Goal: Task Accomplishment & Management: Manage account settings

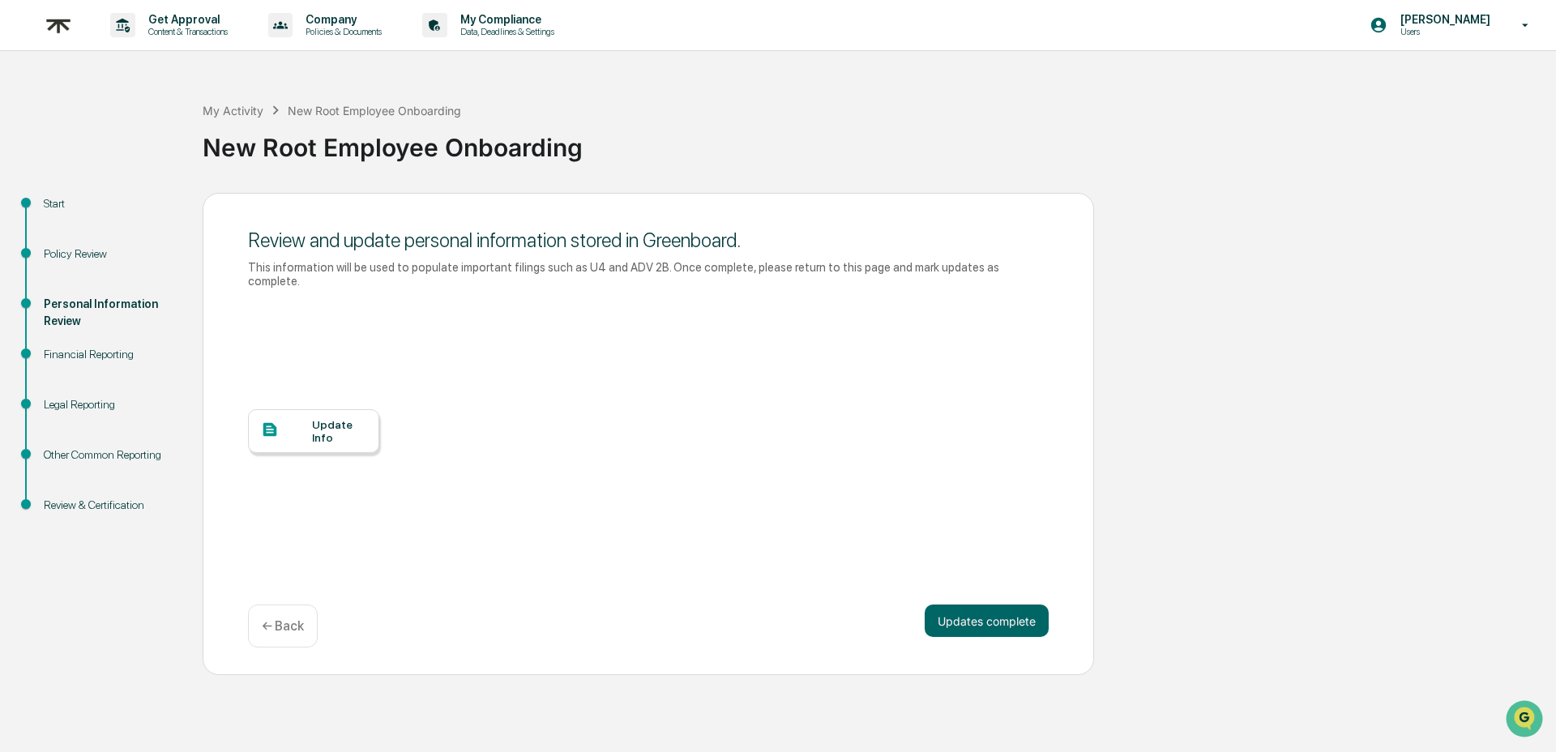
click at [63, 26] on img at bounding box center [58, 26] width 39 height 40
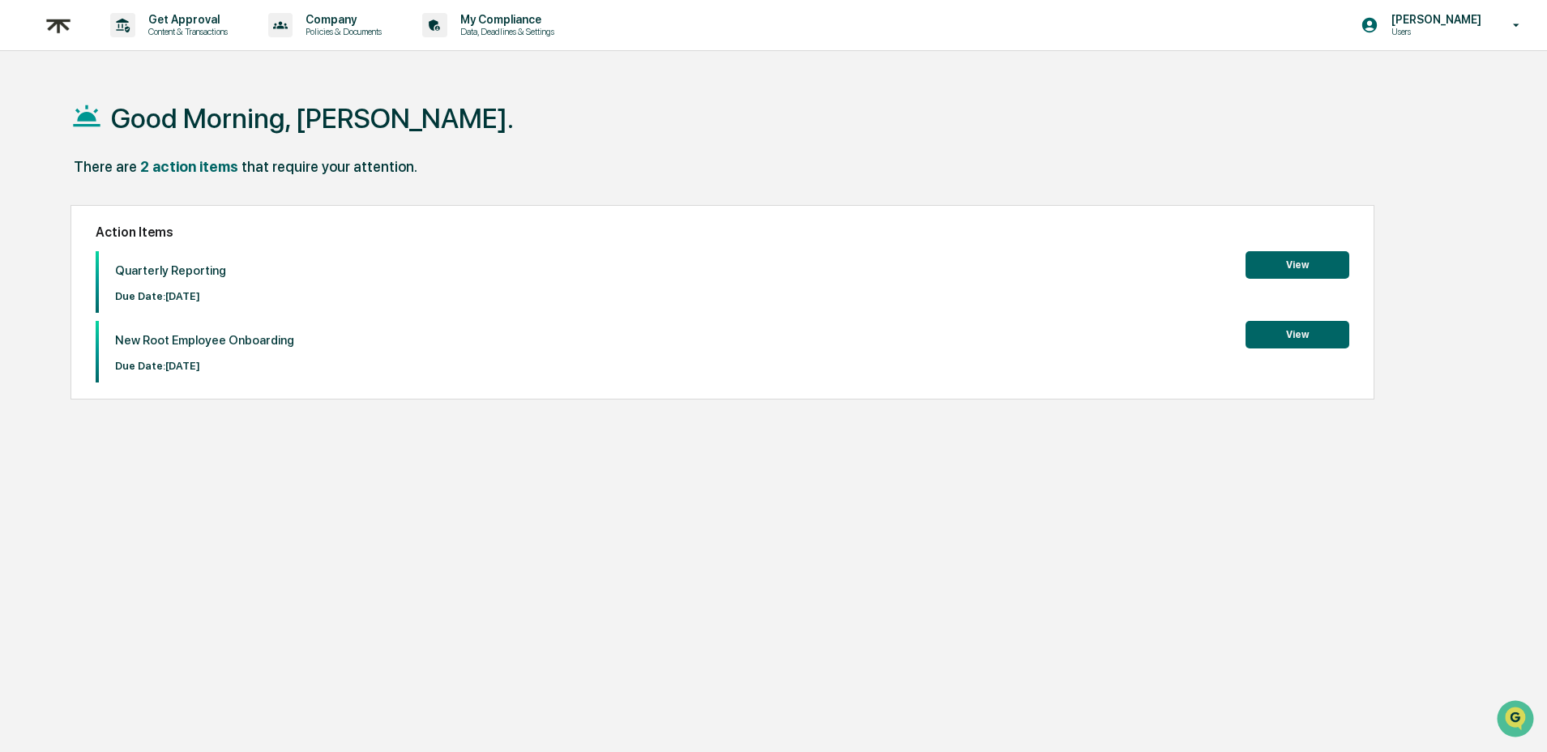
click at [944, 219] on div "Action Items Quarterly Reporting Due Date: [DATE] View New Root Employee Onboar…" at bounding box center [721, 302] width 1303 height 194
click at [1272, 267] on button "View" at bounding box center [1297, 265] width 104 height 28
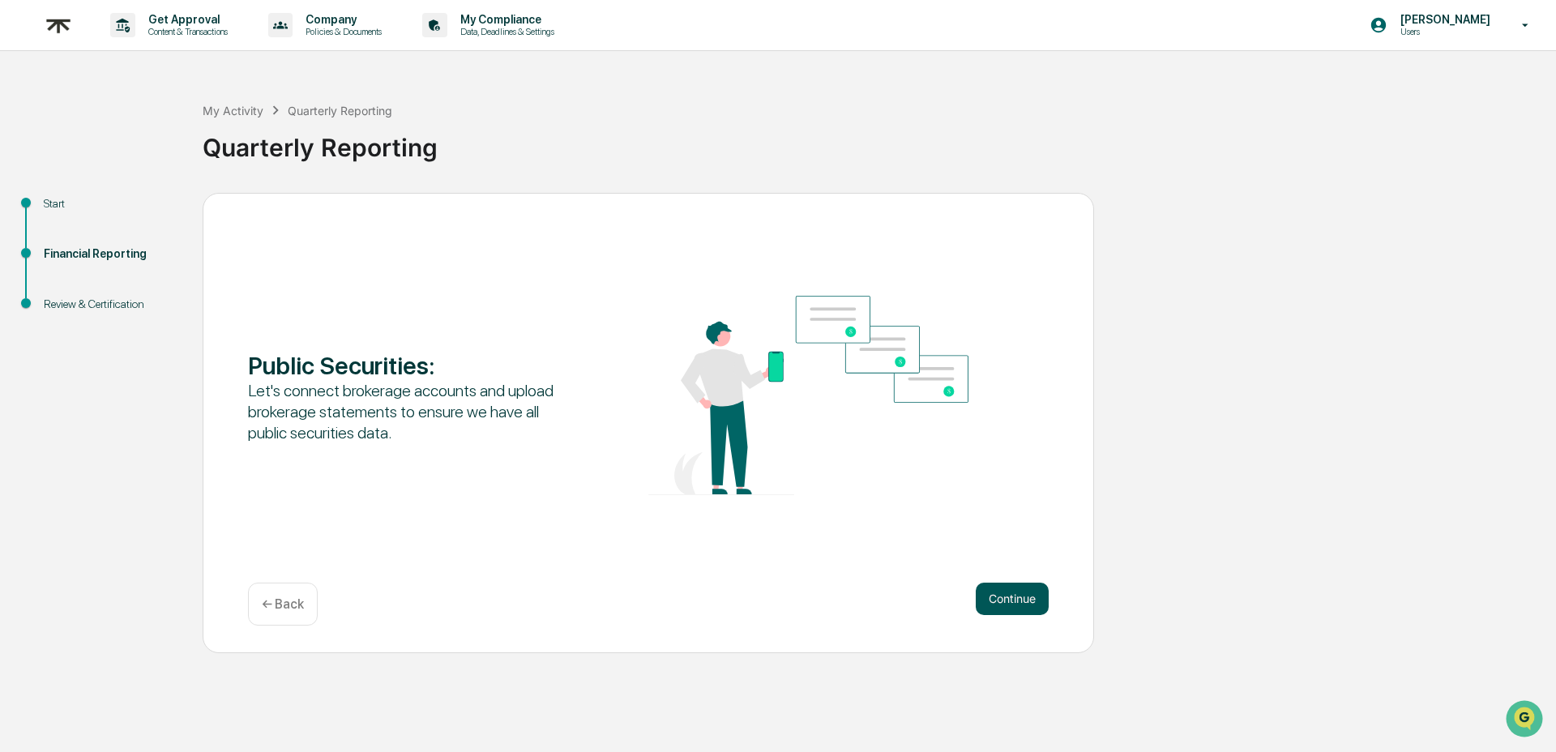
click at [1026, 613] on button "Continue" at bounding box center [1012, 599] width 73 height 32
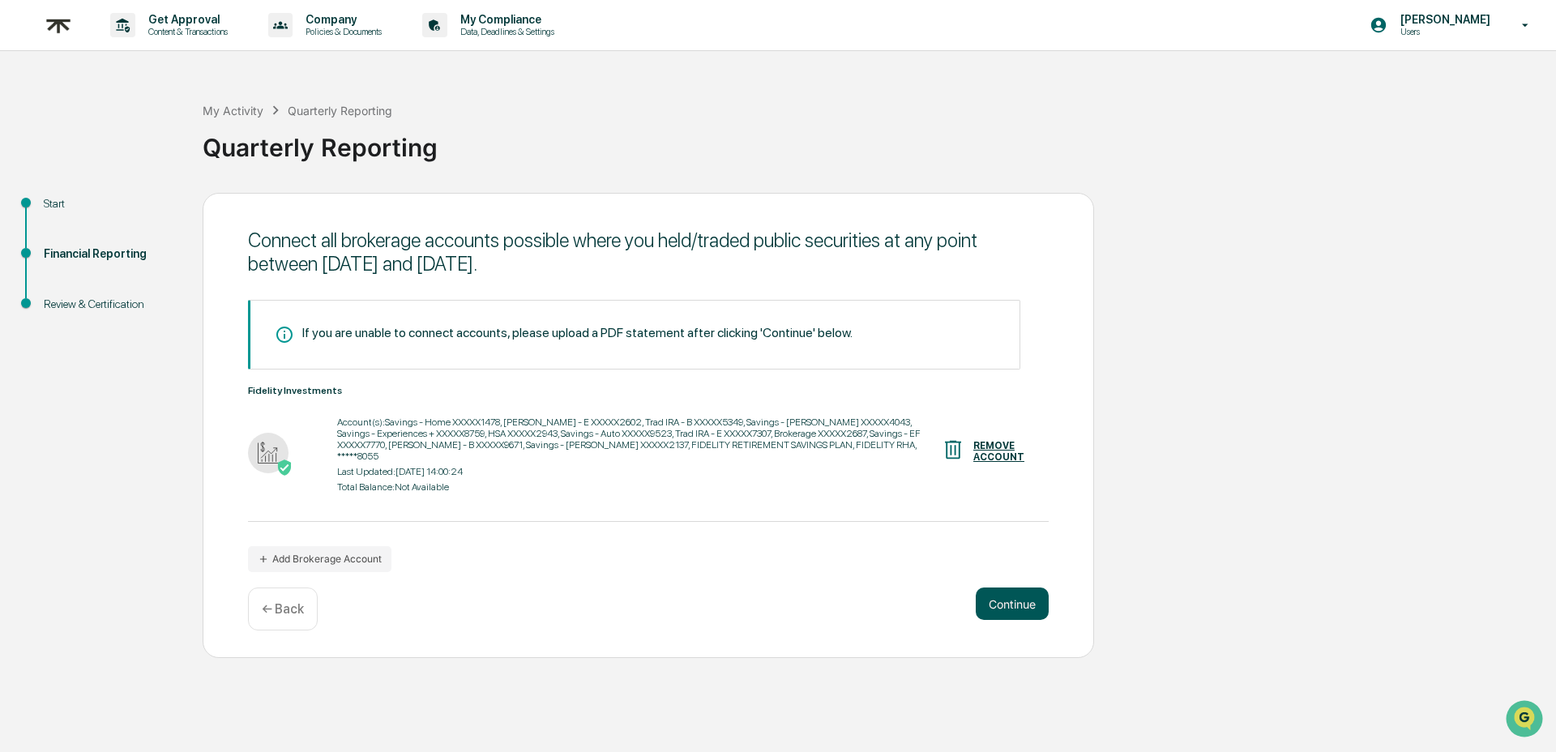
click at [1026, 605] on button "Continue" at bounding box center [1012, 603] width 73 height 32
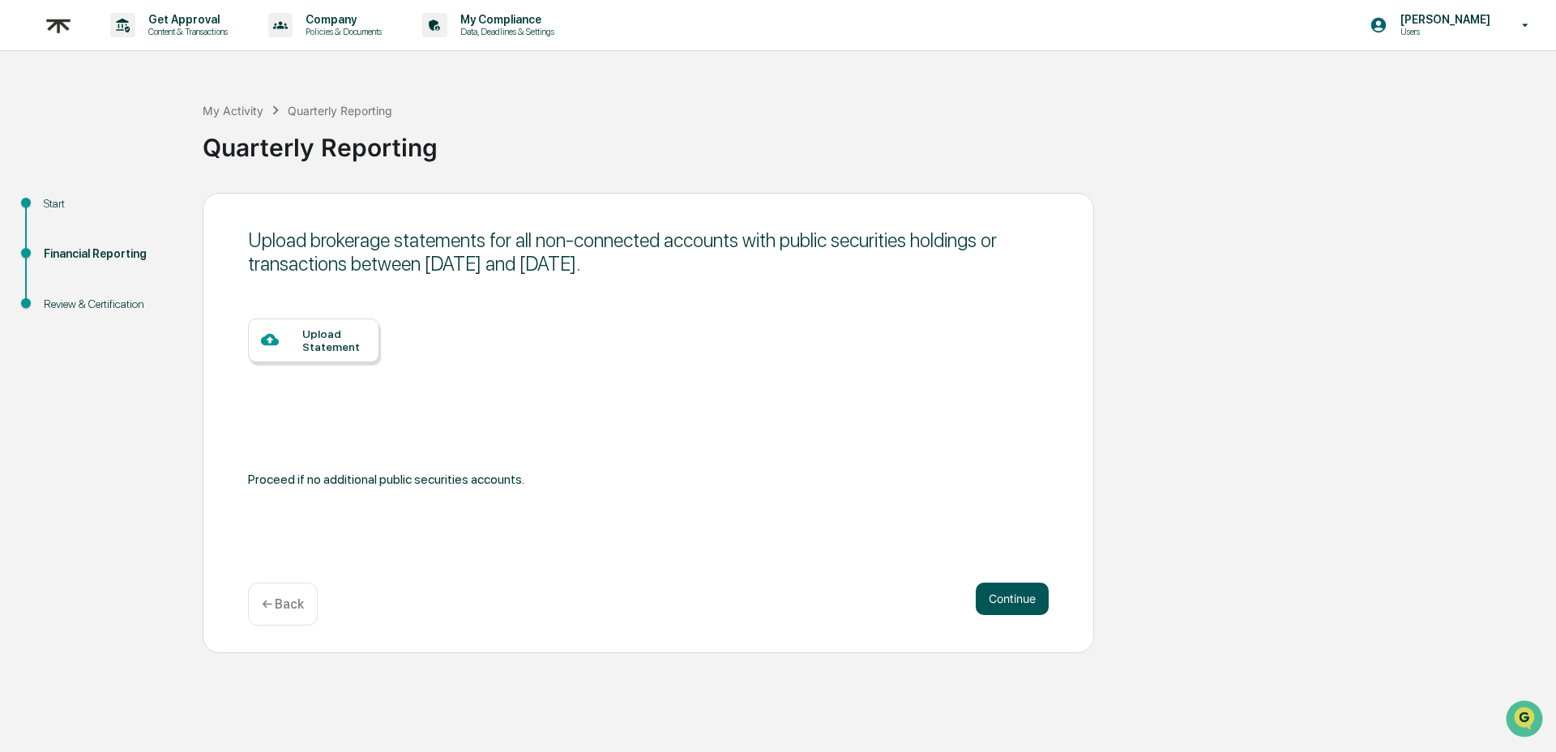
click at [1040, 598] on button "Continue" at bounding box center [1012, 599] width 73 height 32
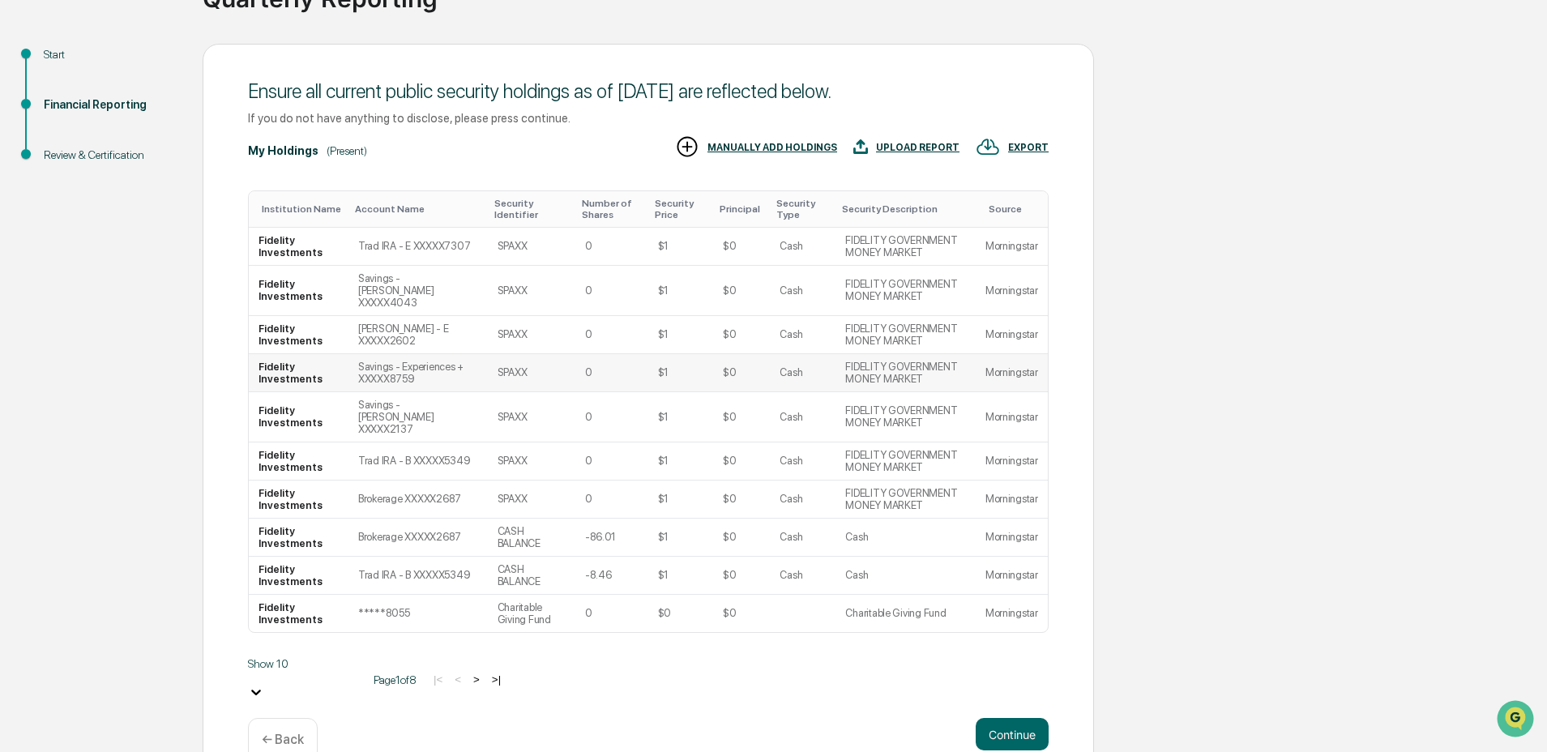
scroll to position [163, 0]
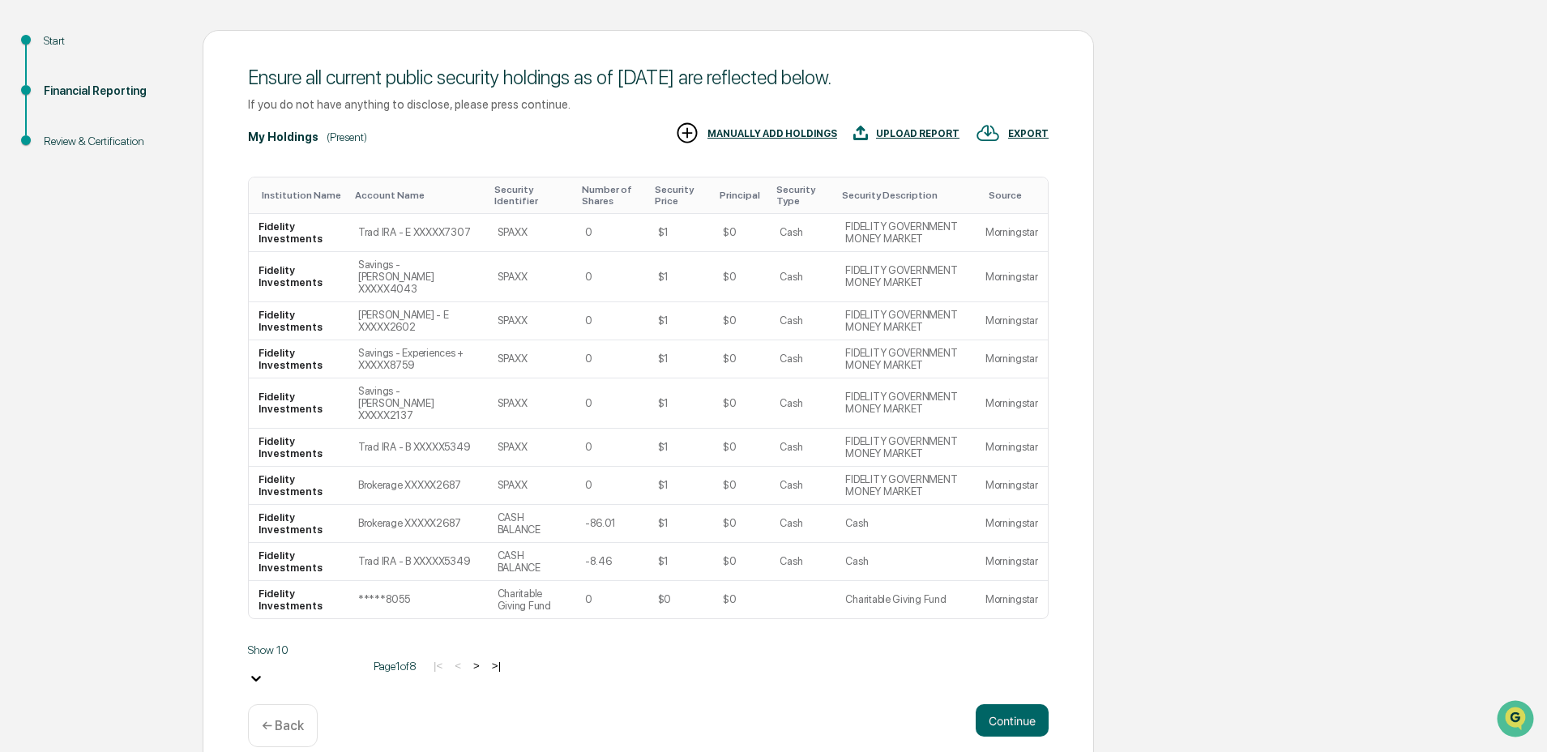
click at [468, 659] on button ">" at bounding box center [476, 666] width 16 height 14
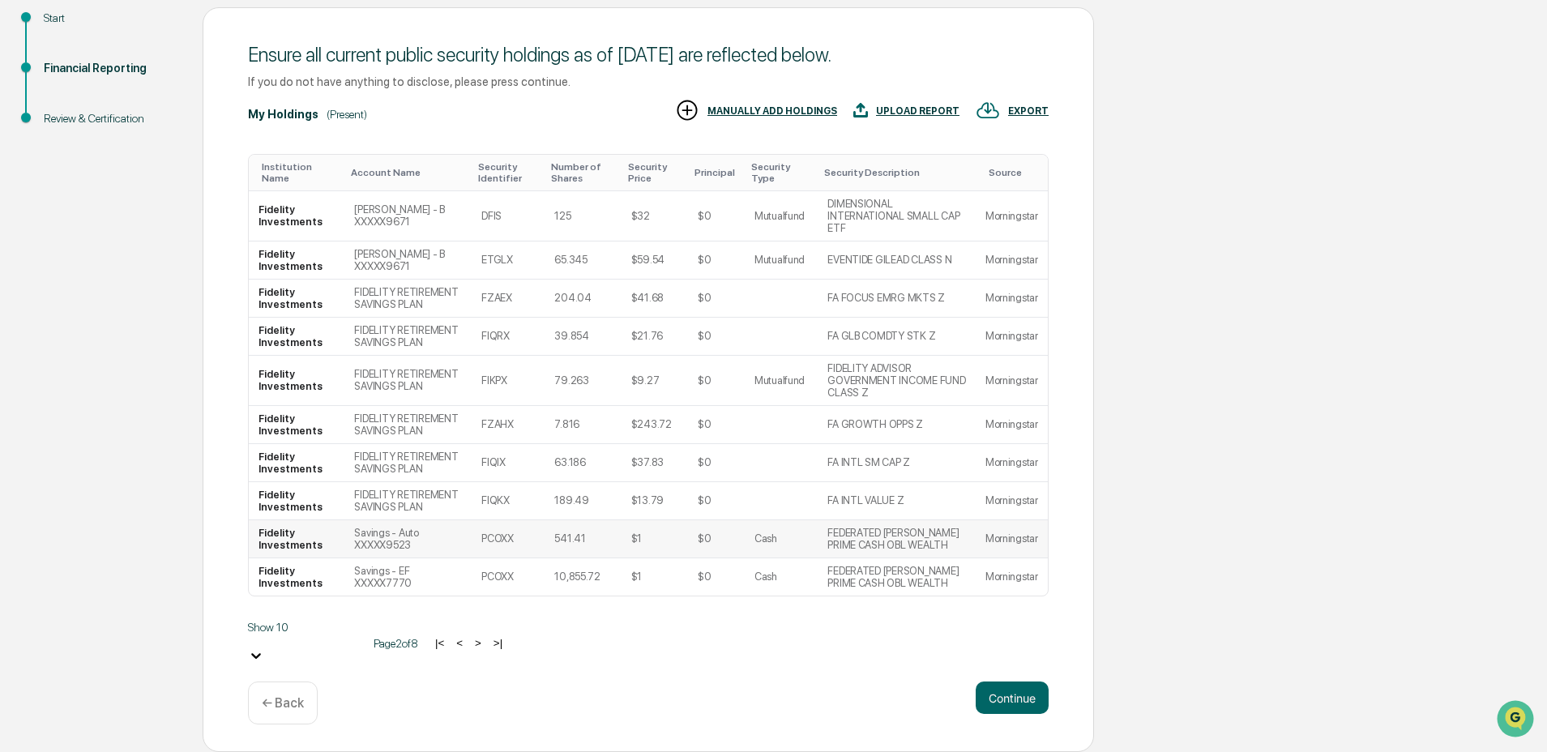
scroll to position [254, 0]
click at [470, 650] on button ">" at bounding box center [478, 643] width 16 height 14
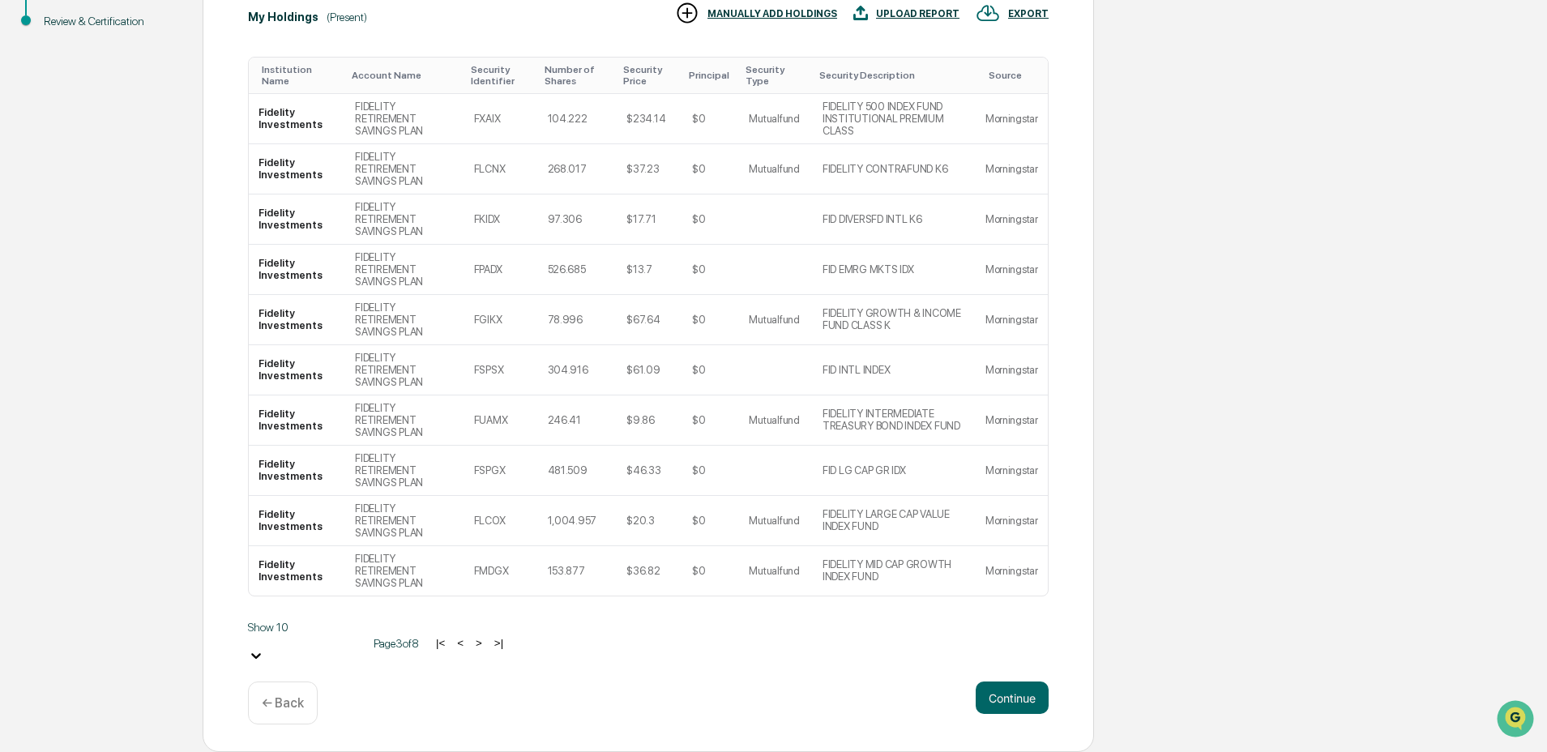
click at [471, 650] on button ">" at bounding box center [479, 643] width 16 height 14
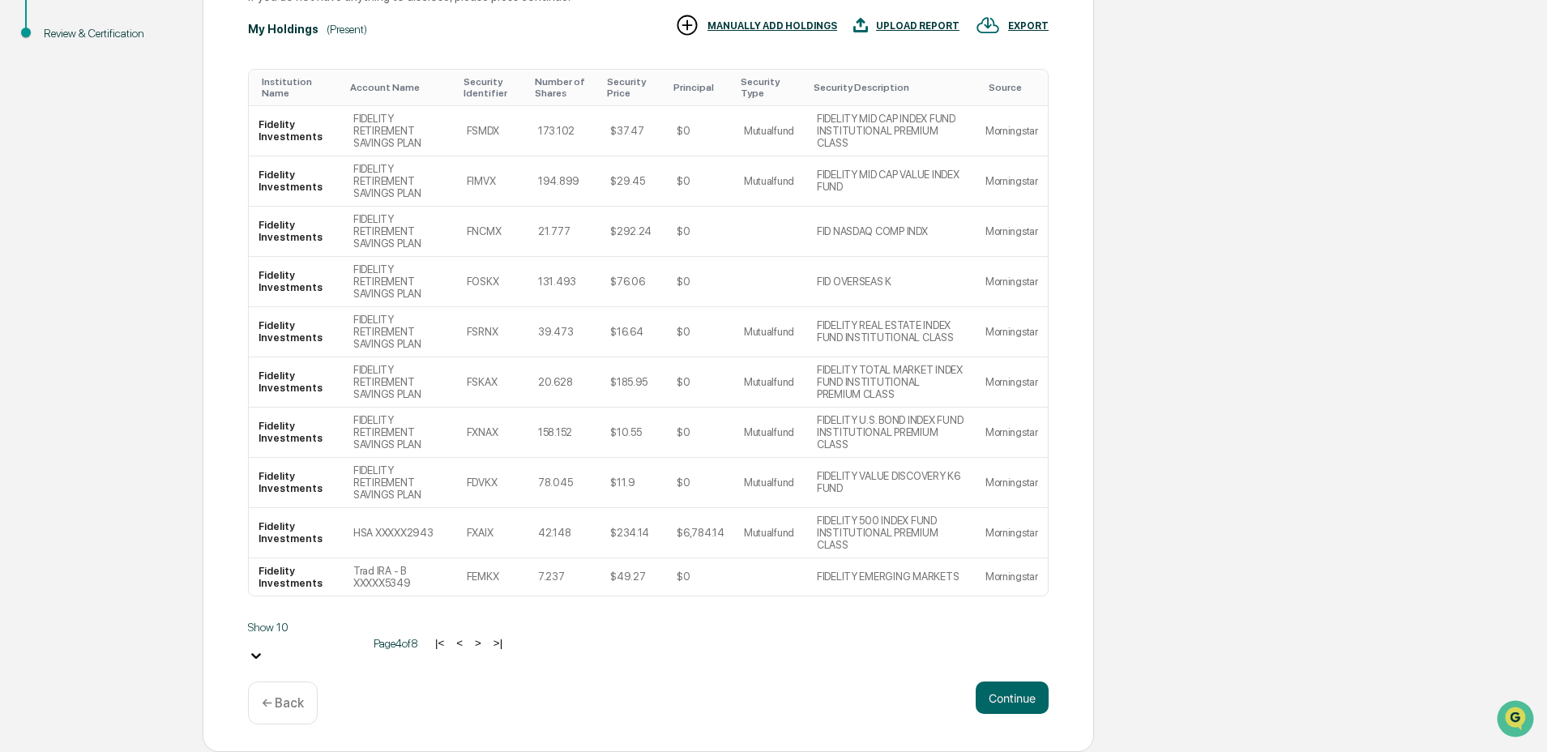
click at [470, 650] on button ">" at bounding box center [478, 643] width 16 height 14
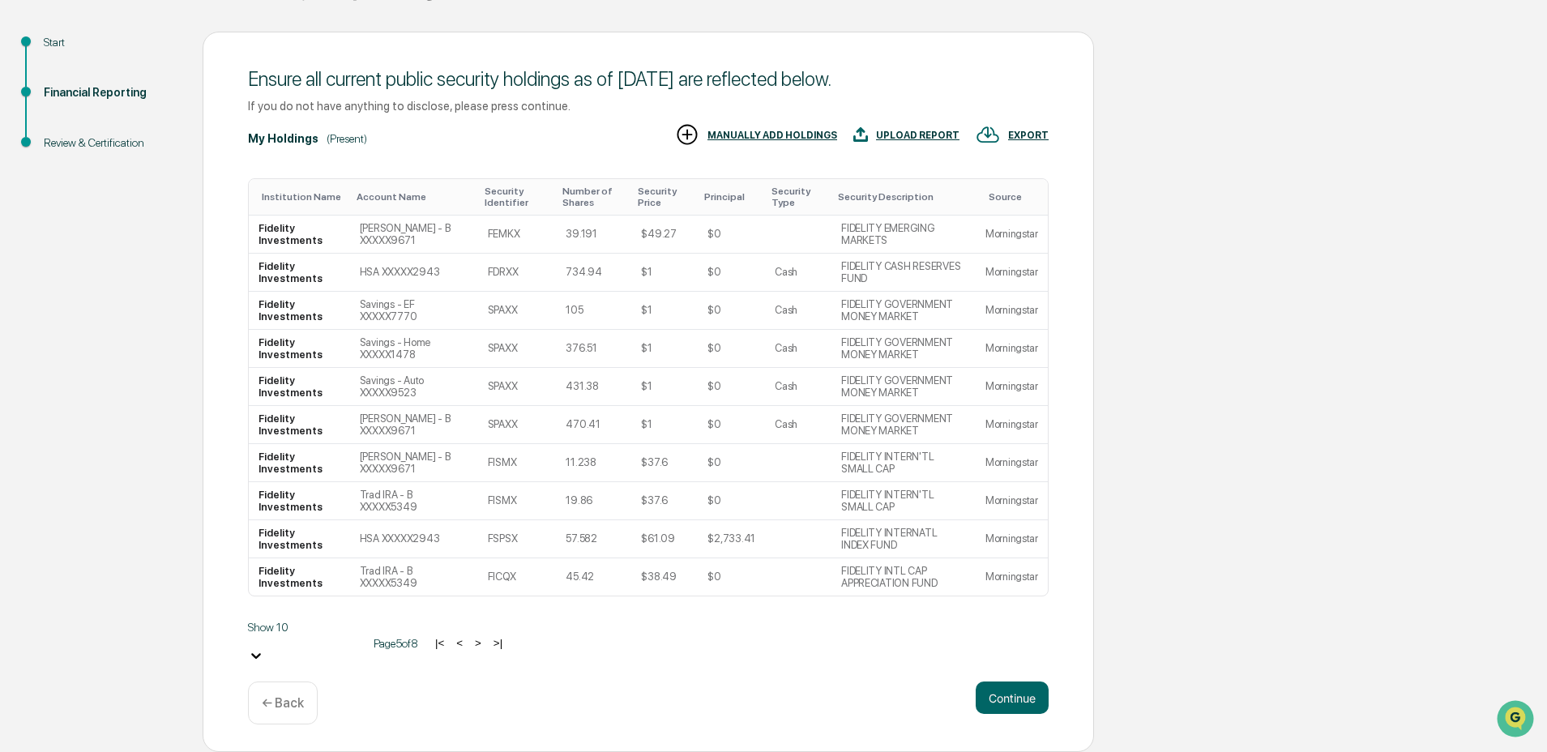
click at [476, 646] on button ">" at bounding box center [478, 643] width 16 height 14
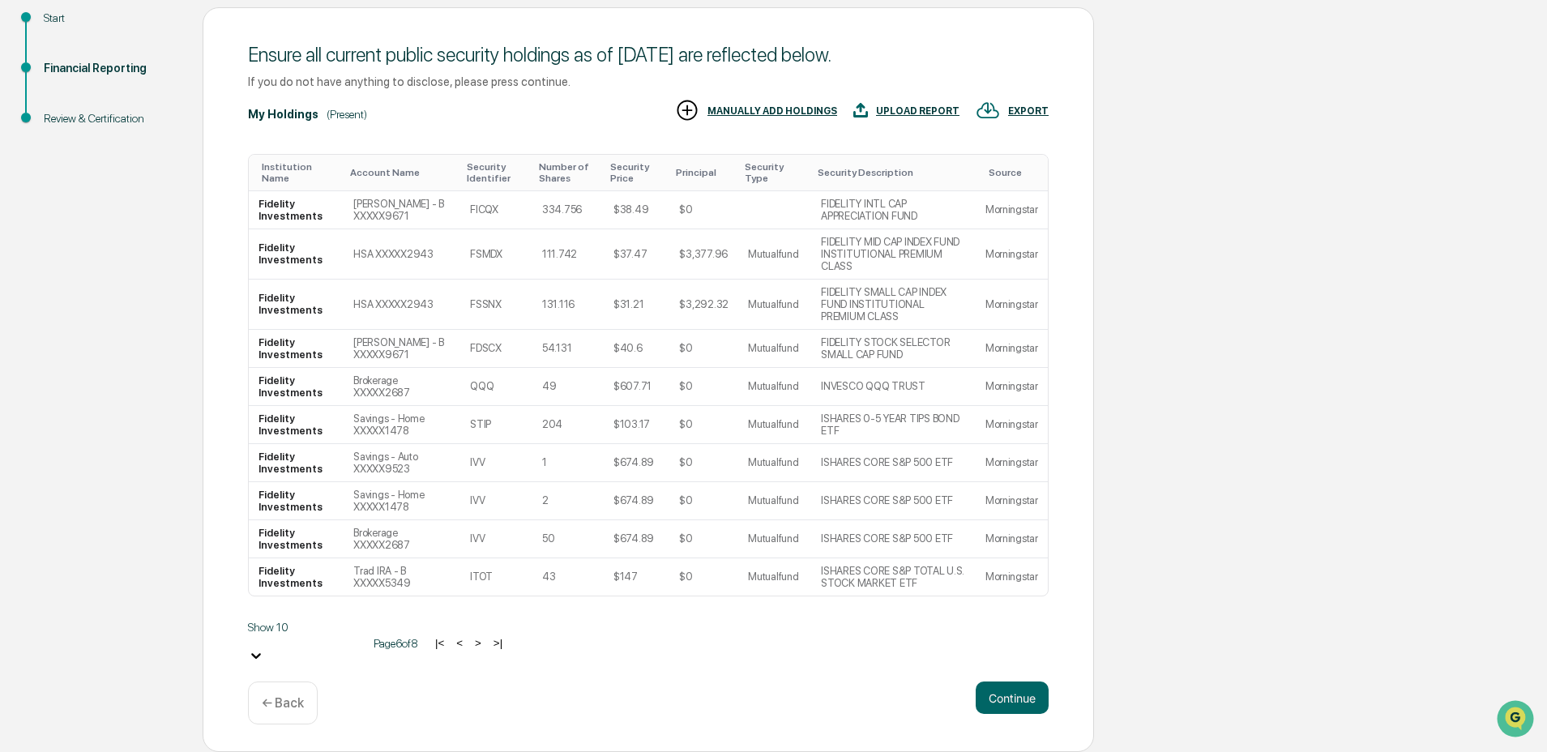
click at [474, 650] on button ">" at bounding box center [478, 643] width 16 height 14
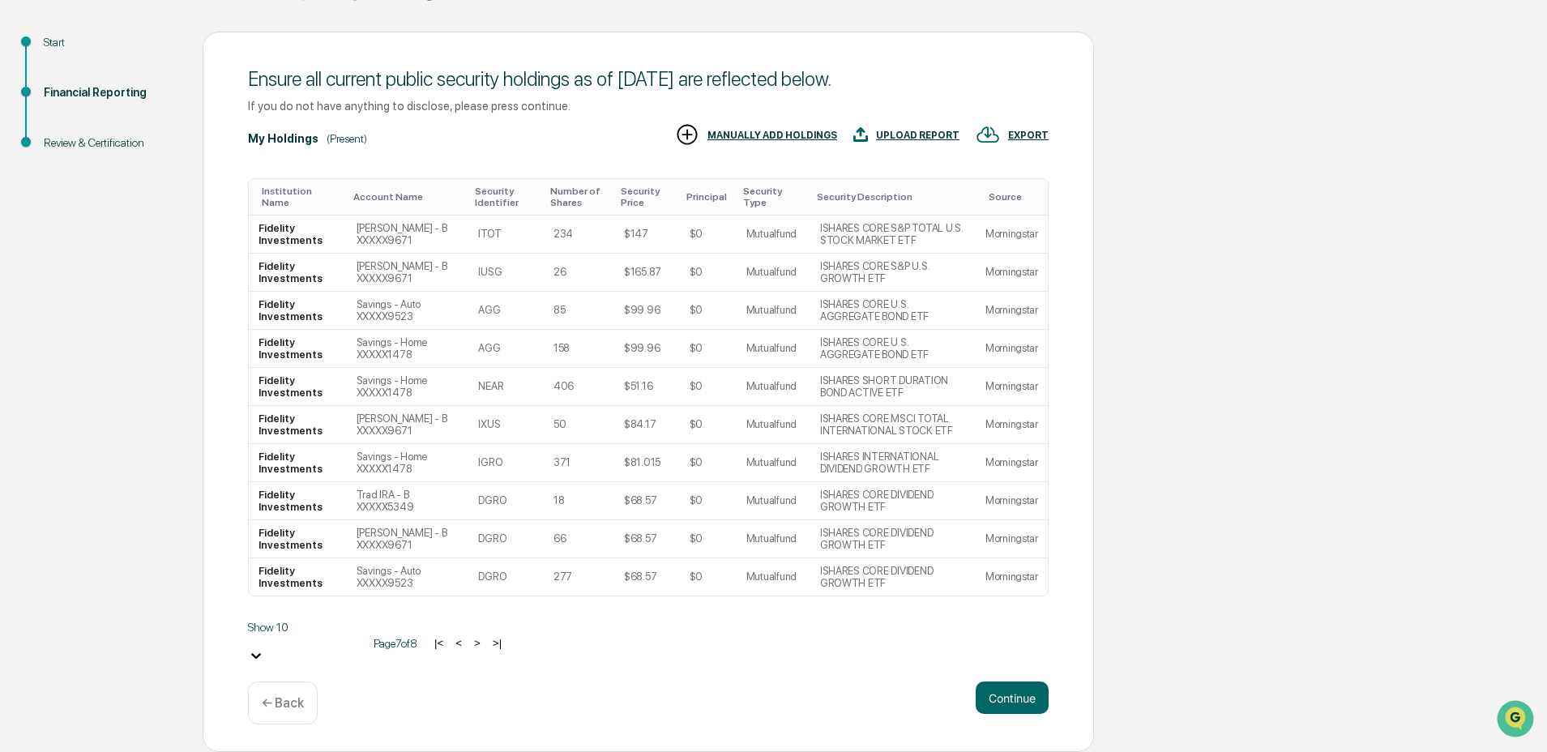
click at [472, 650] on button ">" at bounding box center [477, 643] width 16 height 14
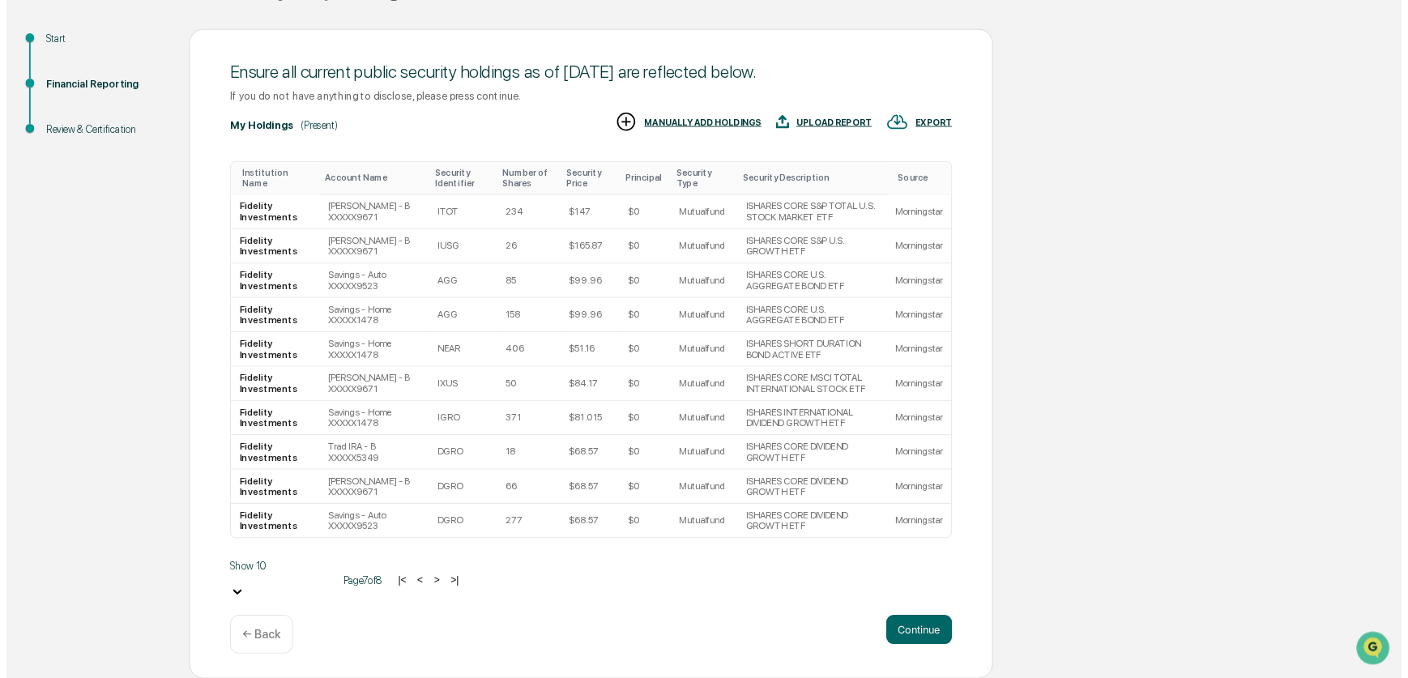
scroll to position [0, 0]
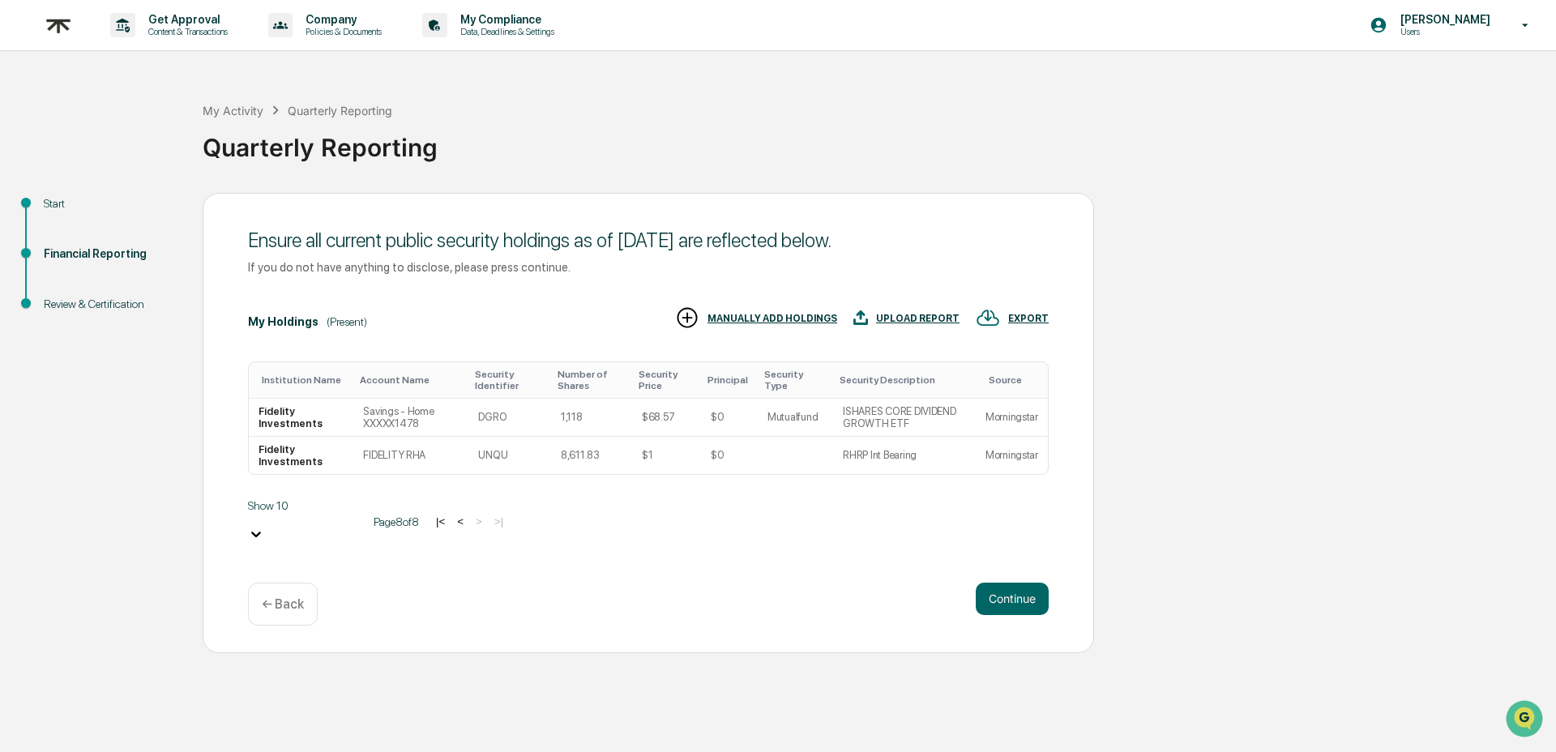
click at [1193, 405] on div "Start Financial Reporting Review & Certification Ensure all current public secu…" at bounding box center [777, 423] width 1539 height 460
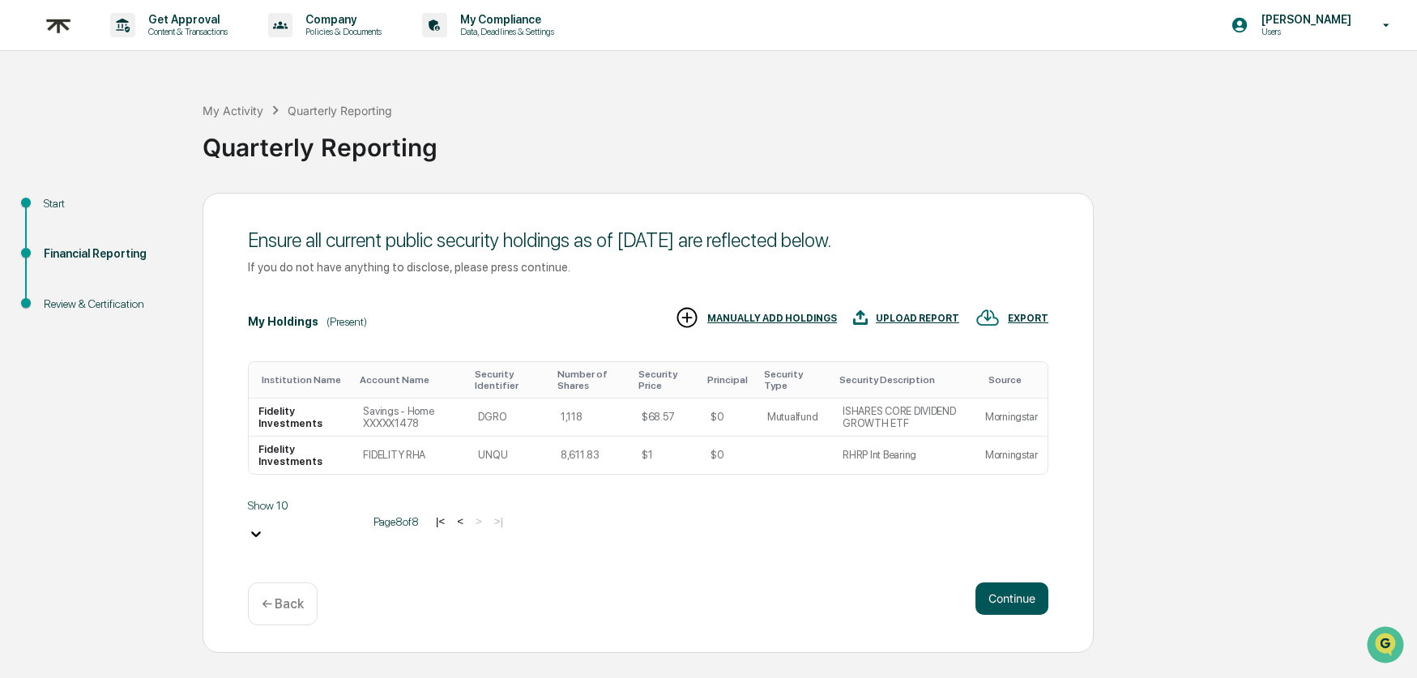
click at [1007, 600] on button "Continue" at bounding box center [1012, 599] width 73 height 32
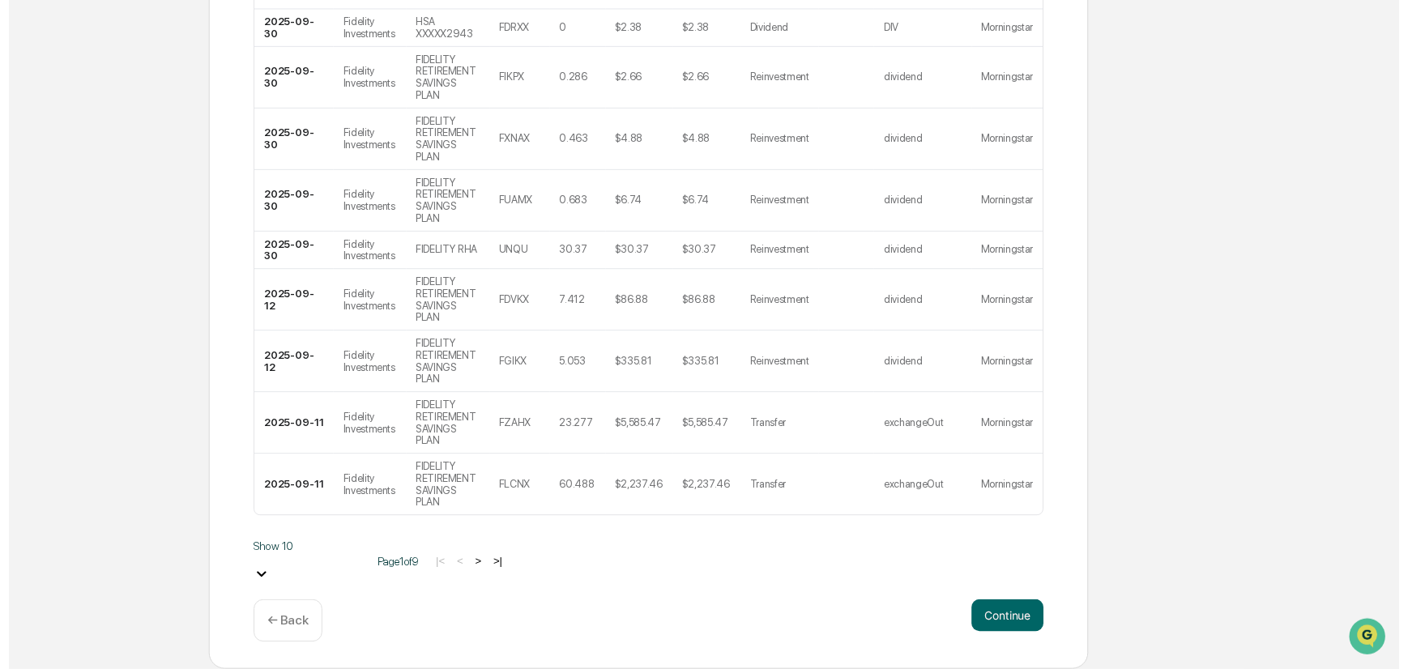
scroll to position [418, 0]
click at [1014, 622] on button "Continue" at bounding box center [1012, 624] width 73 height 32
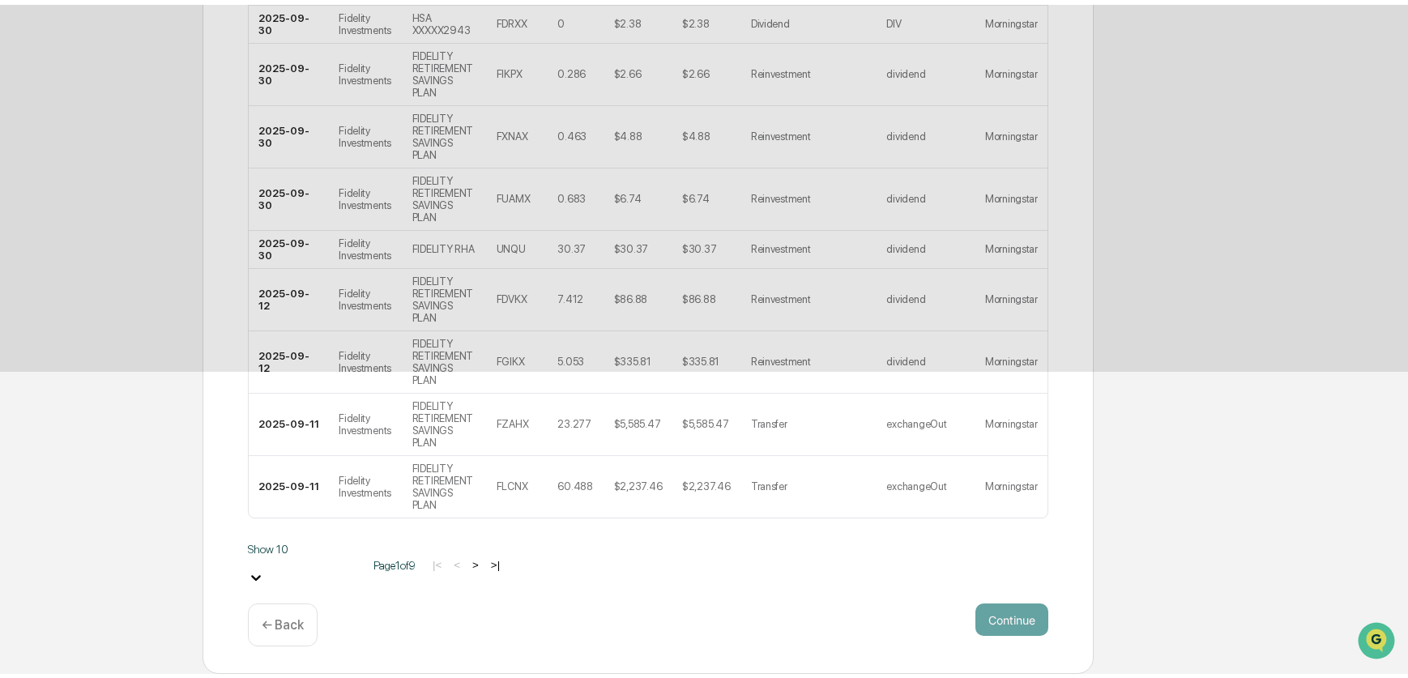
scroll to position [0, 0]
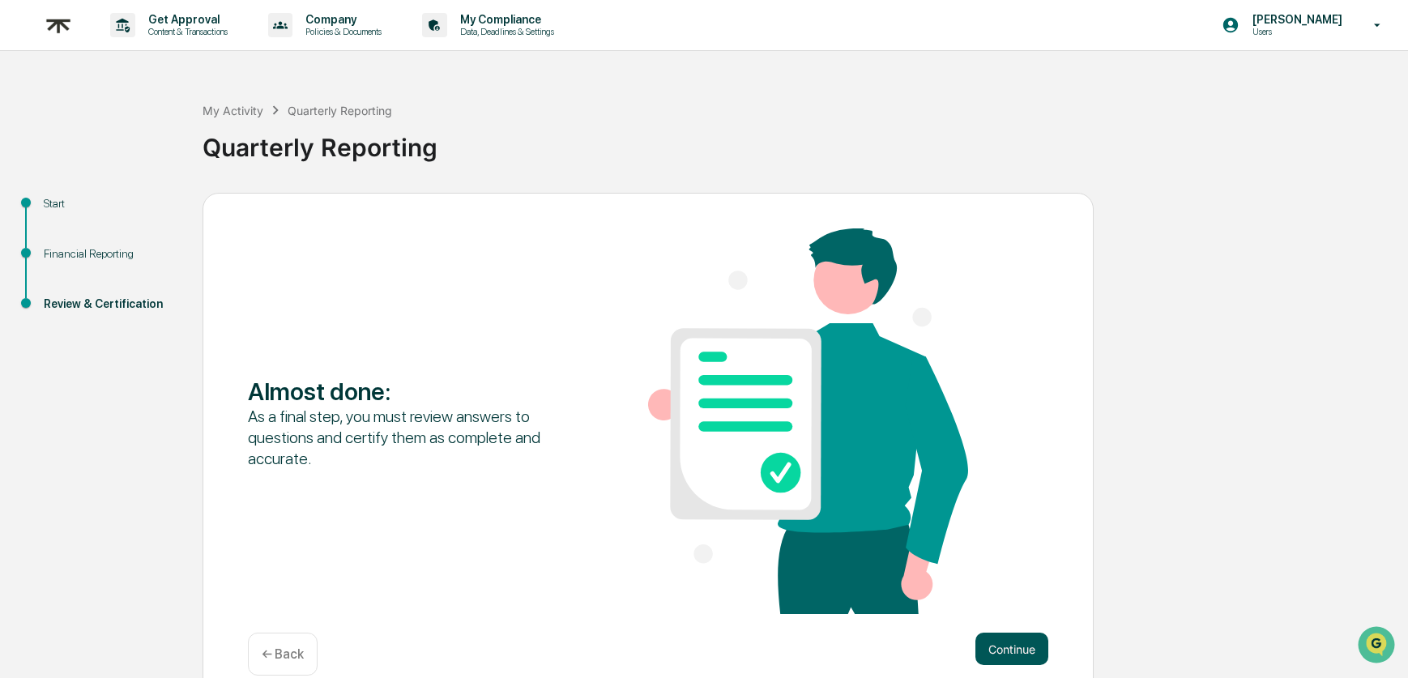
click at [1014, 647] on button "Continue" at bounding box center [1012, 649] width 73 height 32
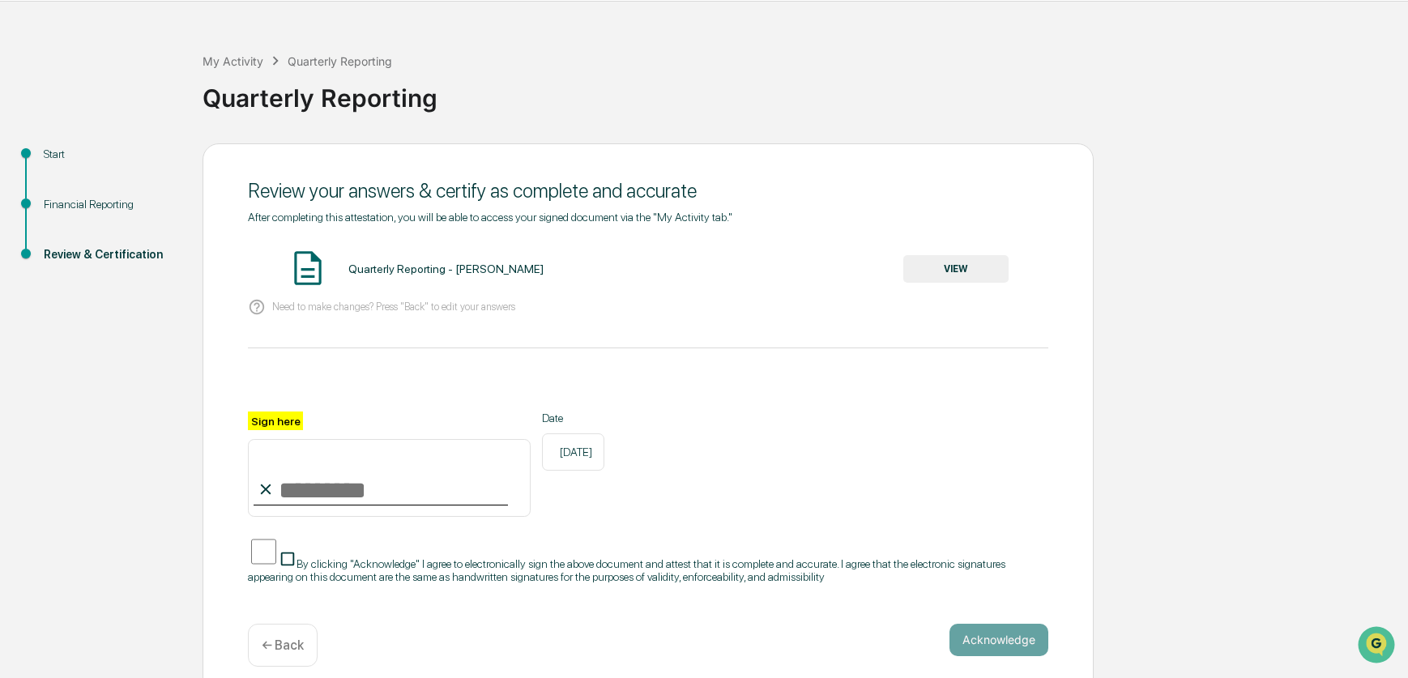
click at [306, 624] on div "← Back" at bounding box center [283, 645] width 70 height 43
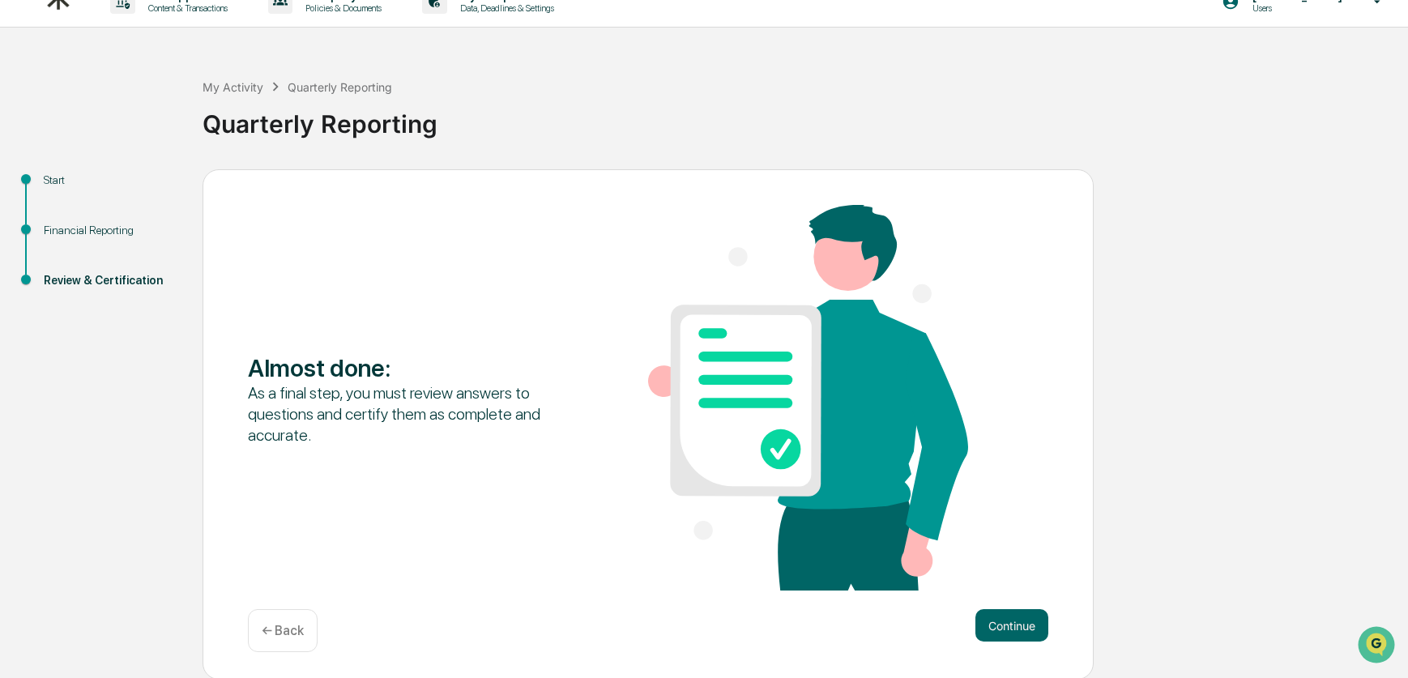
click at [307, 620] on div "← Back" at bounding box center [283, 630] width 70 height 43
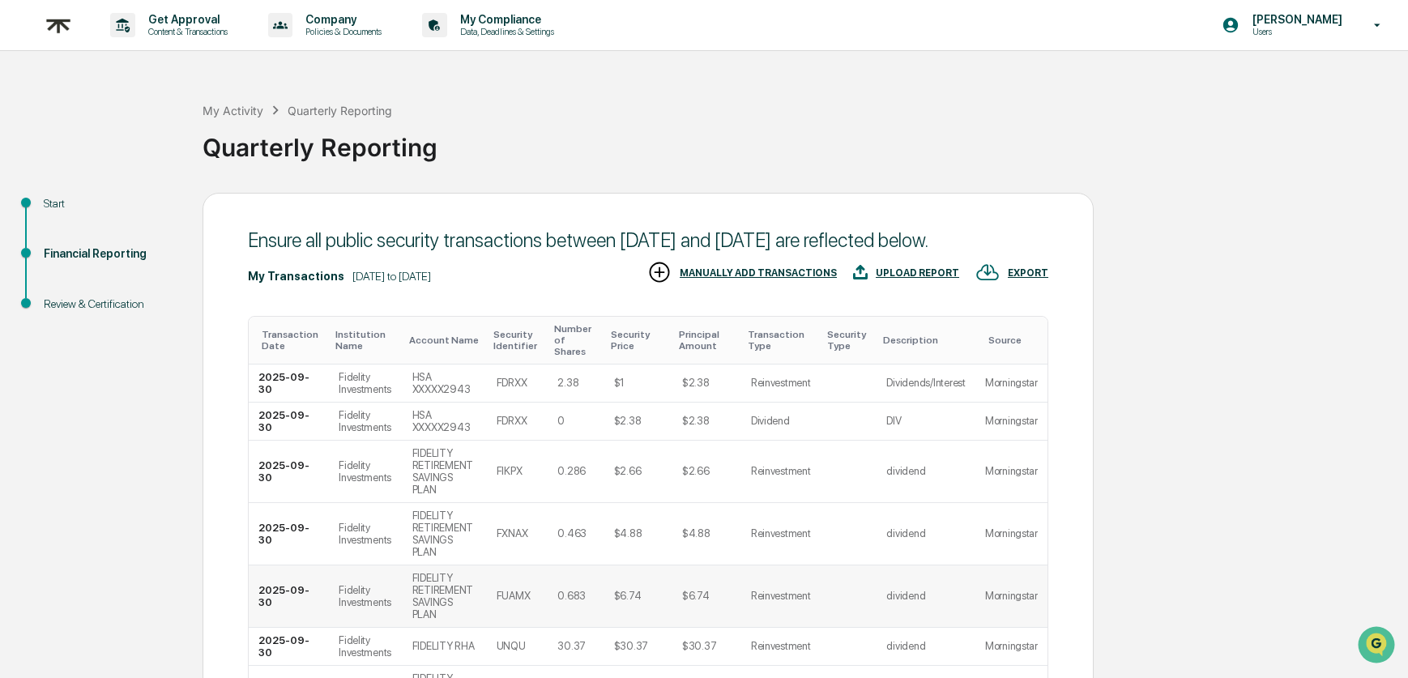
click at [305, 622] on td "2025-09-30" at bounding box center [289, 597] width 80 height 62
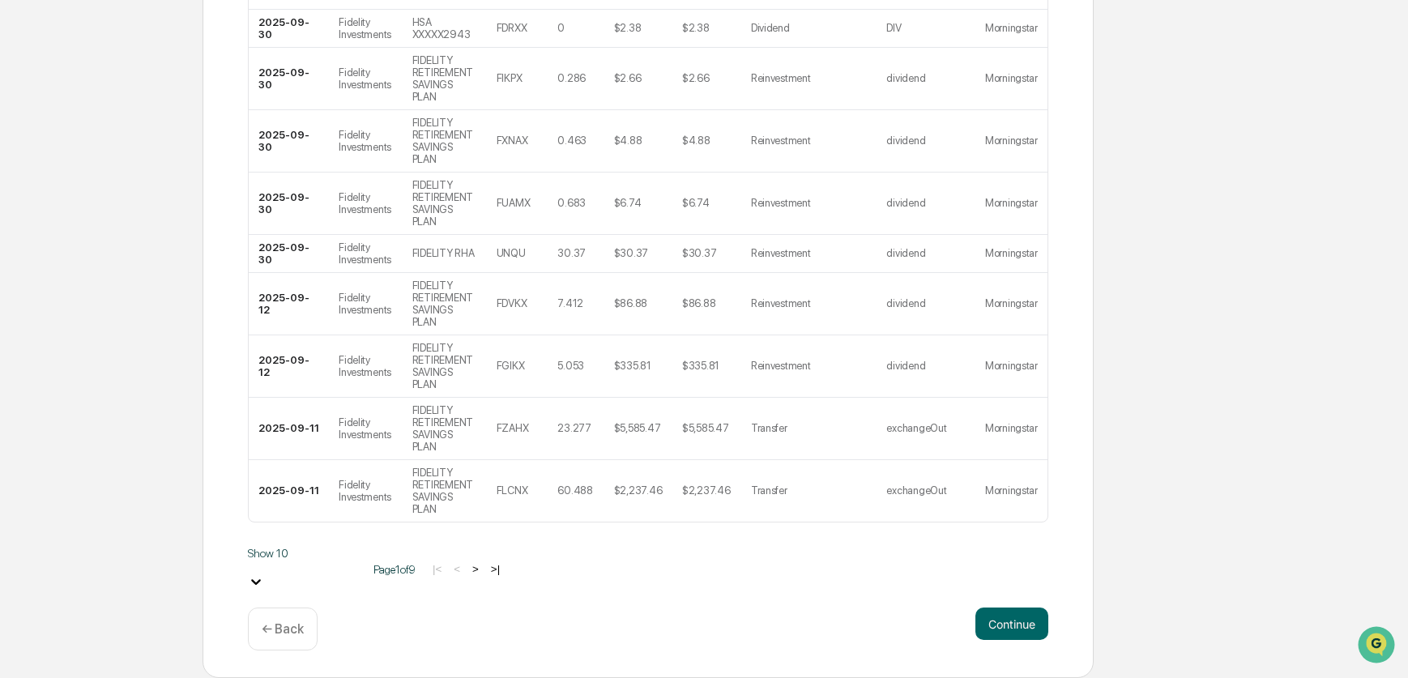
scroll to position [491, 0]
click at [315, 590] on body "Get Approval Content & Transactions Company Policies & Documents My Compliance …" at bounding box center [704, 142] width 1408 height 1071
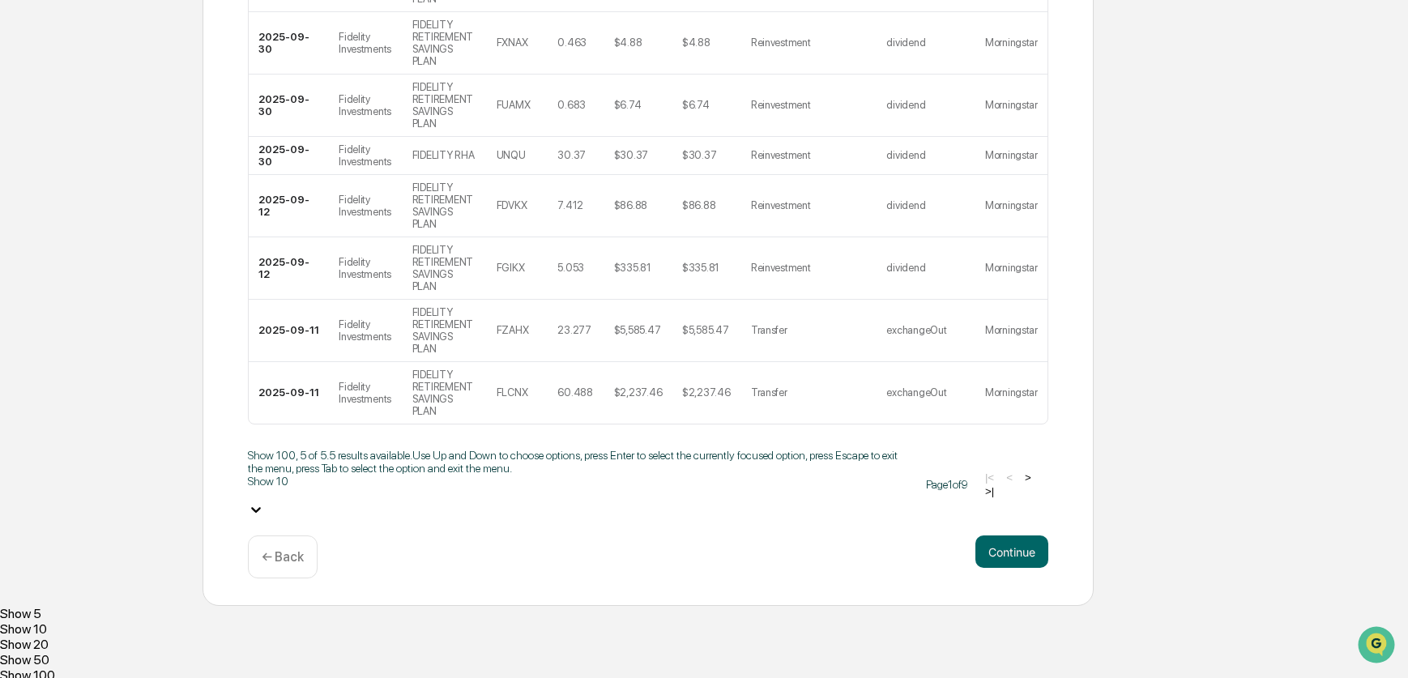
click at [311, 668] on div "Show 100" at bounding box center [704, 675] width 1408 height 15
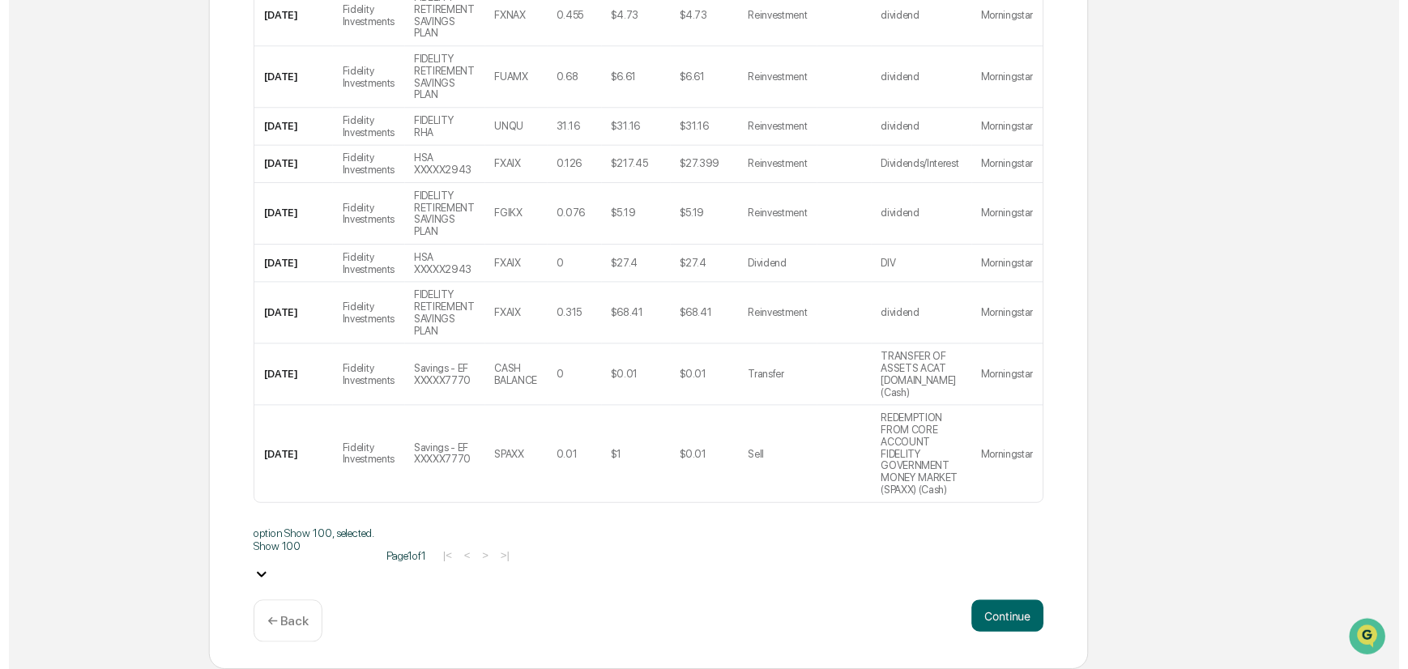
scroll to position [5440, 0]
click at [297, 637] on p "← Back" at bounding box center [283, 628] width 42 height 15
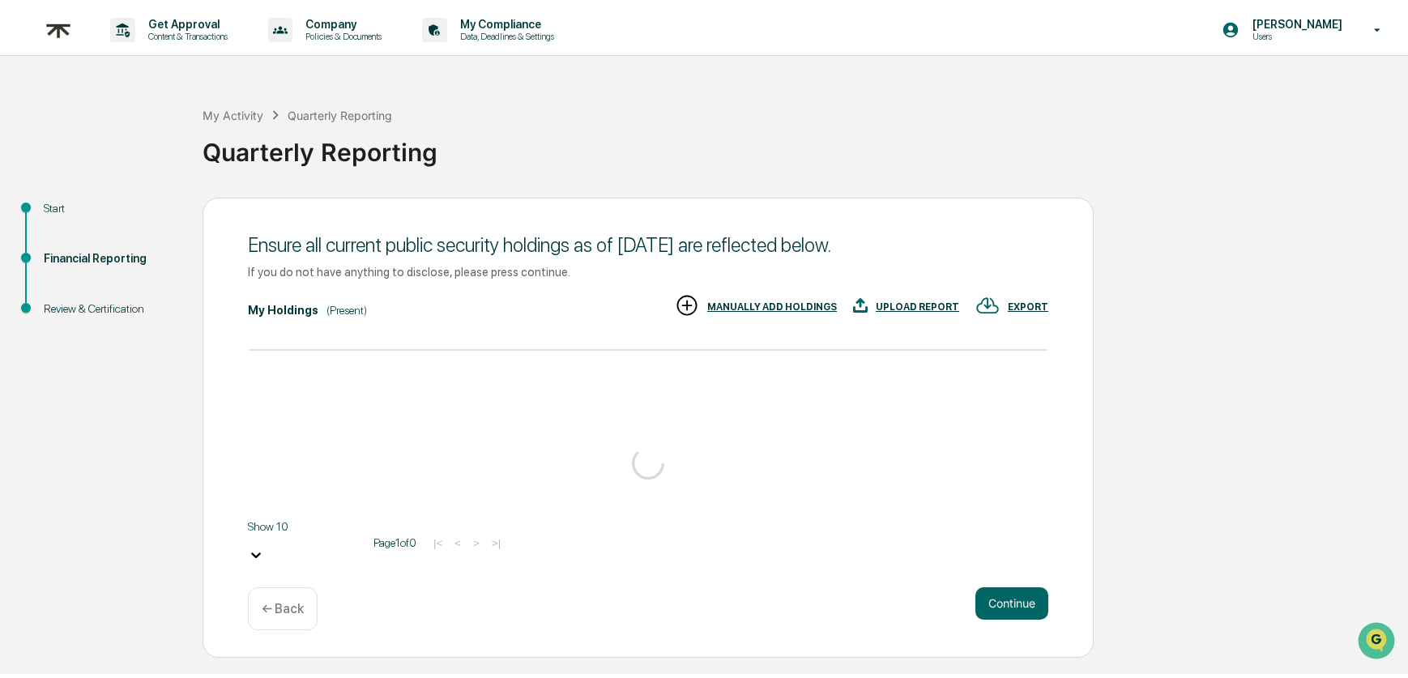
scroll to position [0, 0]
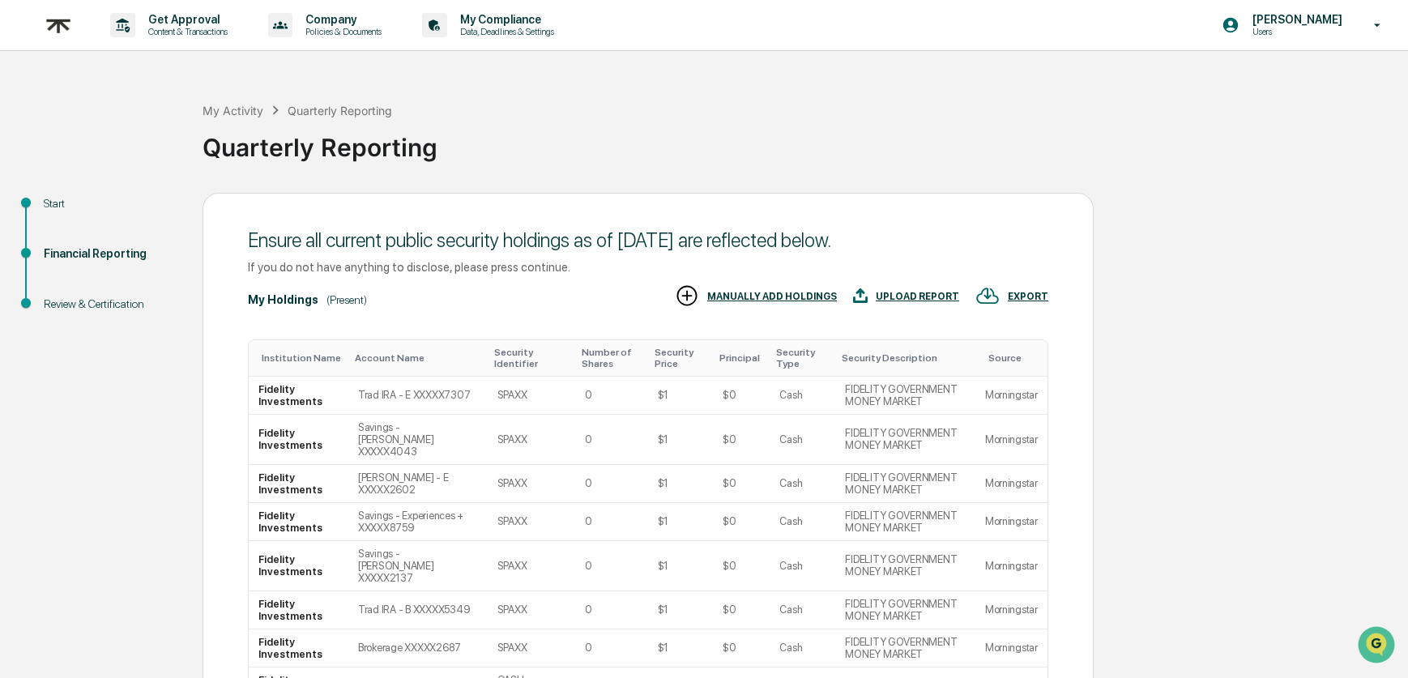
click at [66, 205] on div "Start" at bounding box center [110, 203] width 133 height 17
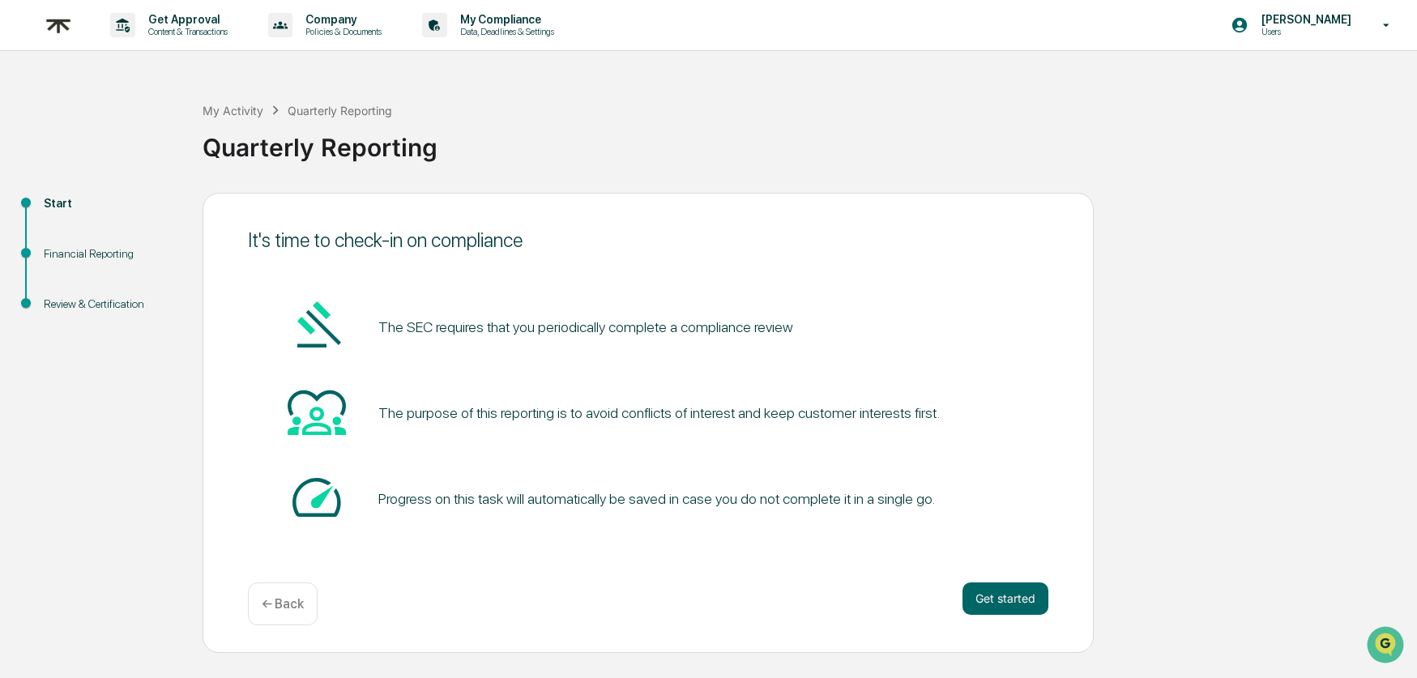
click at [989, 616] on div "Get started ← Back" at bounding box center [648, 604] width 801 height 43
click at [991, 609] on button "Get started" at bounding box center [1006, 599] width 86 height 32
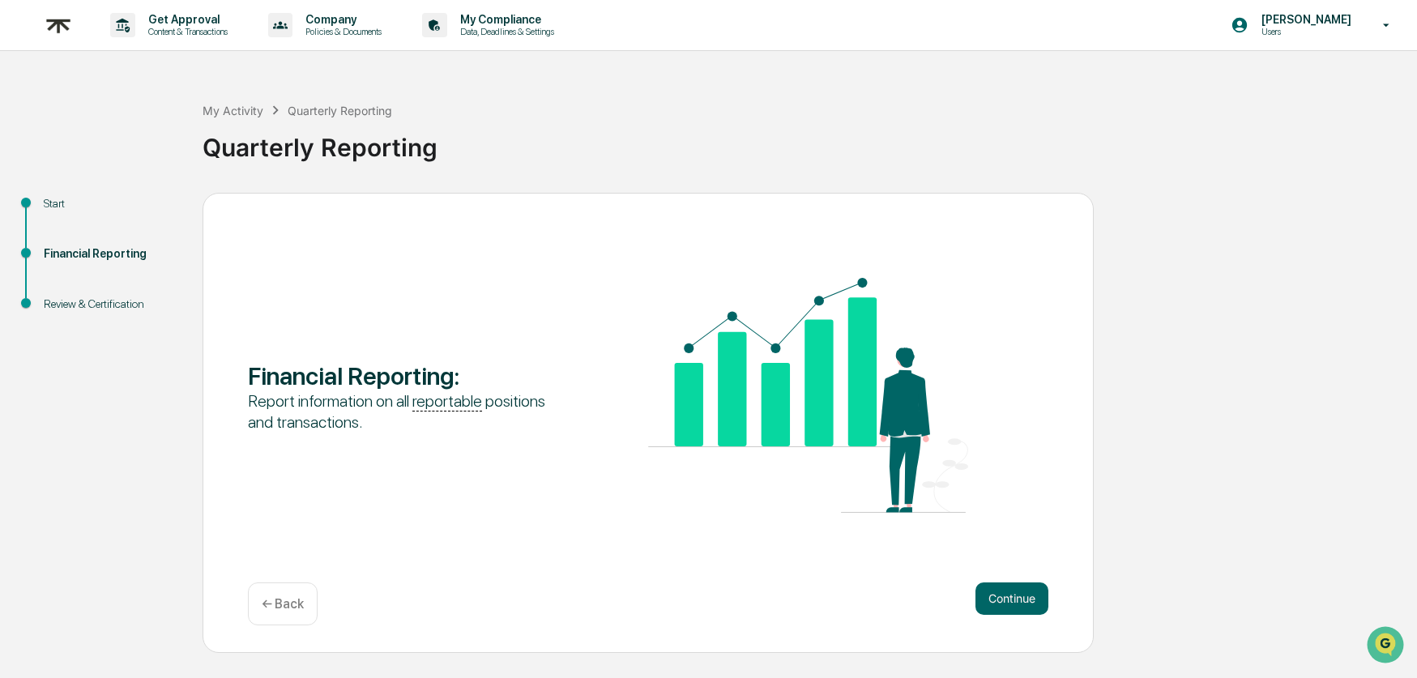
click at [1002, 621] on div "Continue ← Back" at bounding box center [648, 604] width 801 height 43
click at [1002, 613] on button "Continue" at bounding box center [1012, 599] width 73 height 32
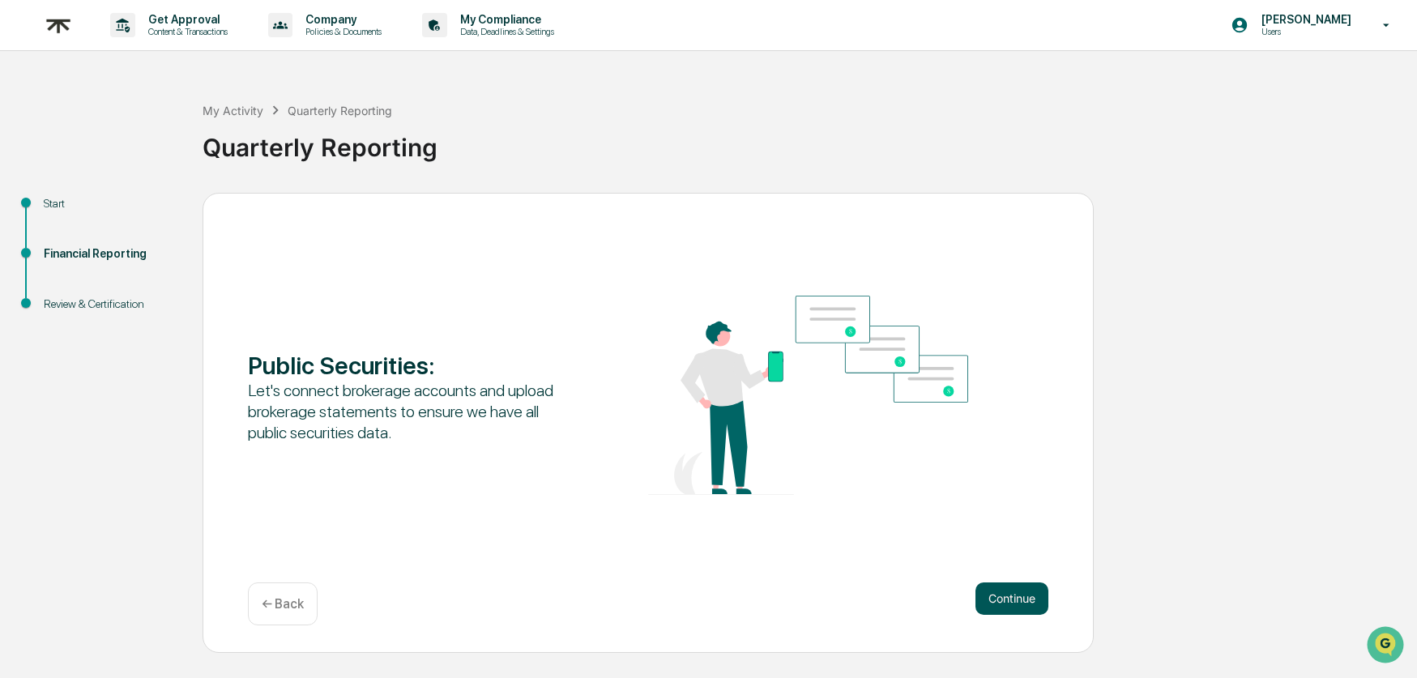
click at [1001, 609] on button "Continue" at bounding box center [1012, 599] width 73 height 32
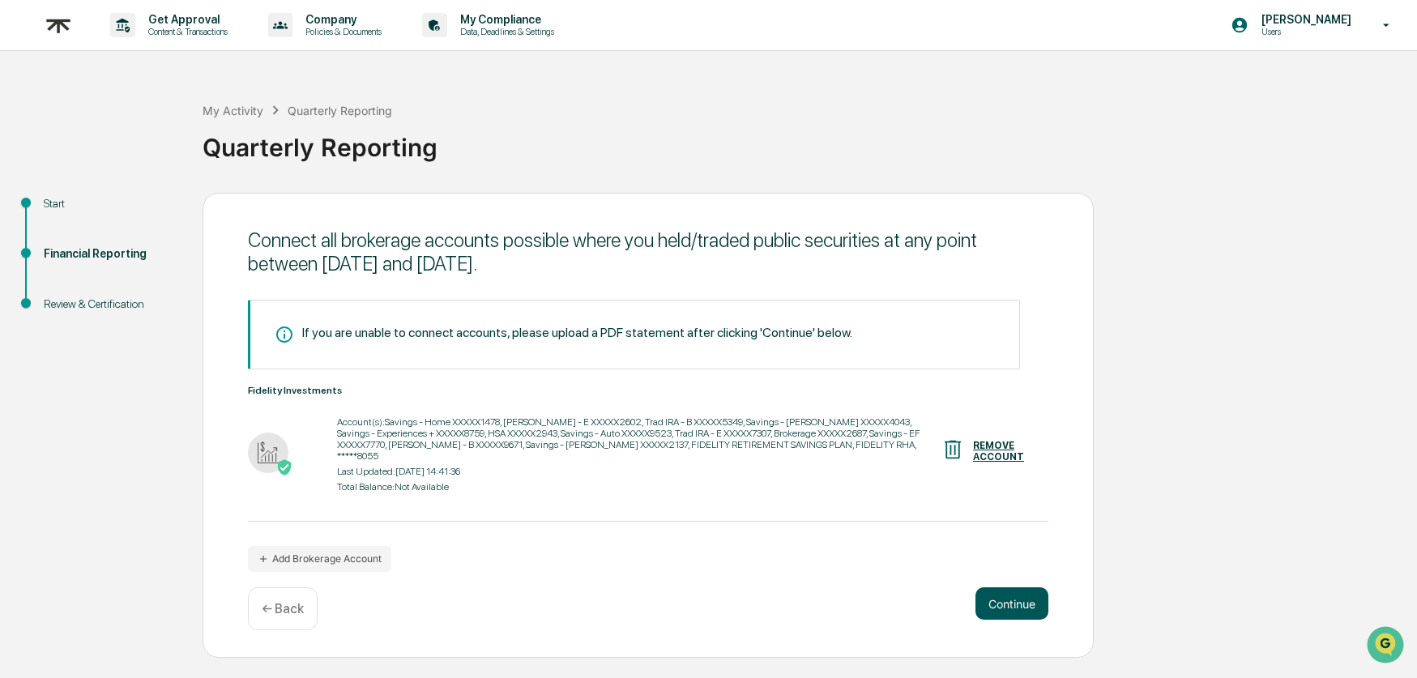
click at [1001, 605] on button "Continue" at bounding box center [1012, 603] width 73 height 32
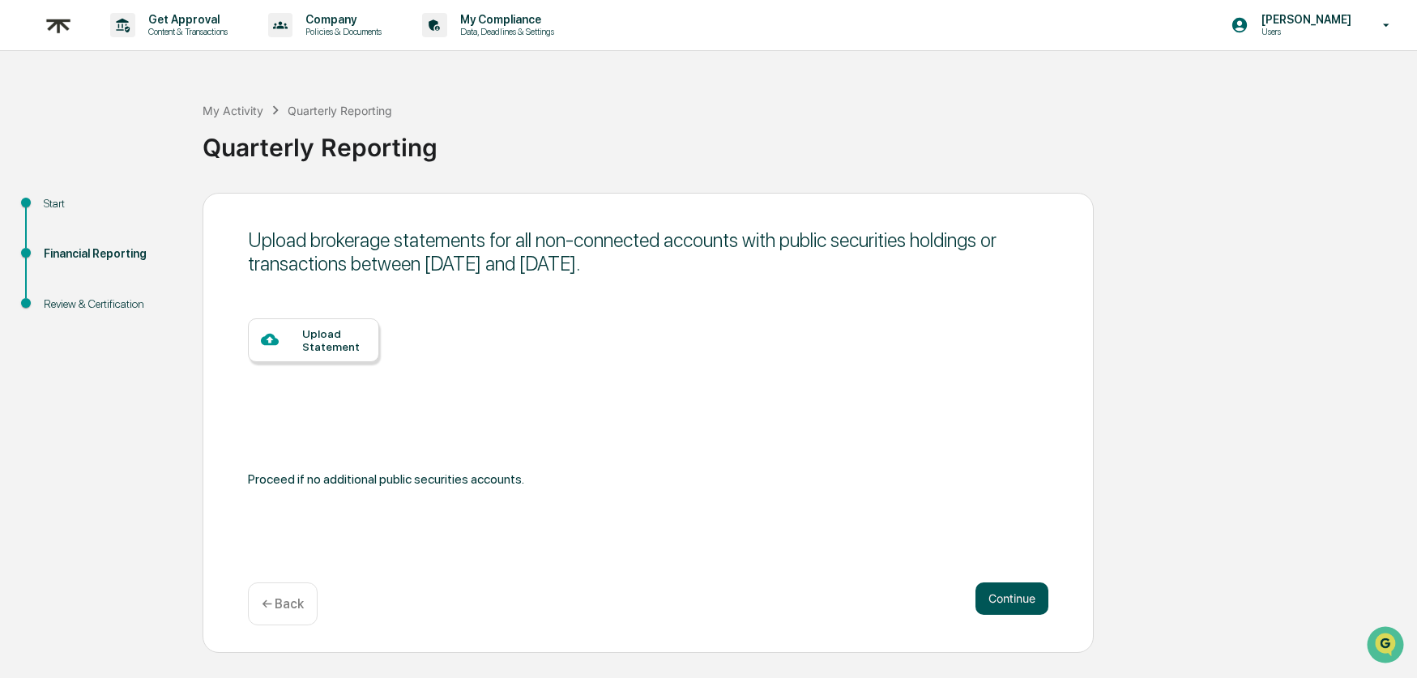
click at [997, 604] on button "Continue" at bounding box center [1012, 599] width 73 height 32
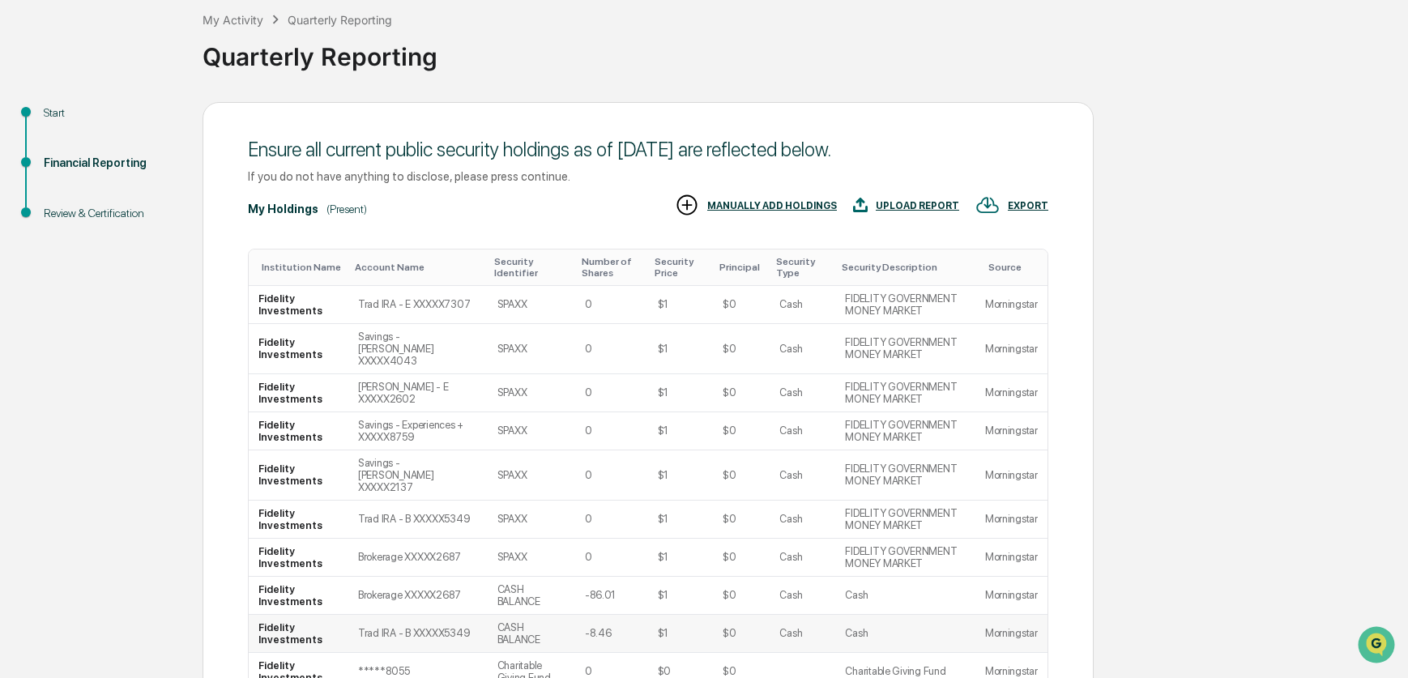
scroll to position [235, 0]
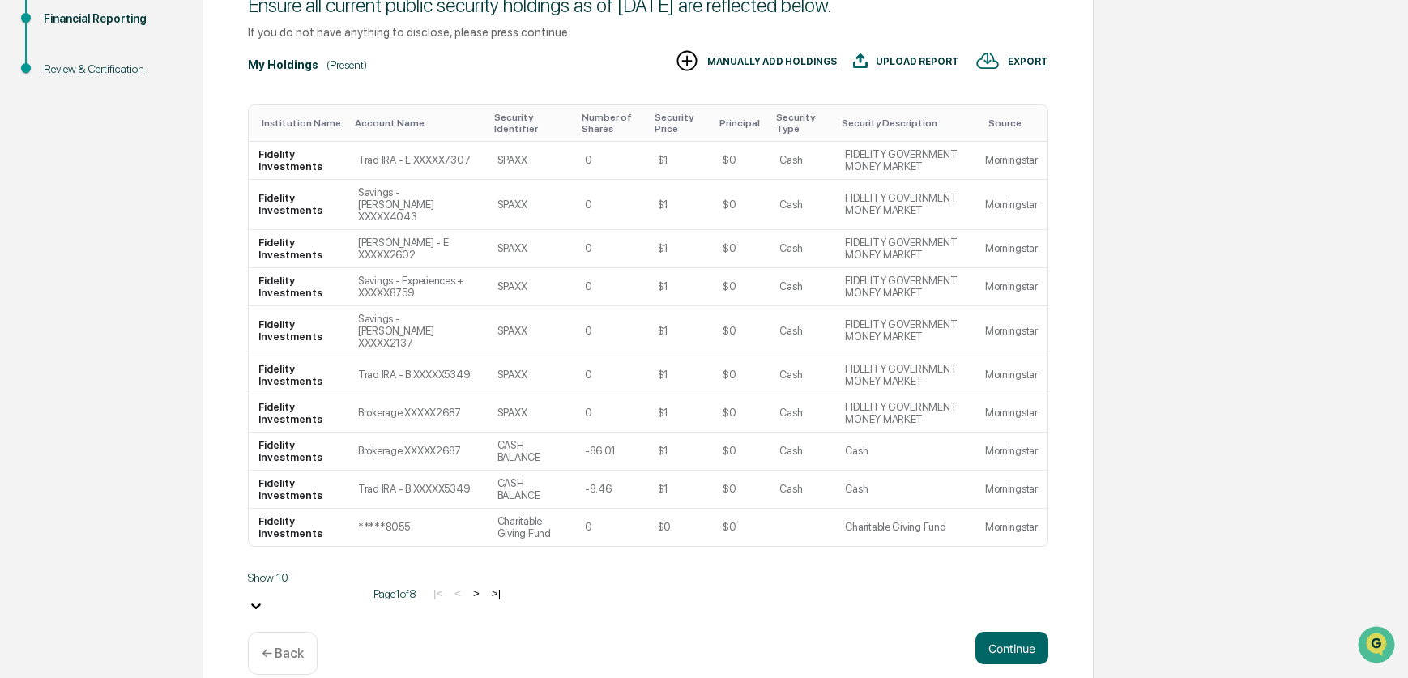
click at [324, 584] on body "Get Approval Content & Transactions Company Policies & Documents My Compliance …" at bounding box center [704, 233] width 1408 height 937
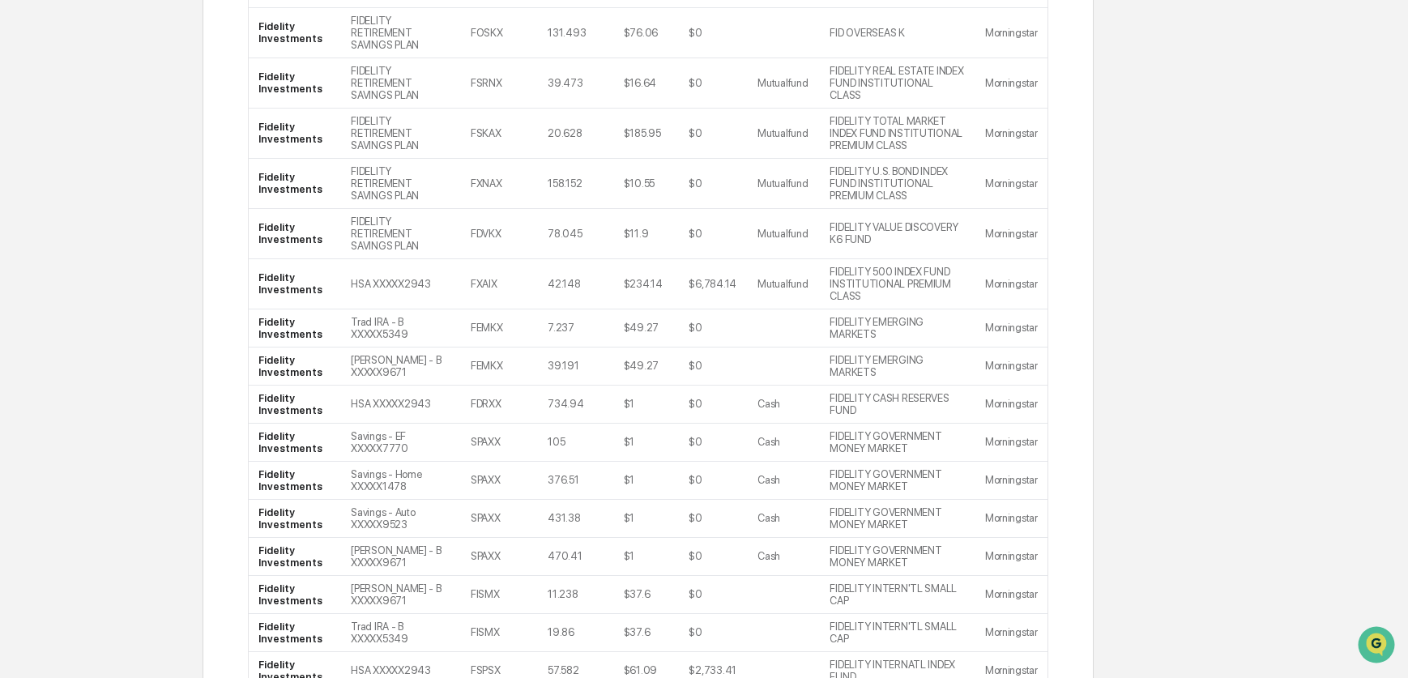
scroll to position [0, 0]
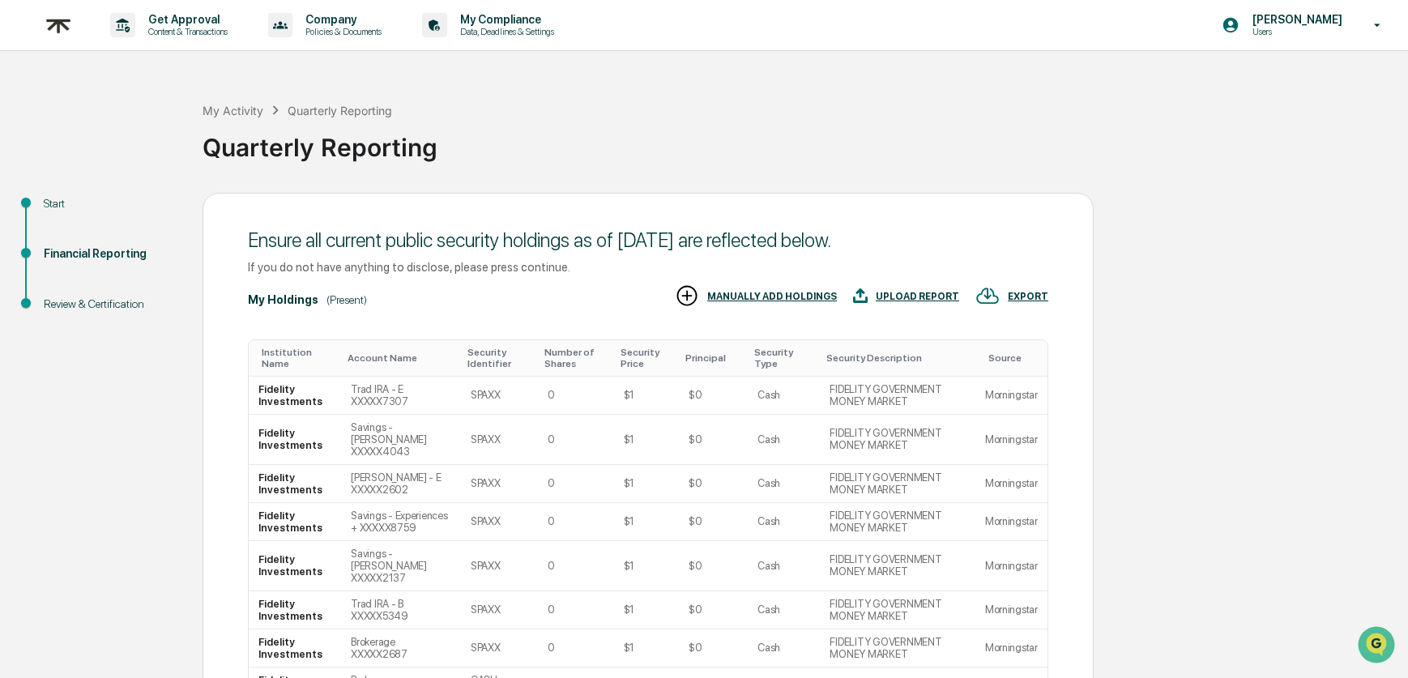
click at [54, 218] on div "Start" at bounding box center [110, 223] width 159 height 50
click at [56, 207] on div "Start" at bounding box center [110, 203] width 133 height 17
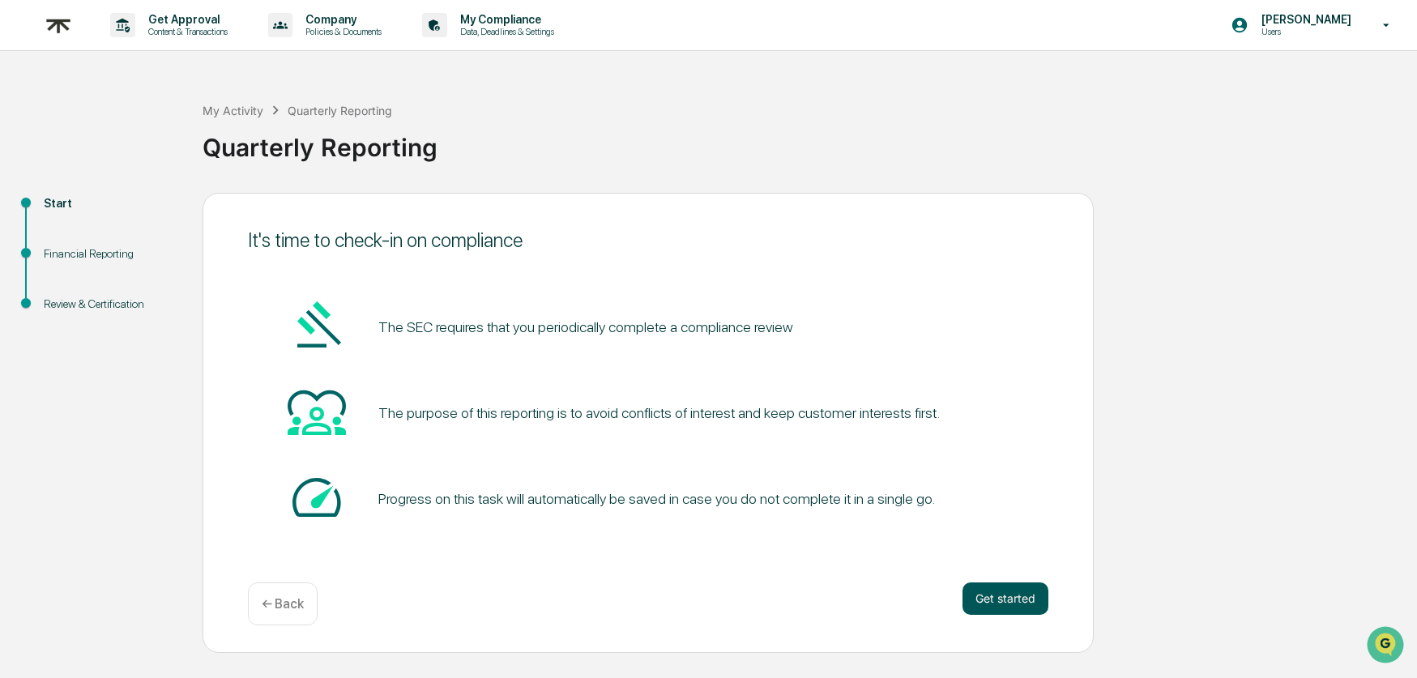
click at [1020, 594] on button "Get started" at bounding box center [1006, 599] width 86 height 32
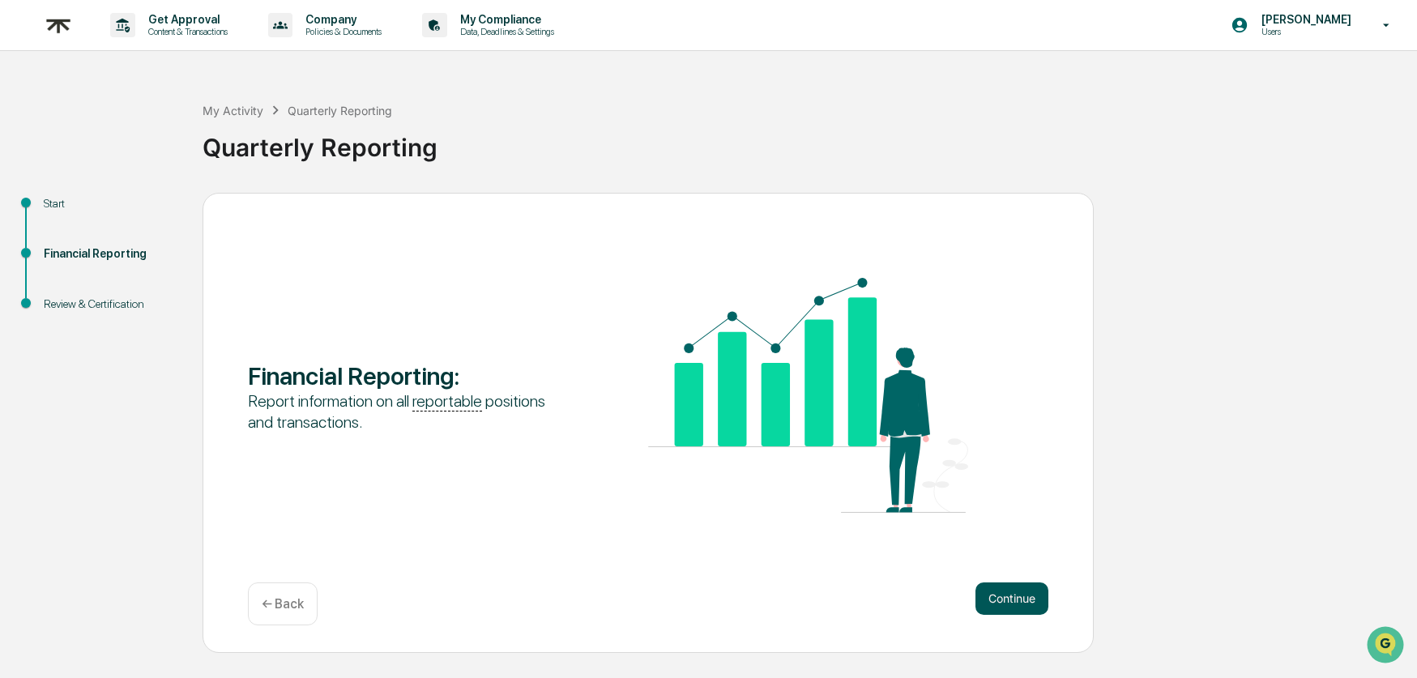
click at [1014, 599] on button "Continue" at bounding box center [1012, 599] width 73 height 32
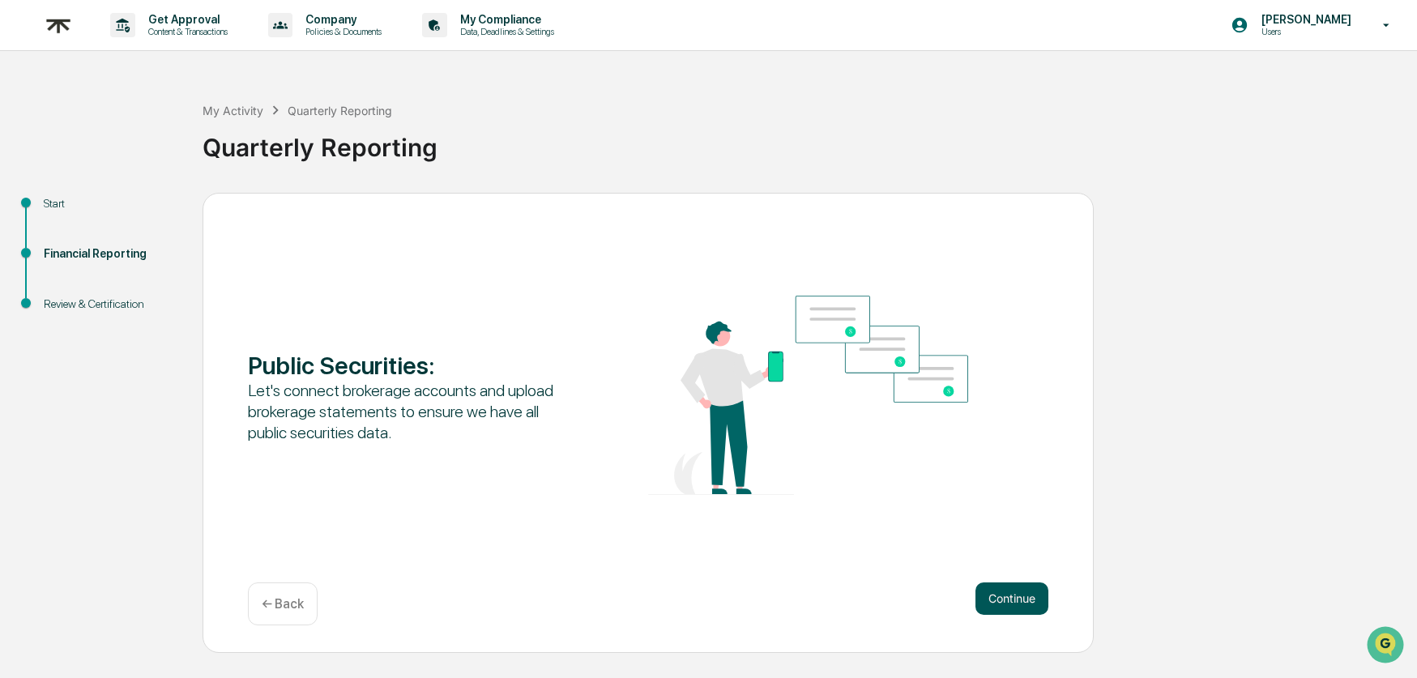
click at [1013, 600] on button "Continue" at bounding box center [1012, 599] width 73 height 32
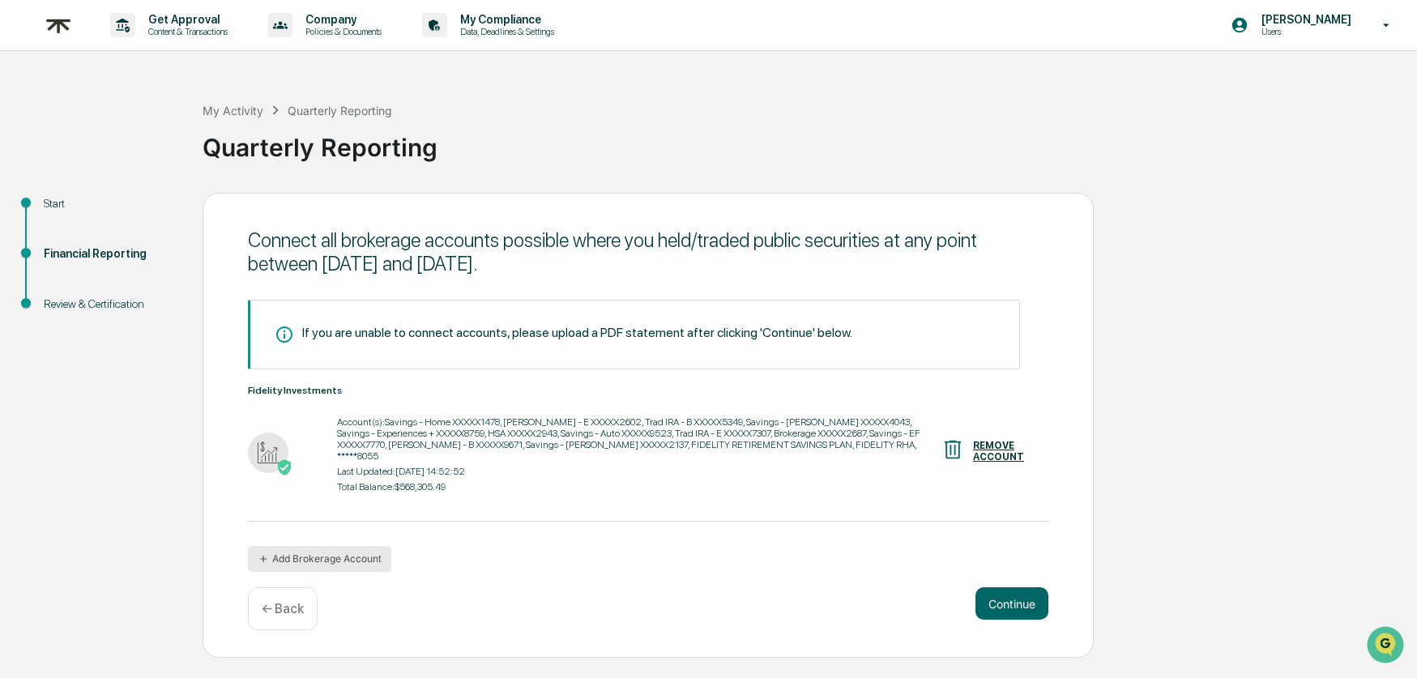
click at [339, 566] on button "Add Brokerage Account" at bounding box center [319, 559] width 143 height 26
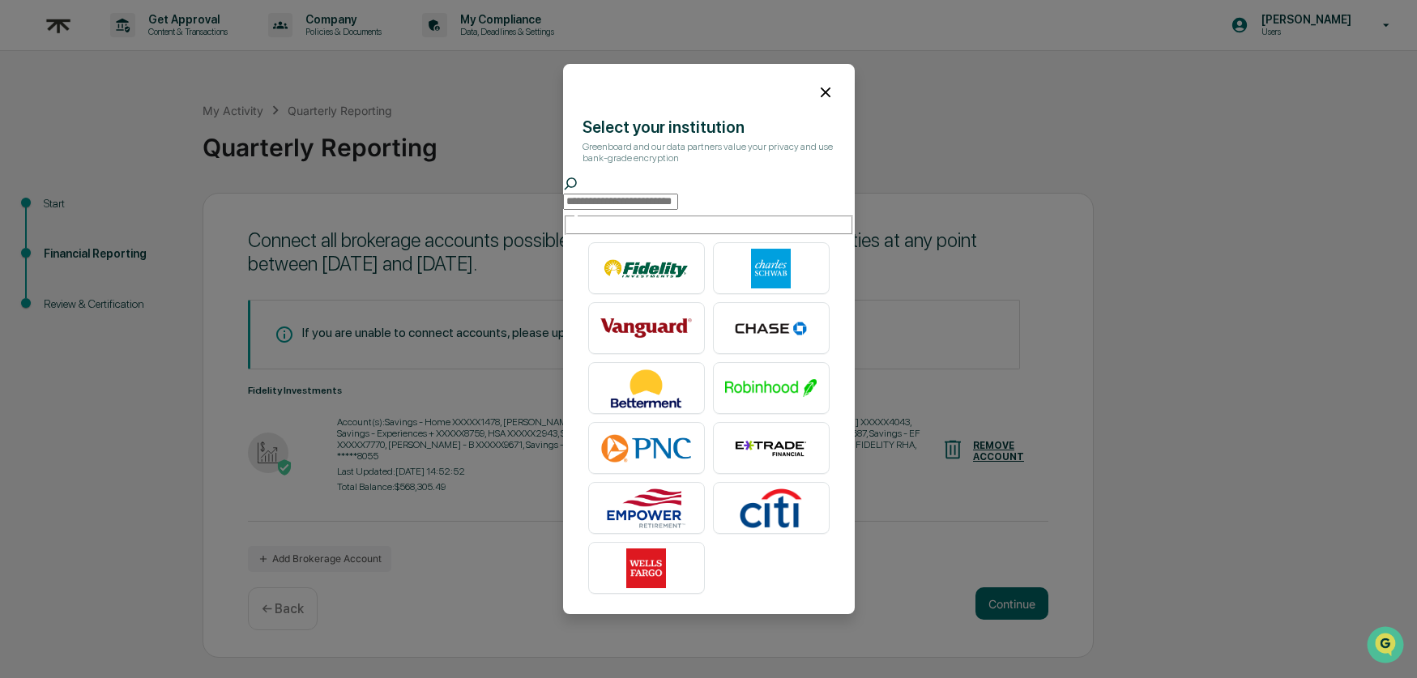
click at [678, 210] on input "text" at bounding box center [620, 202] width 115 height 16
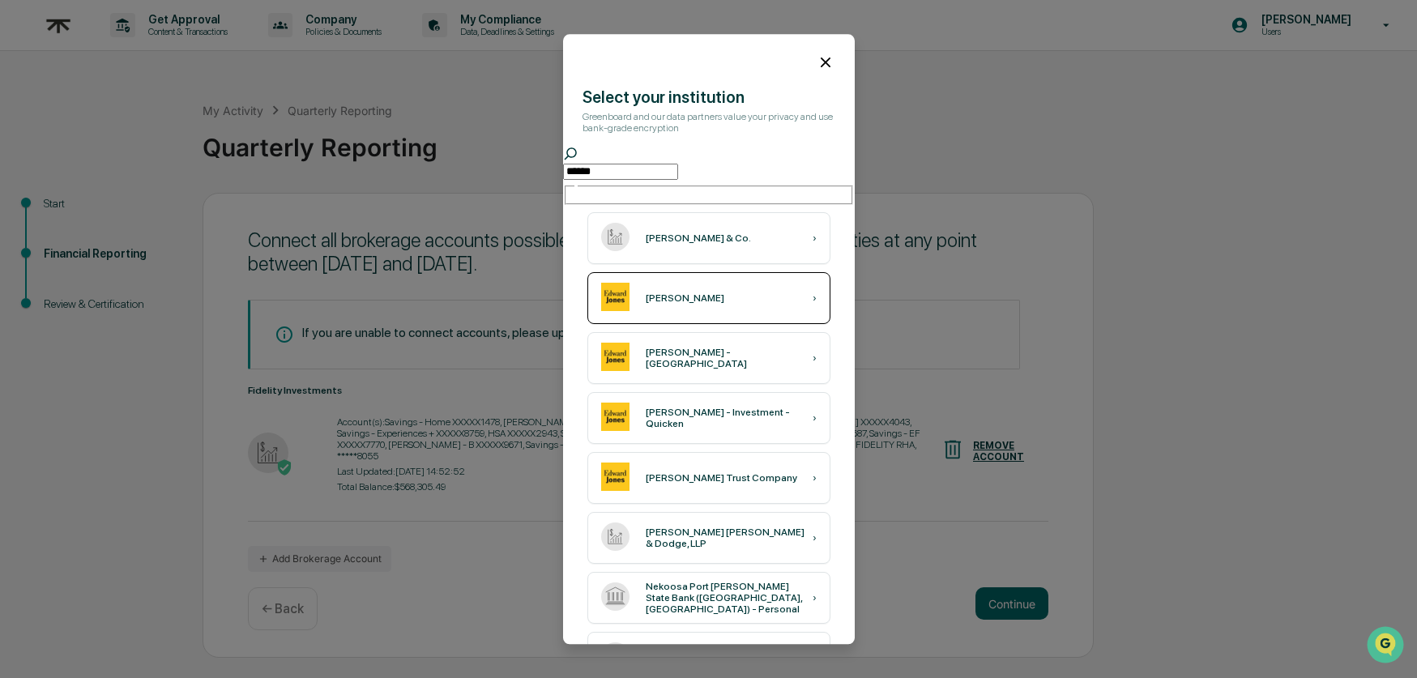
type input "******"
click at [675, 306] on div "[PERSON_NAME] ›" at bounding box center [708, 299] width 243 height 52
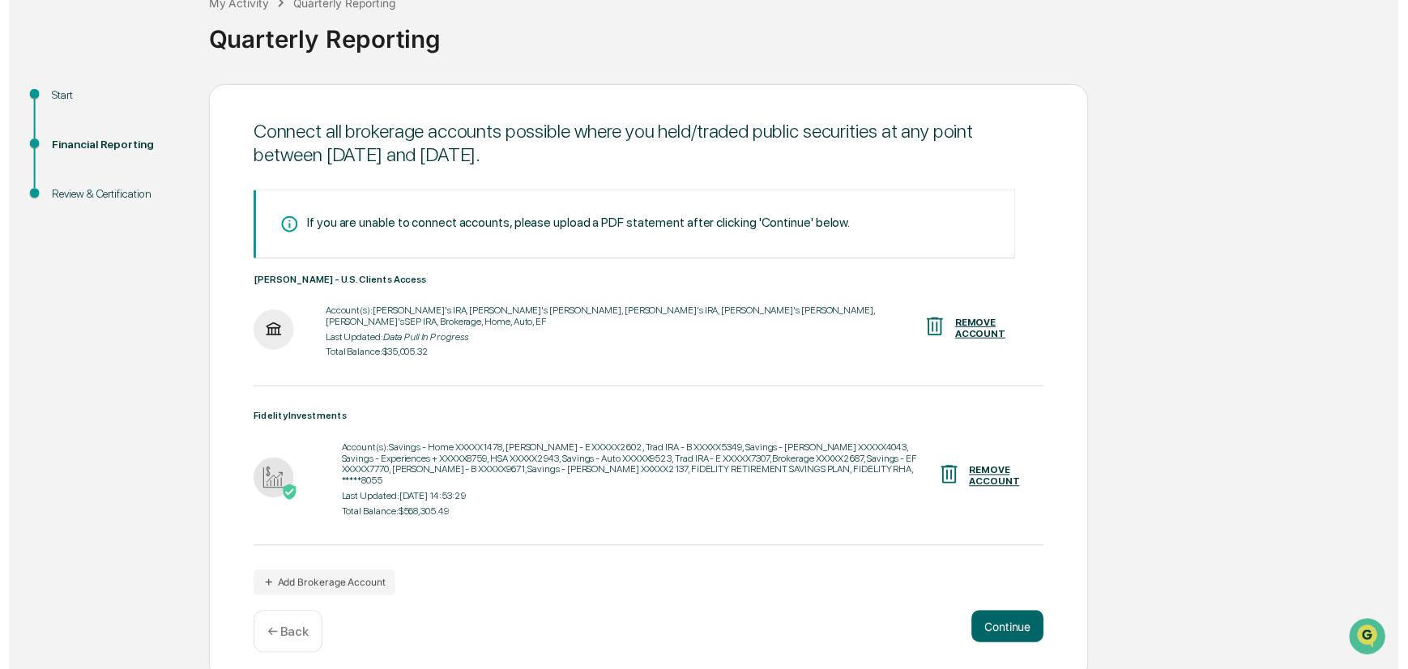
scroll to position [113, 0]
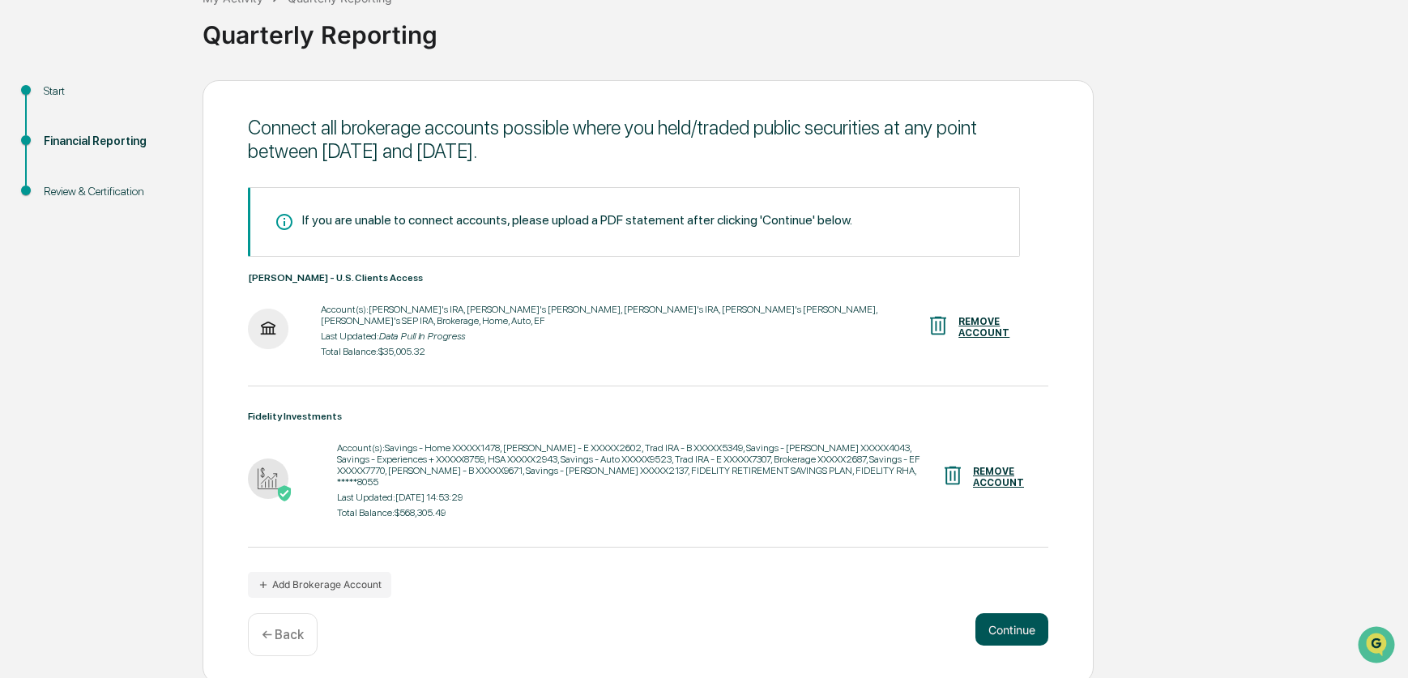
click at [1009, 638] on button "Continue" at bounding box center [1012, 629] width 73 height 32
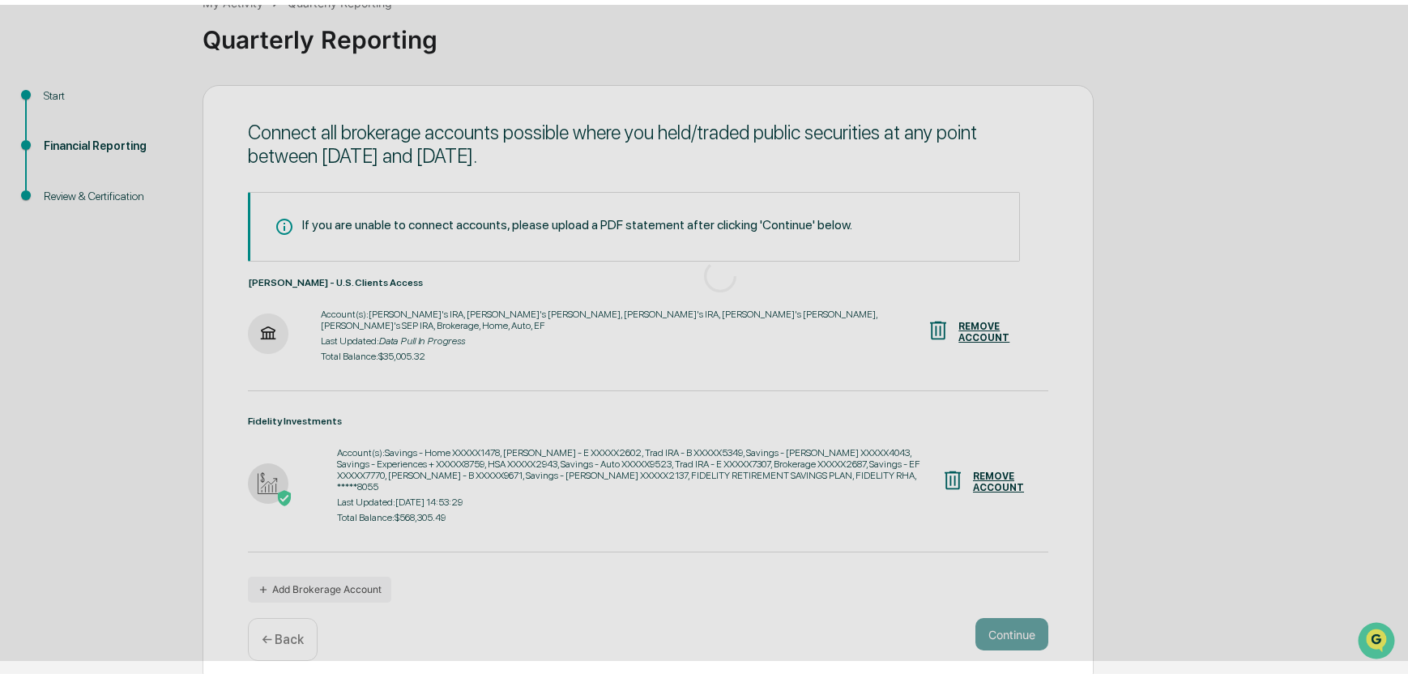
scroll to position [0, 0]
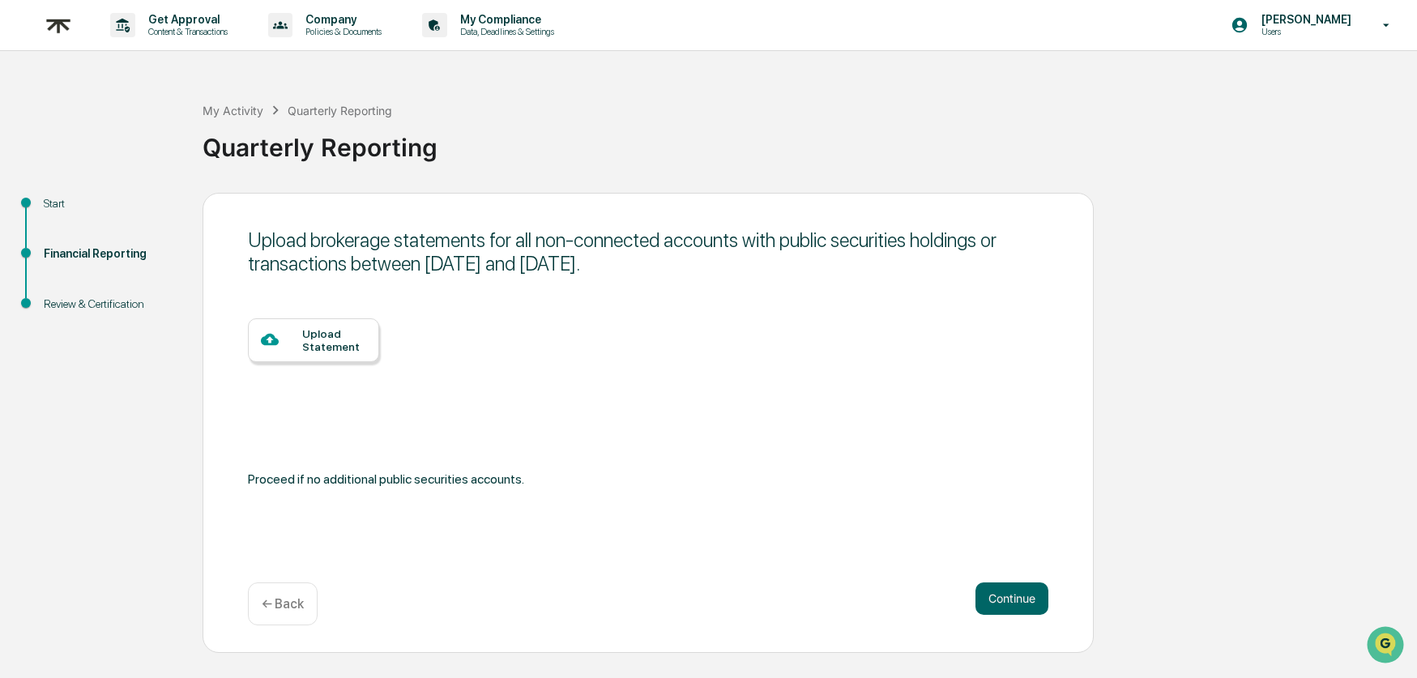
click at [301, 617] on div "← Back" at bounding box center [283, 604] width 70 height 43
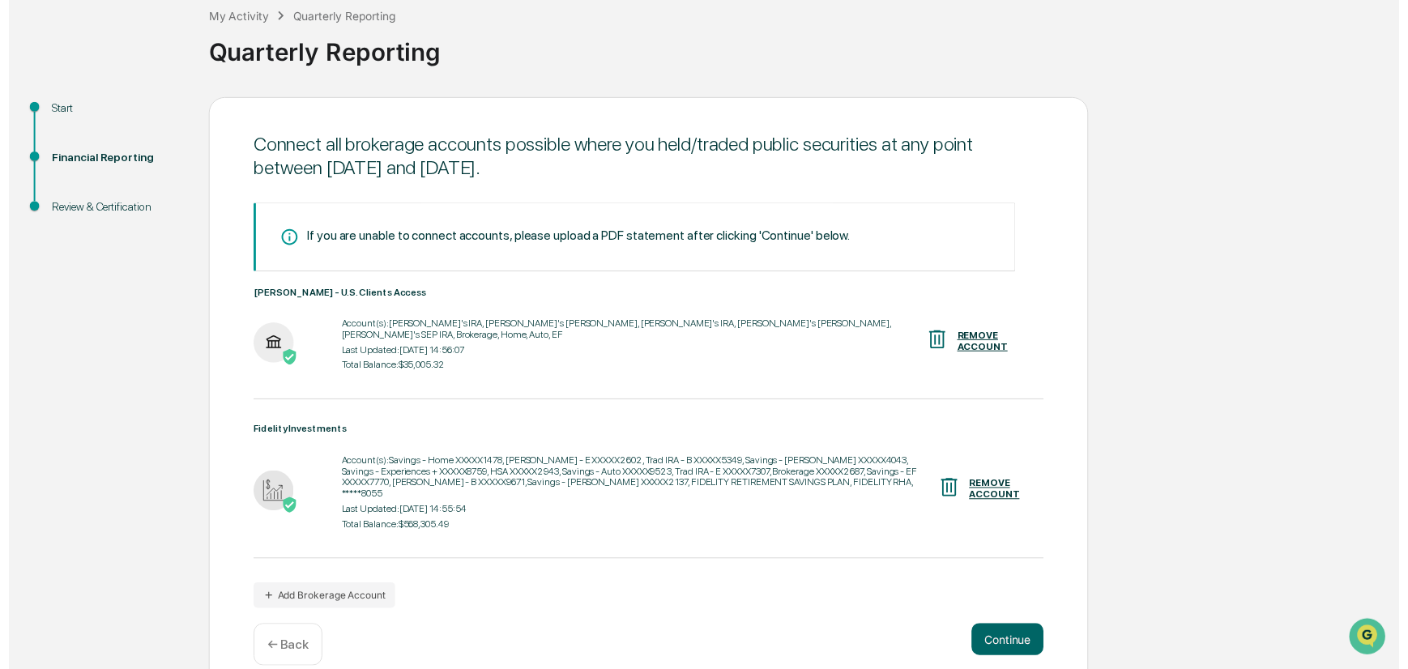
scroll to position [113, 0]
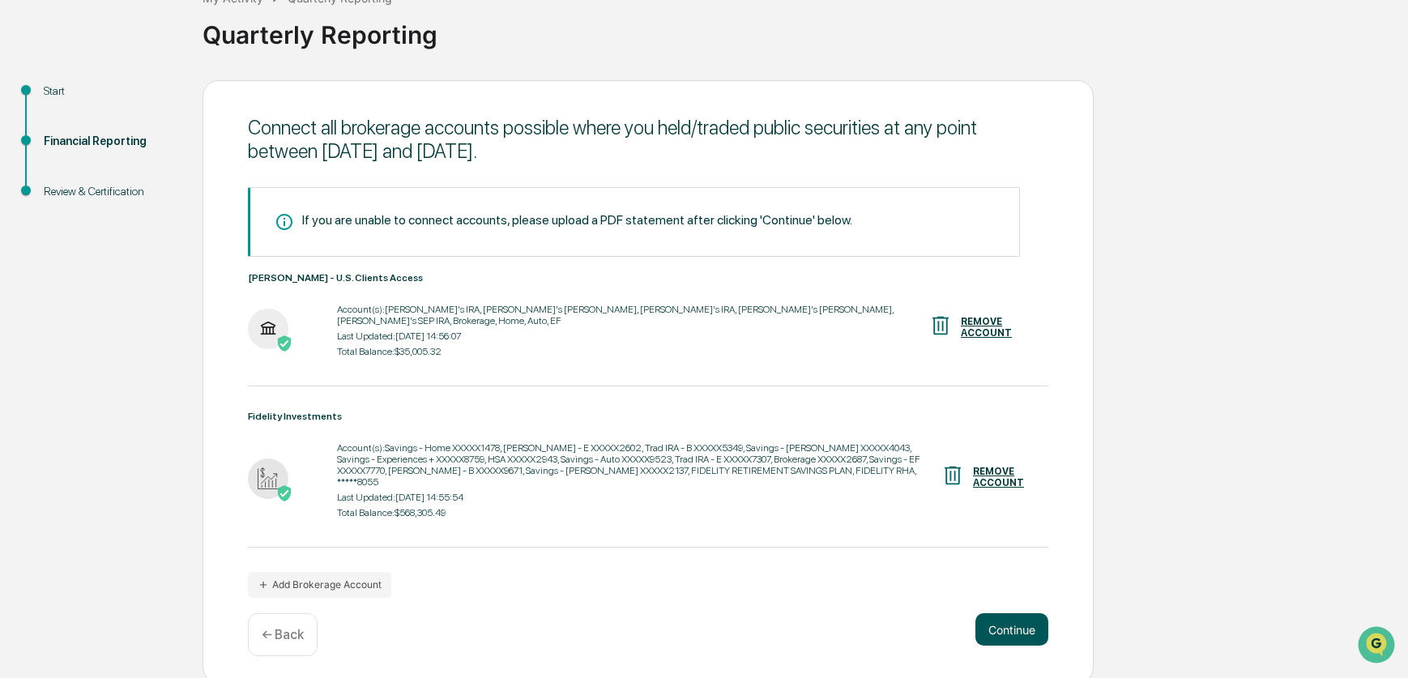
click at [988, 628] on button "Continue" at bounding box center [1012, 629] width 73 height 32
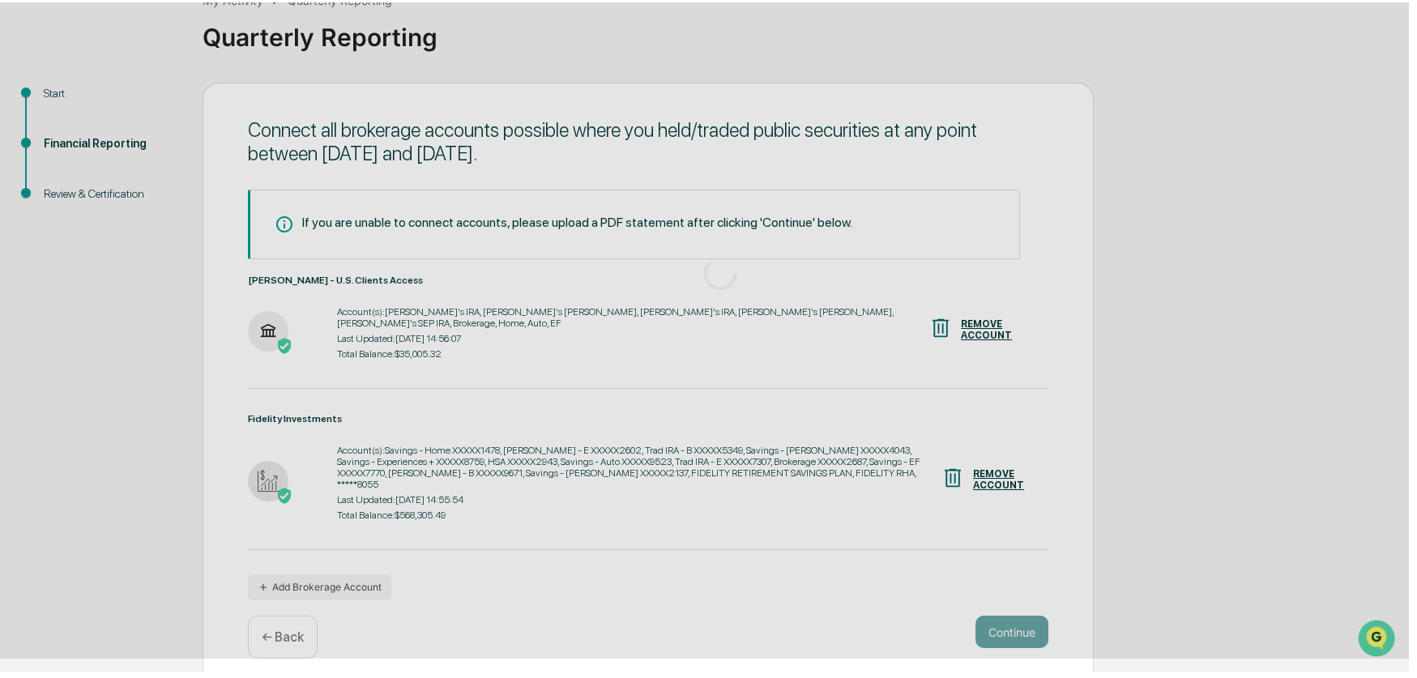
scroll to position [0, 0]
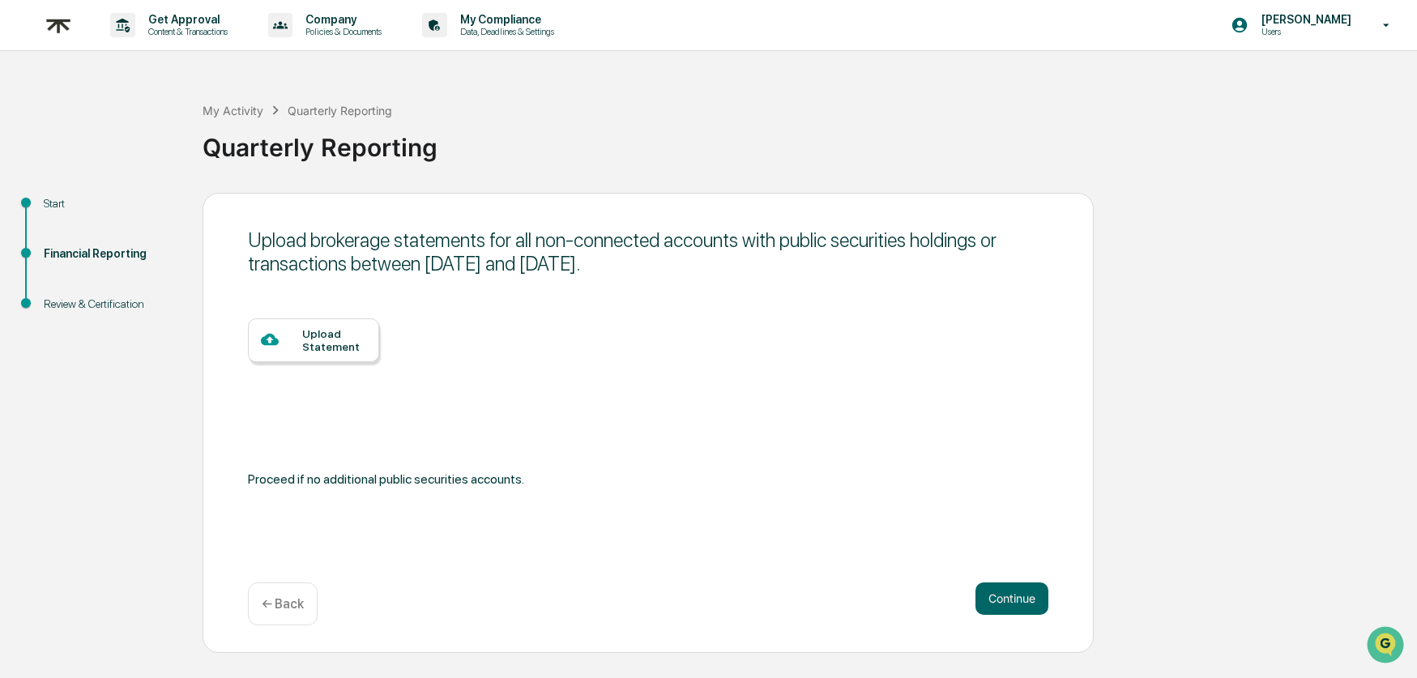
click at [988, 627] on div "Upload brokerage statements for all non-connected accounts with public securiti…" at bounding box center [648, 423] width 891 height 460
click at [994, 607] on button "Continue" at bounding box center [1012, 599] width 73 height 32
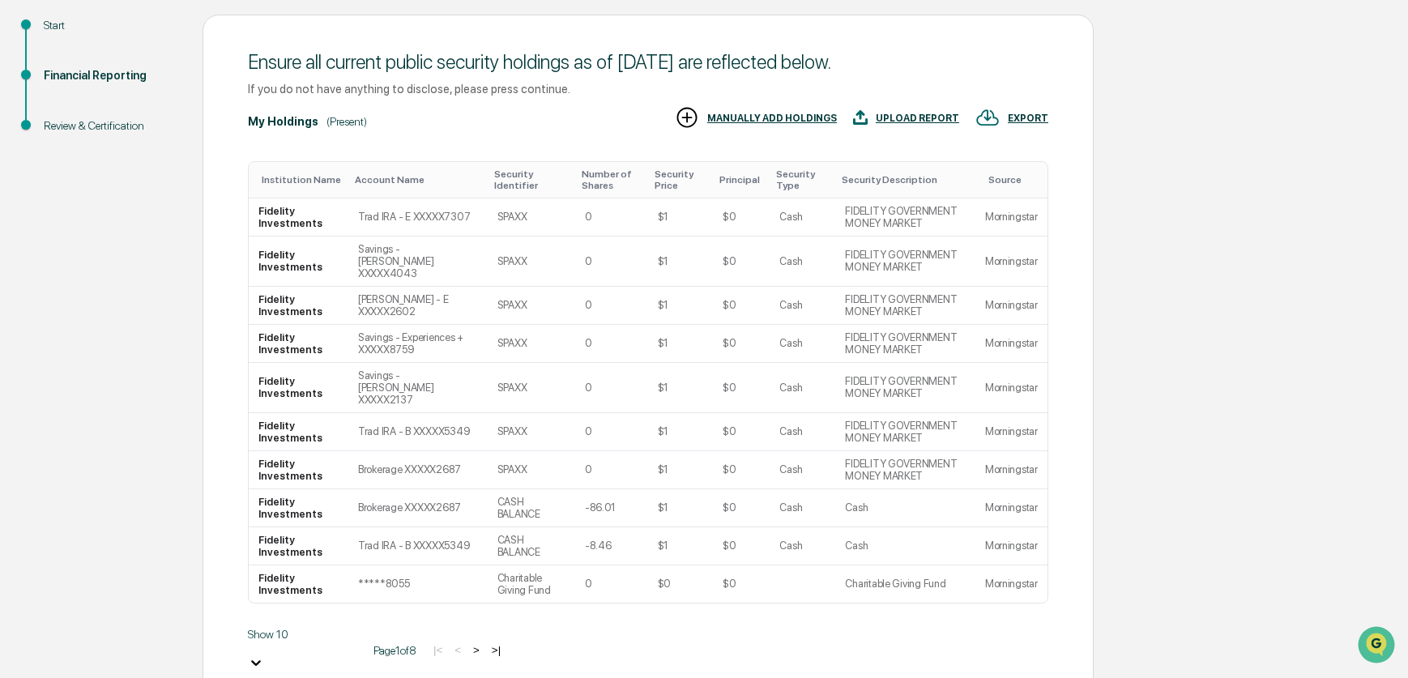
scroll to position [298, 0]
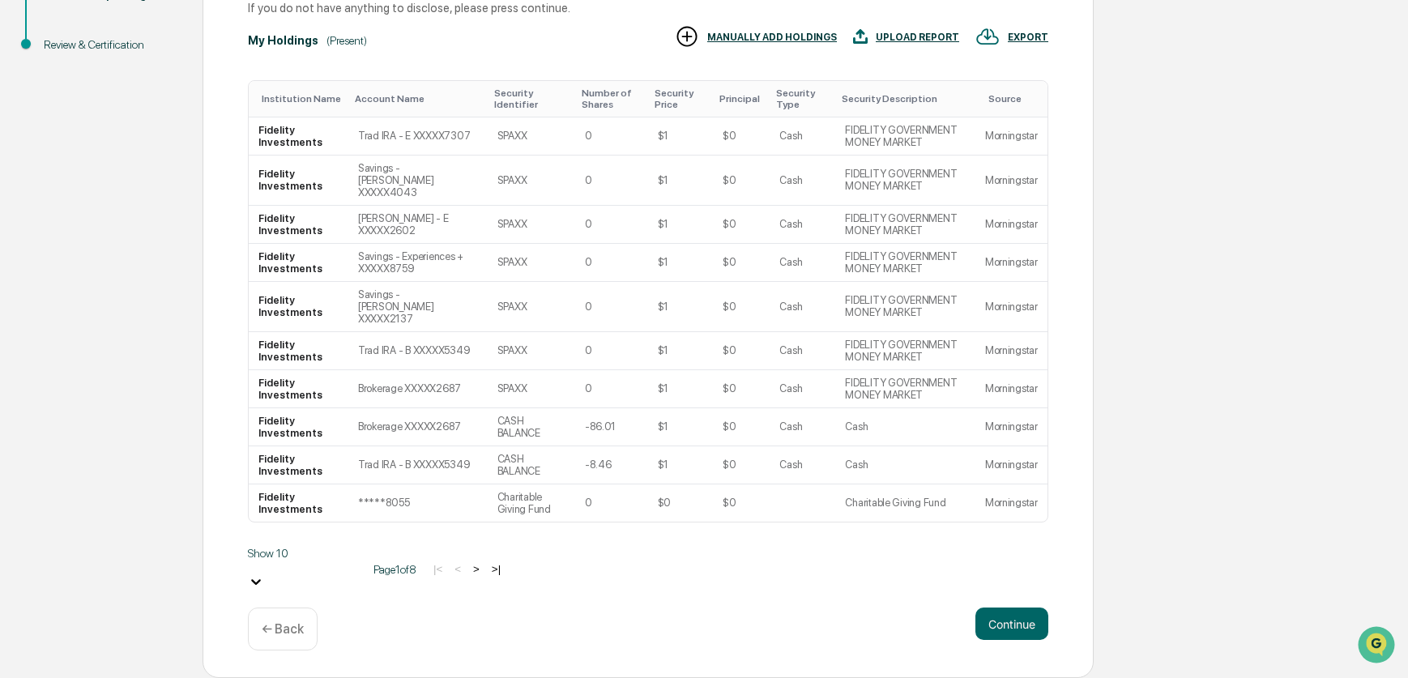
click at [302, 643] on body "Get Approval Content & Transactions Company Policies & Documents My Compliance …" at bounding box center [704, 209] width 1408 height 937
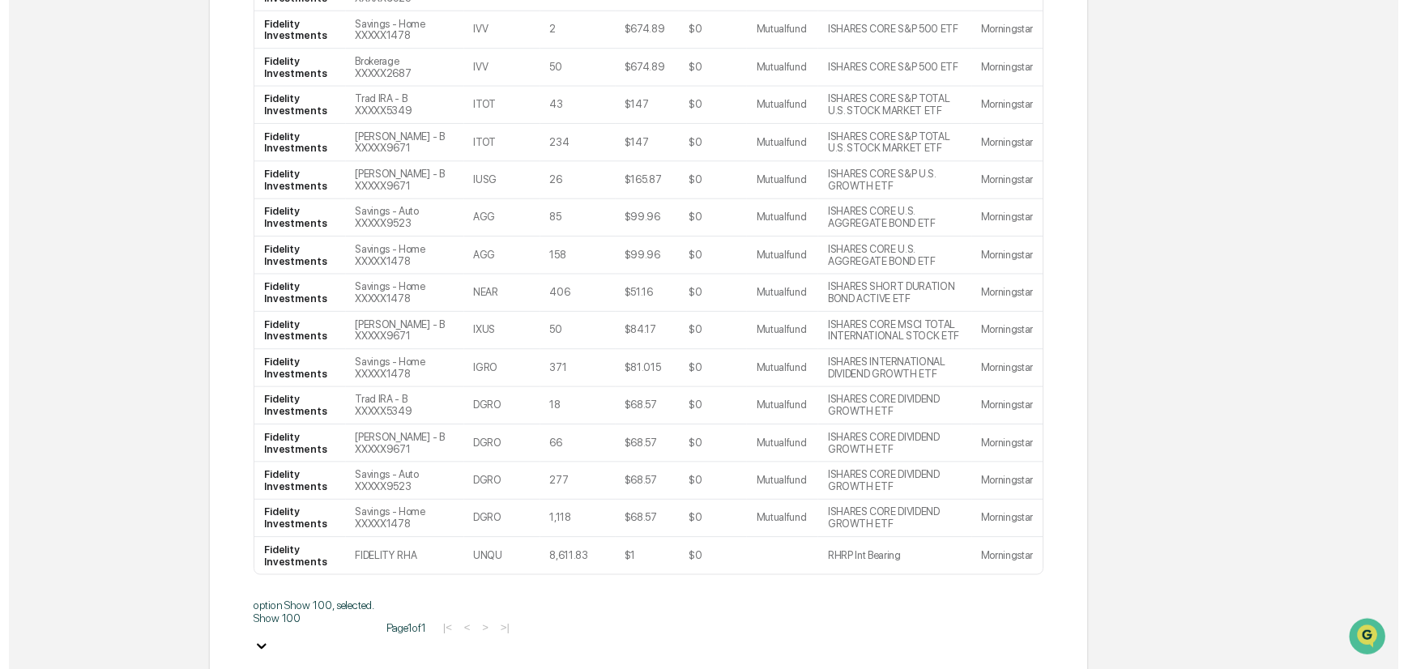
scroll to position [3087, 0]
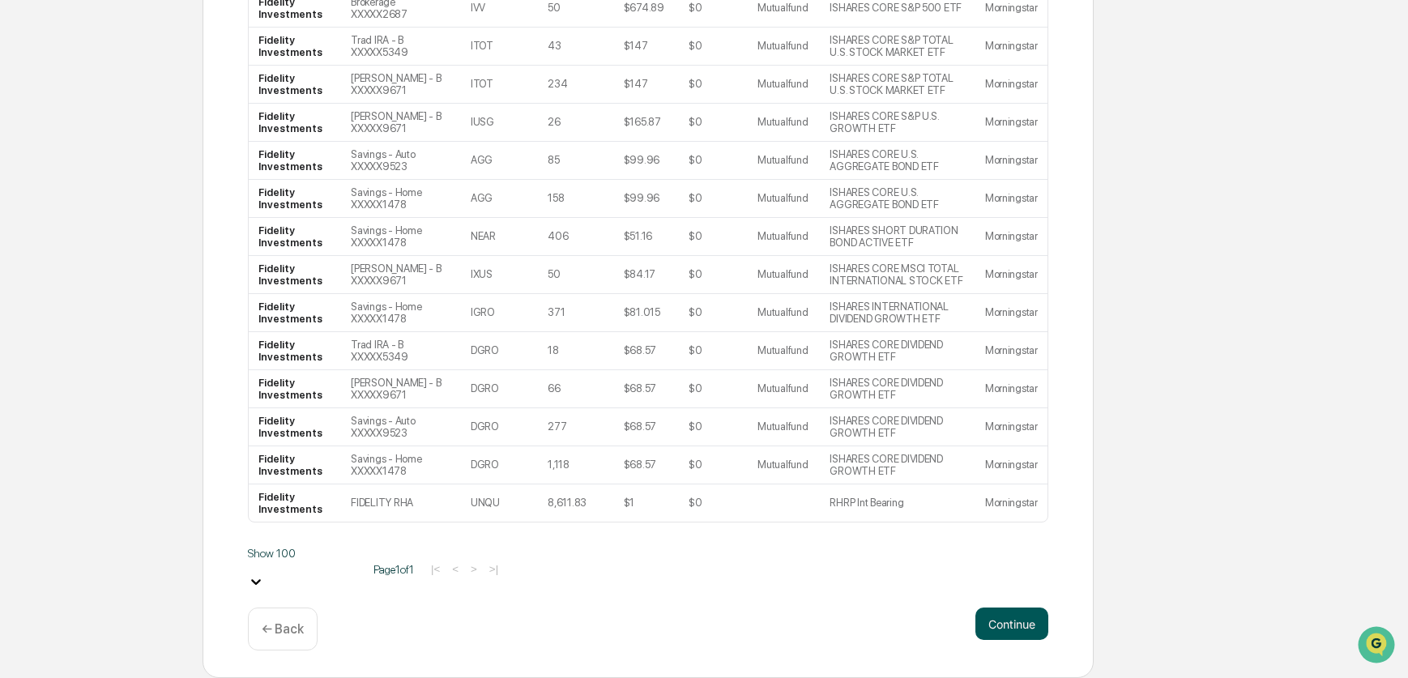
click at [1014, 613] on button "Continue" at bounding box center [1012, 624] width 73 height 32
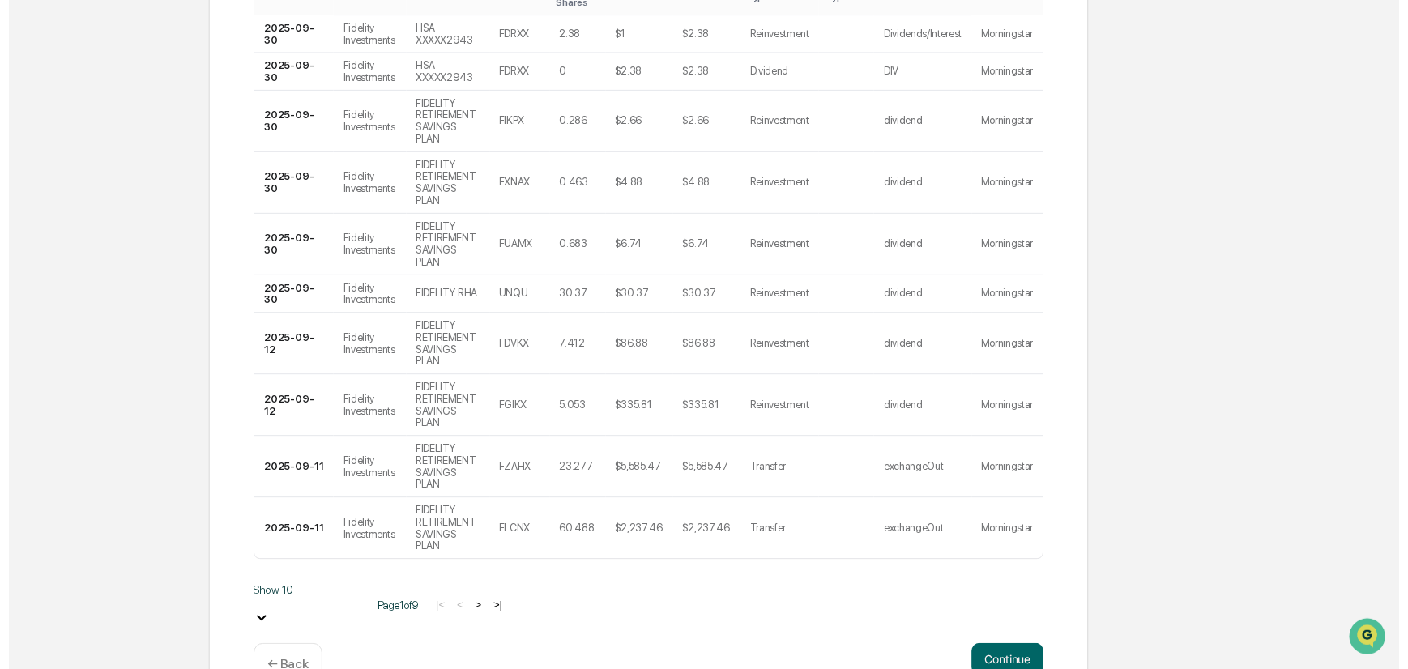
scroll to position [429, 0]
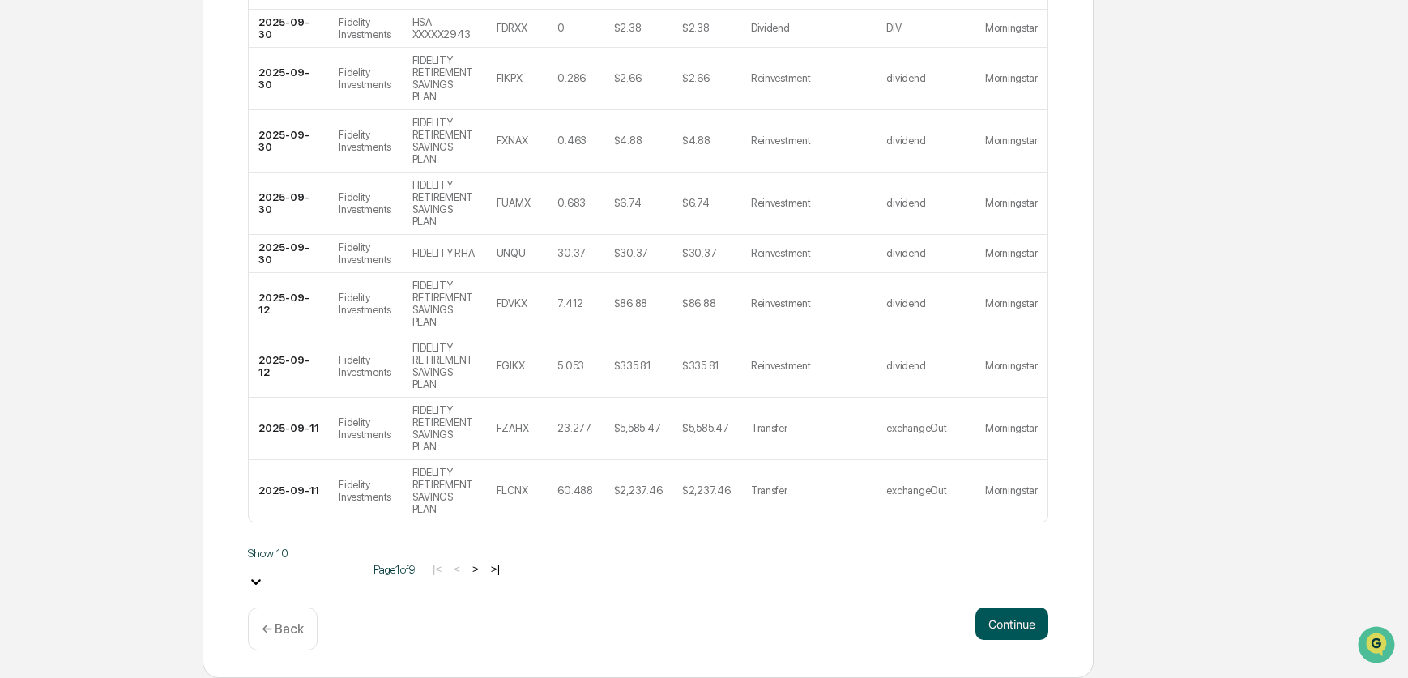
click at [1014, 618] on button "Continue" at bounding box center [1012, 624] width 73 height 32
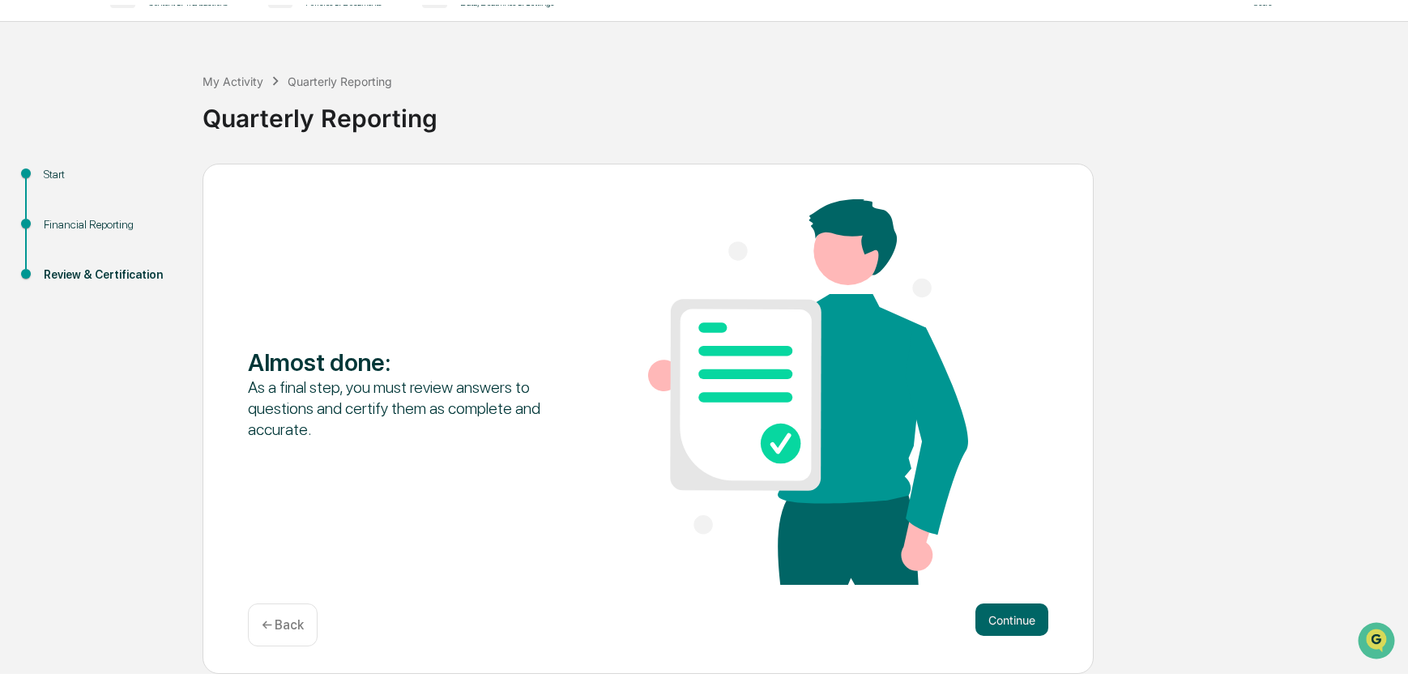
scroll to position [0, 0]
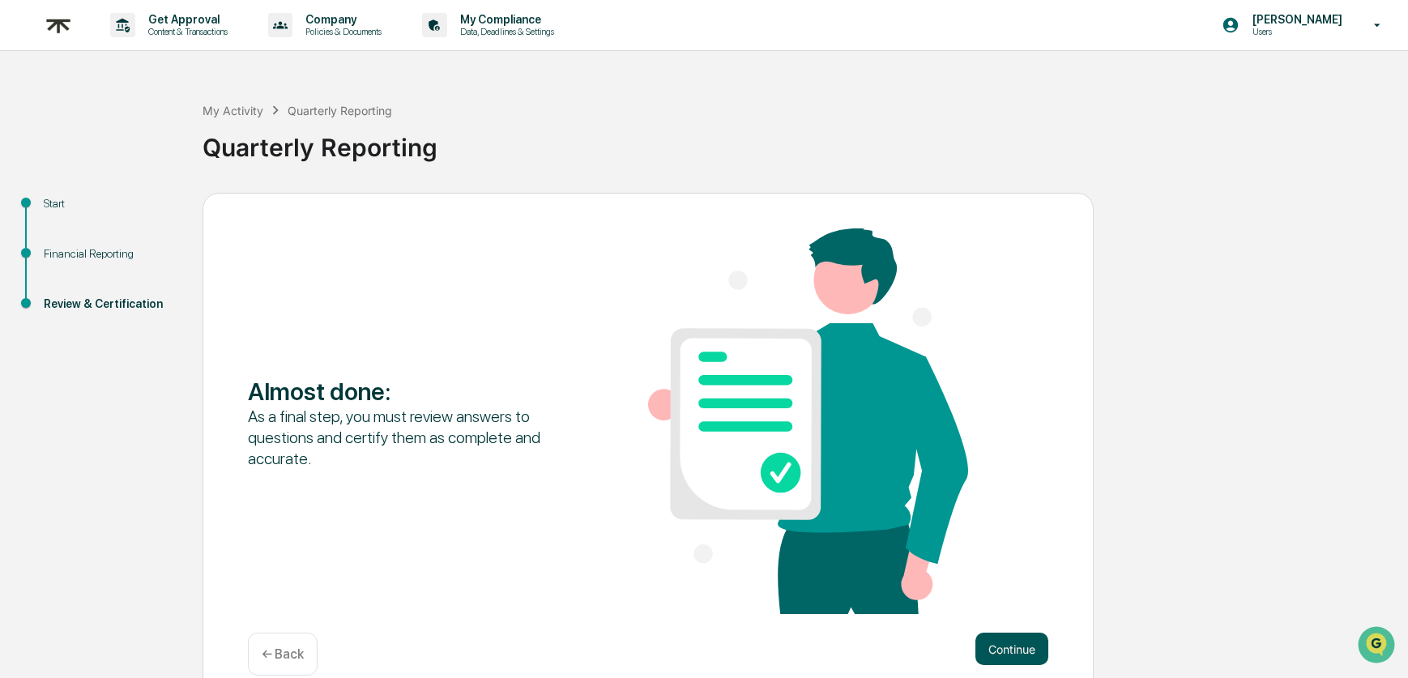
click at [1011, 642] on button "Continue" at bounding box center [1012, 649] width 73 height 32
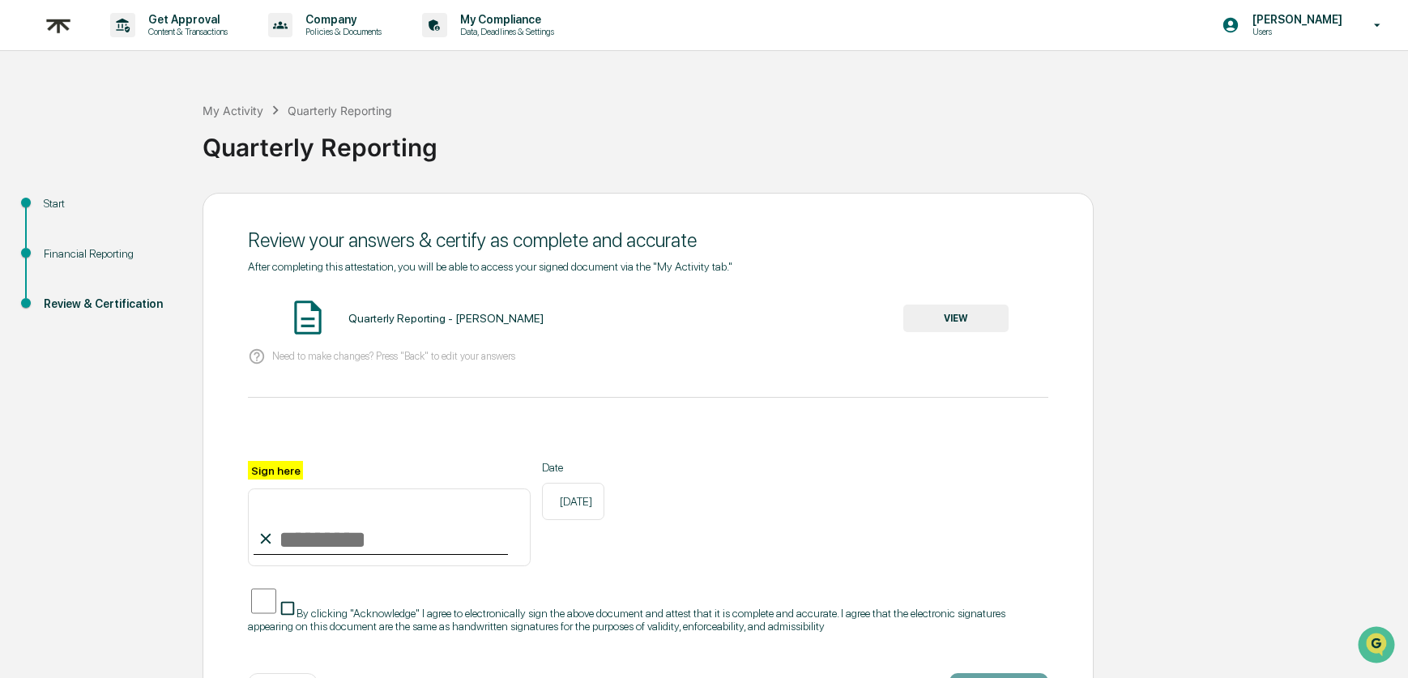
click at [936, 310] on button "VIEW" at bounding box center [955, 319] width 105 height 28
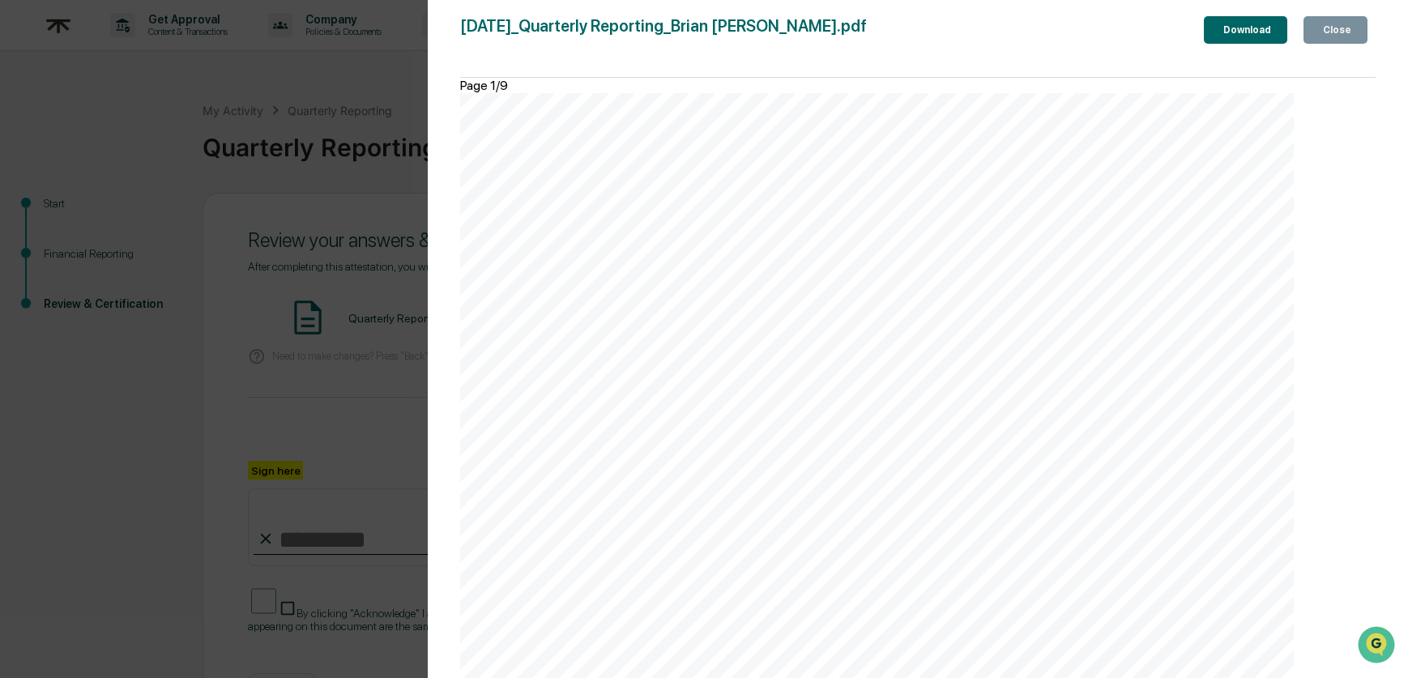
scroll to position [3835, 0]
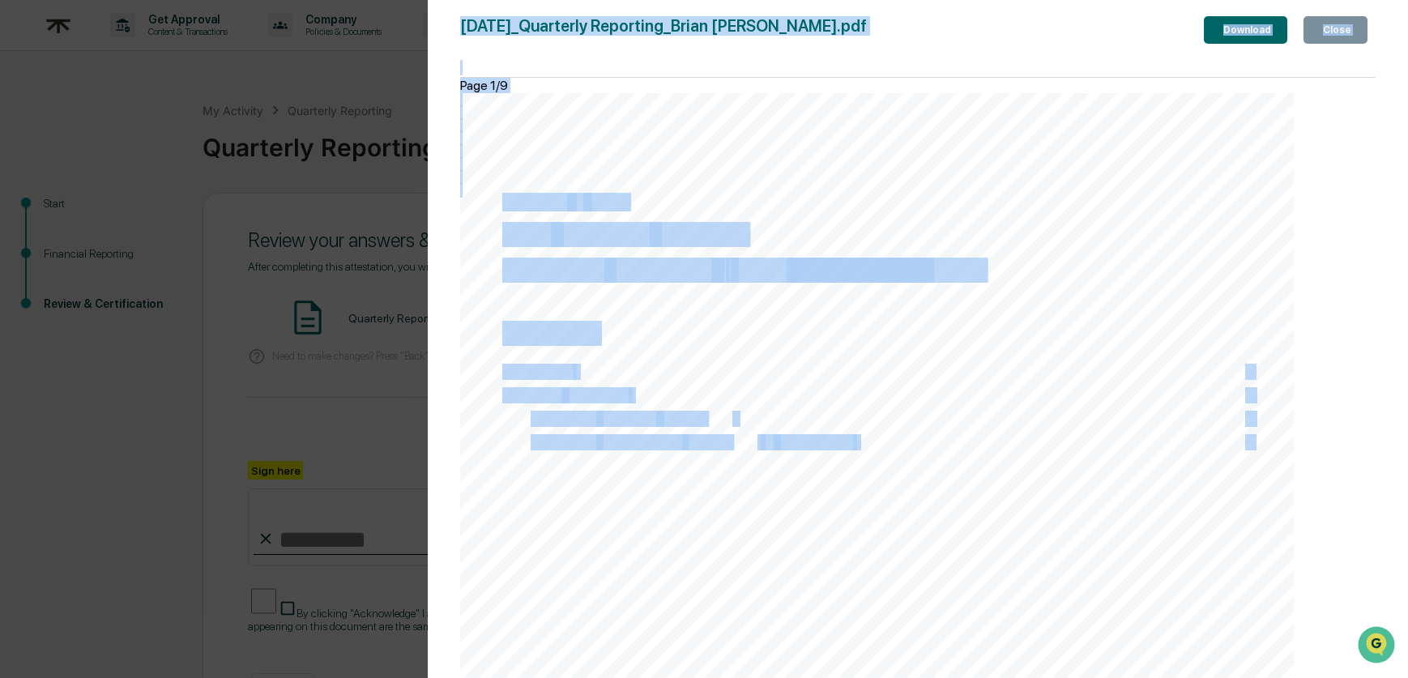
drag, startPoint x: 1376, startPoint y: 318, endPoint x: 1367, endPoint y: 391, distance: 73.5
click at [1367, 391] on div "Version History [DATE] 02:56 PM [PERSON_NAME] [DATE]_Quarterly Reporting_Brian …" at bounding box center [918, 355] width 980 height 711
click at [1304, 38] on button "Close" at bounding box center [1336, 30] width 64 height 28
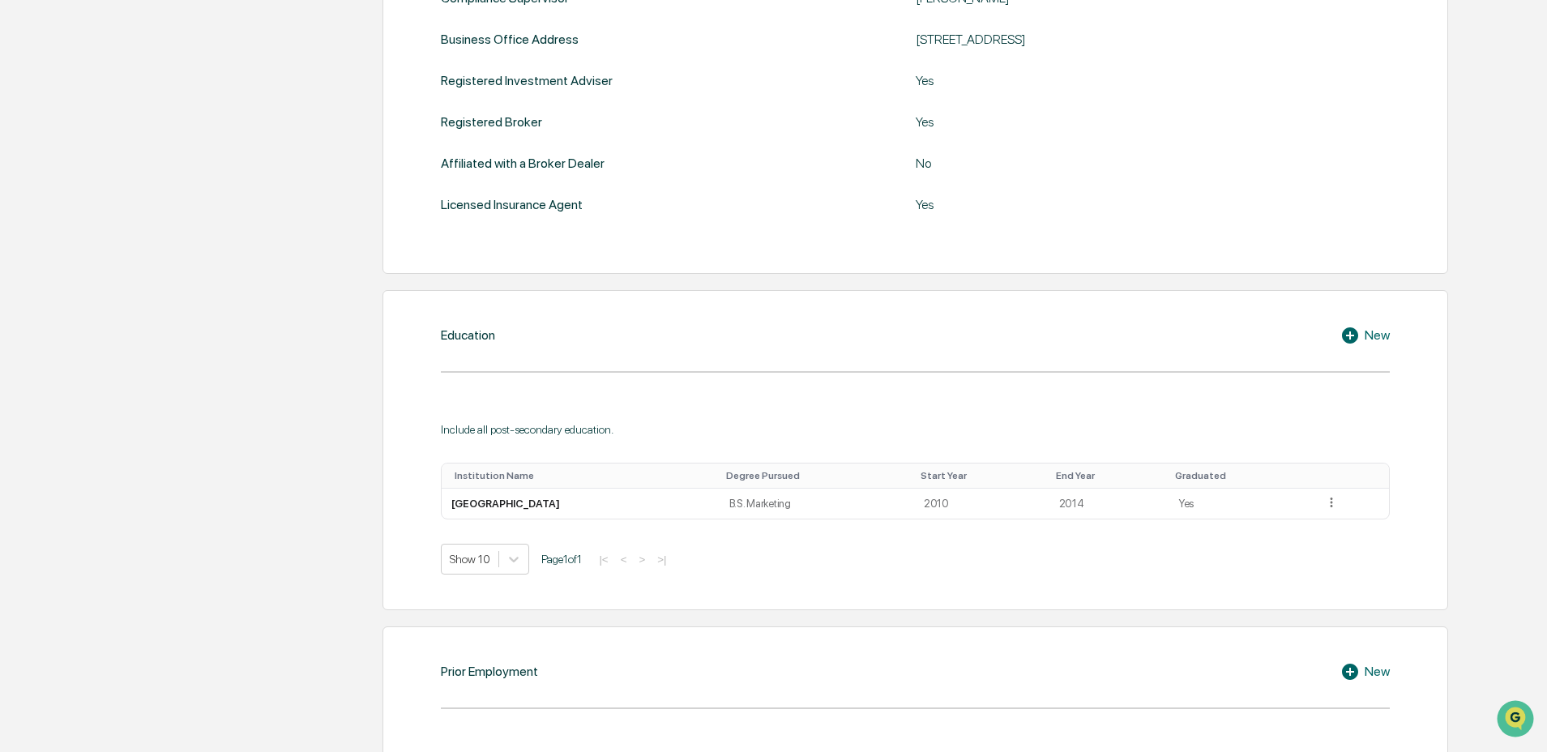
scroll to position [163, 0]
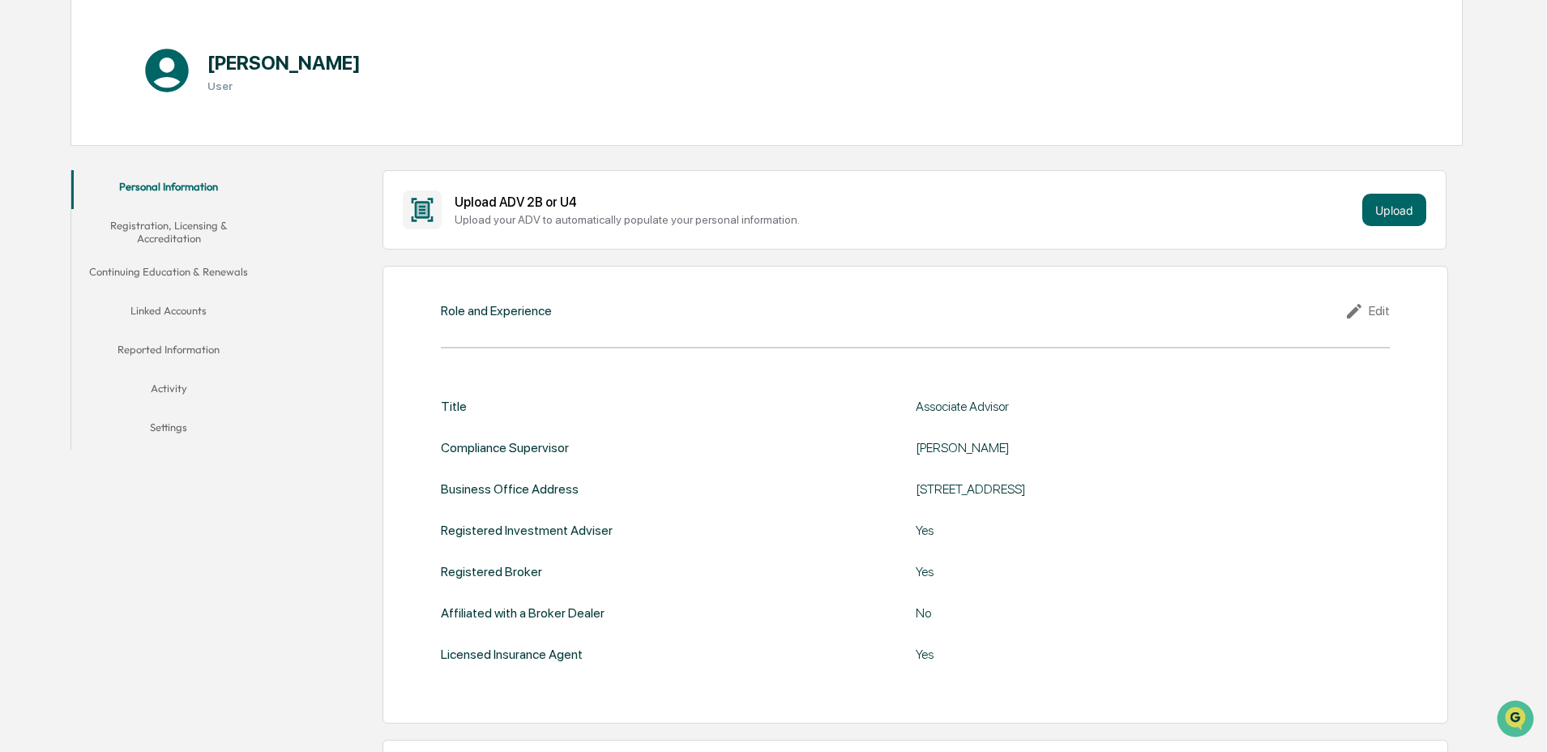
click at [173, 281] on button "Continuing Education & Renewals" at bounding box center [168, 274] width 194 height 39
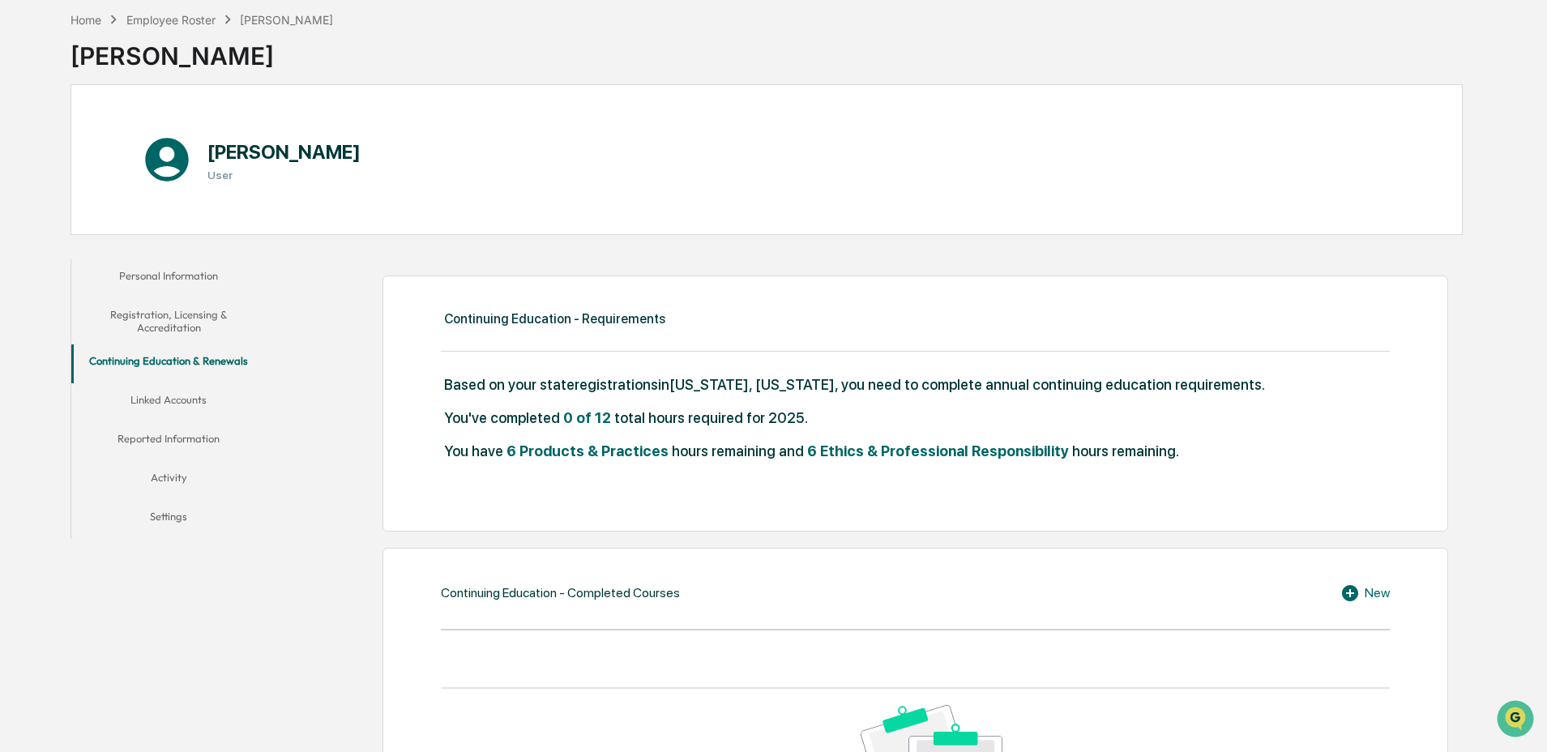
scroll to position [26, 0]
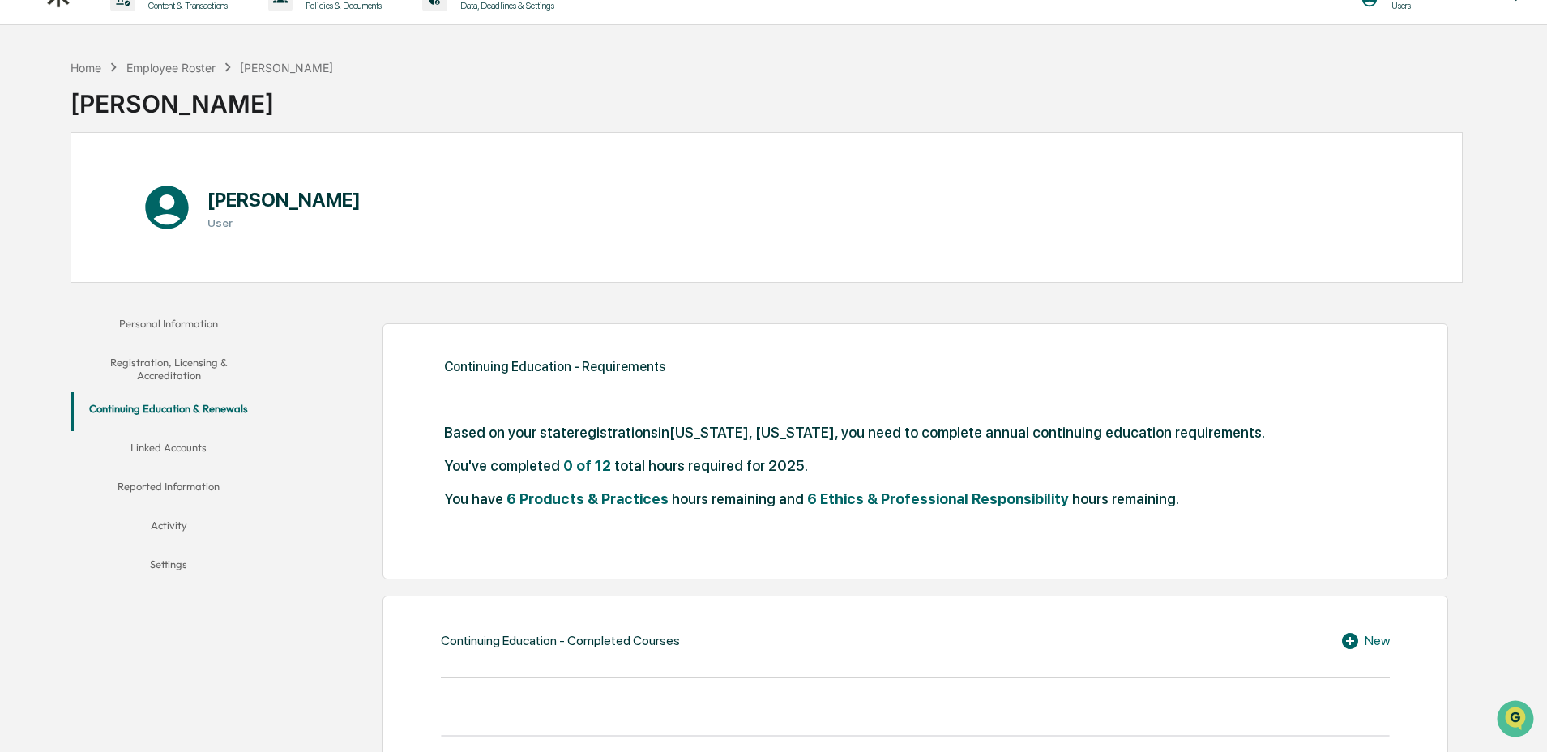
click at [159, 378] on button "Registration, Licensing & Accreditation" at bounding box center [168, 369] width 194 height 46
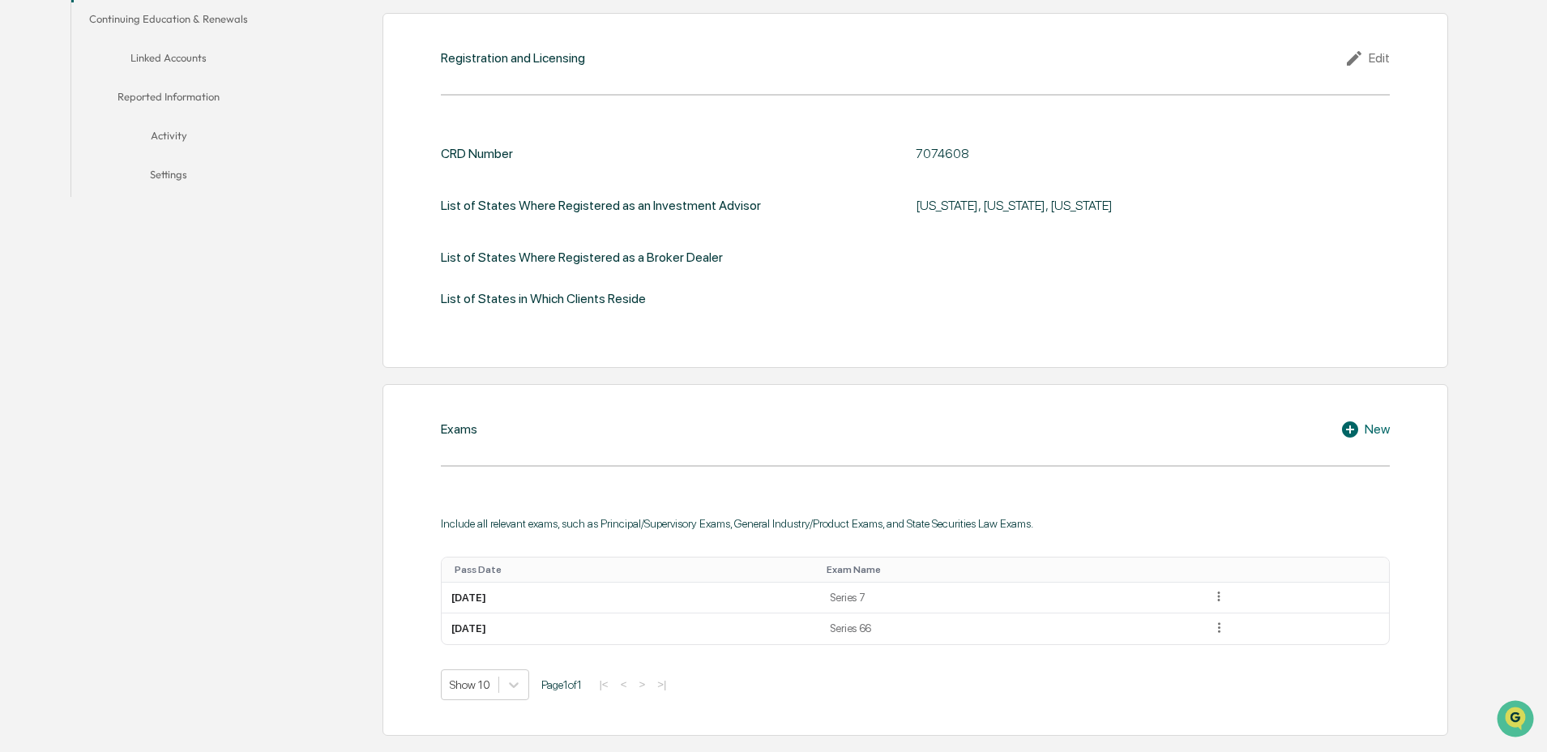
scroll to position [409, 0]
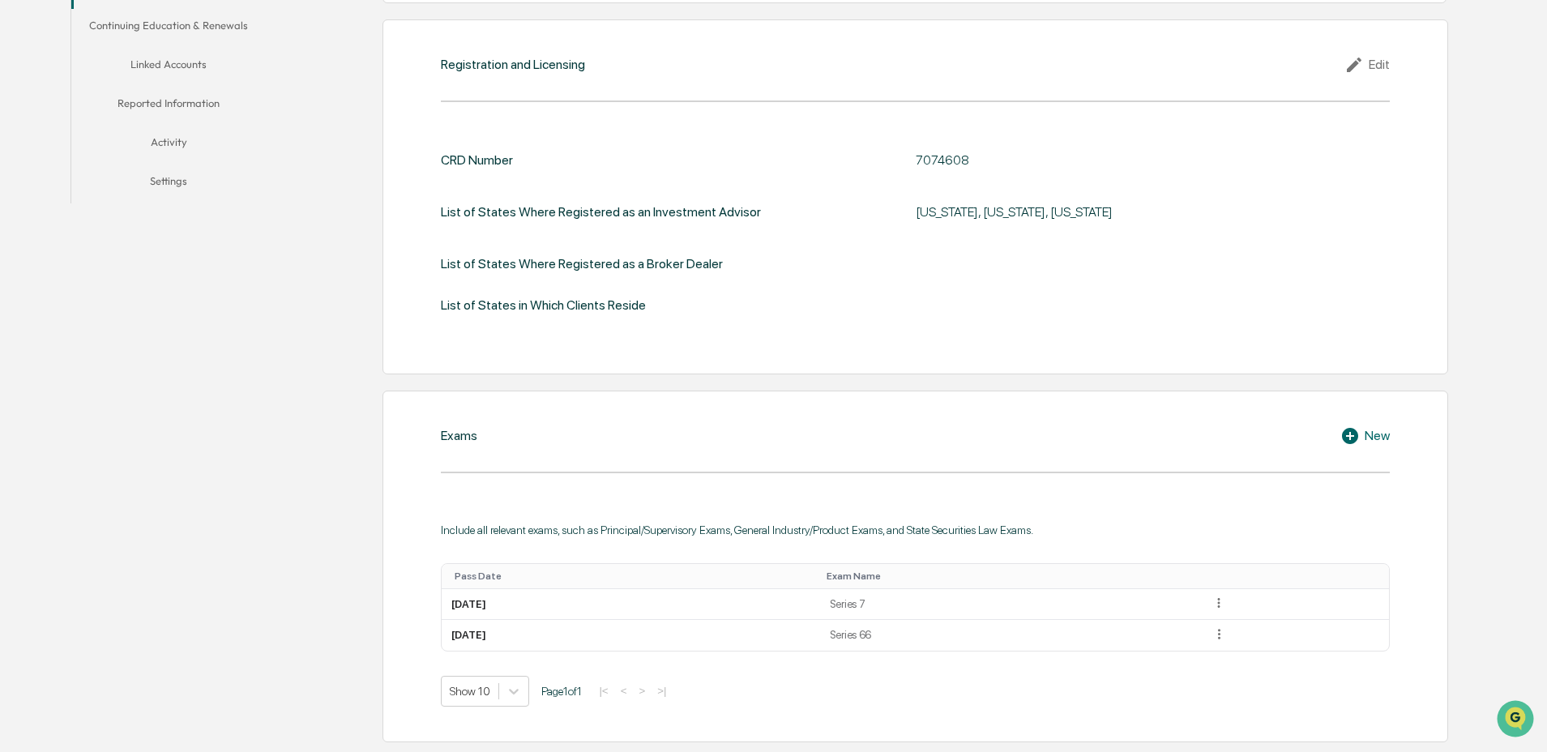
click at [186, 15] on button "Continuing Education & Renewals" at bounding box center [168, 28] width 194 height 39
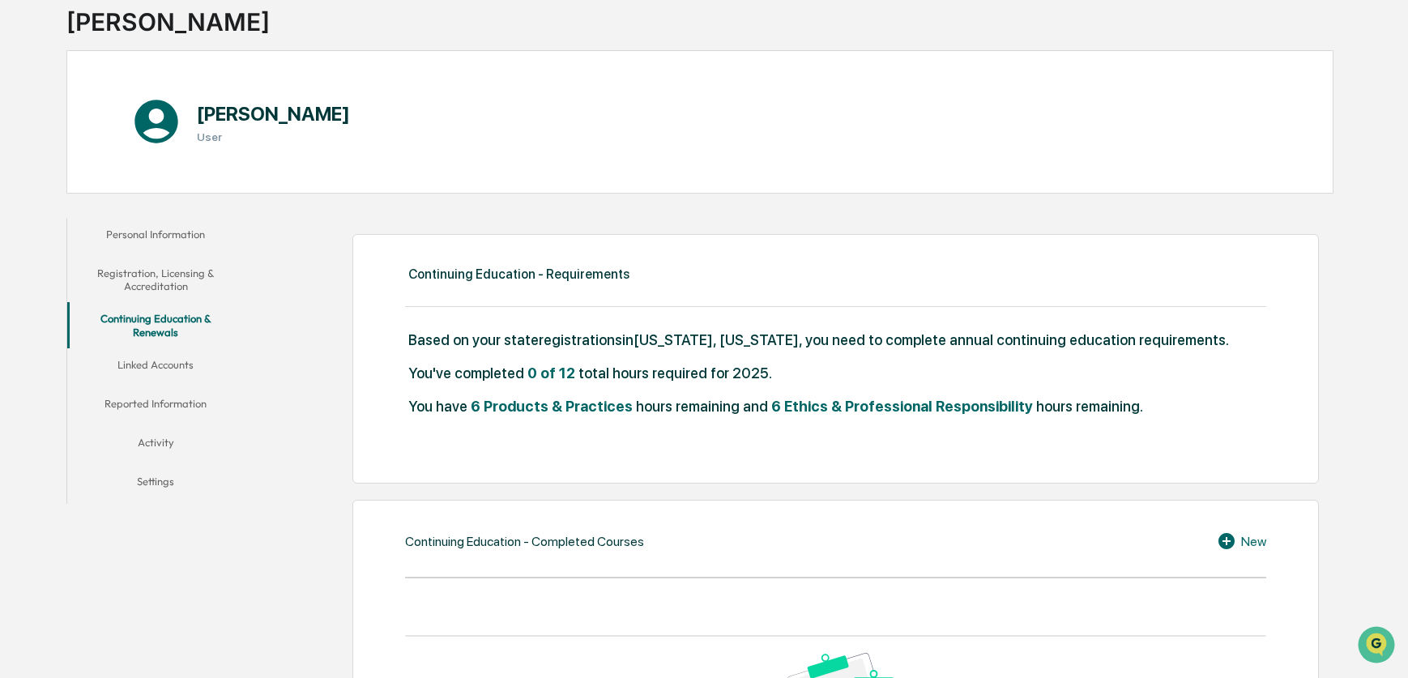
scroll to position [105, 0]
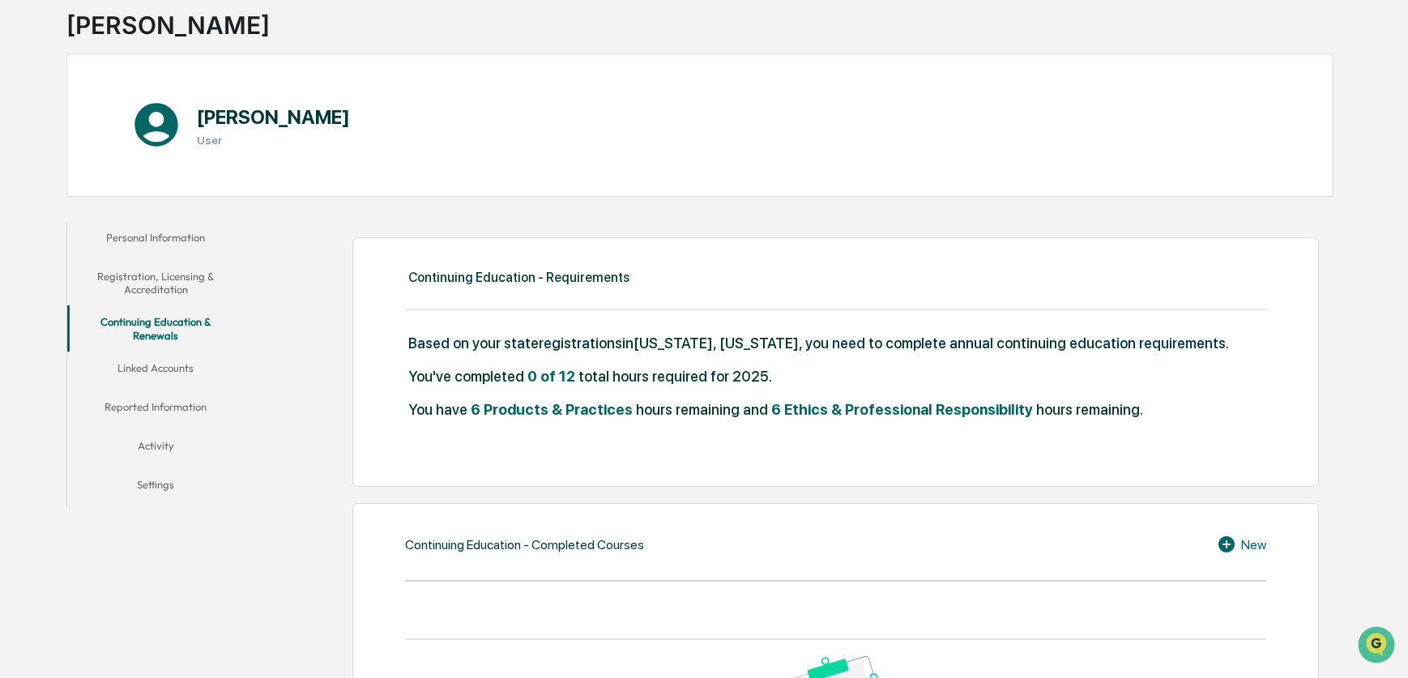
click at [158, 233] on button "Personal Information" at bounding box center [155, 240] width 177 height 39
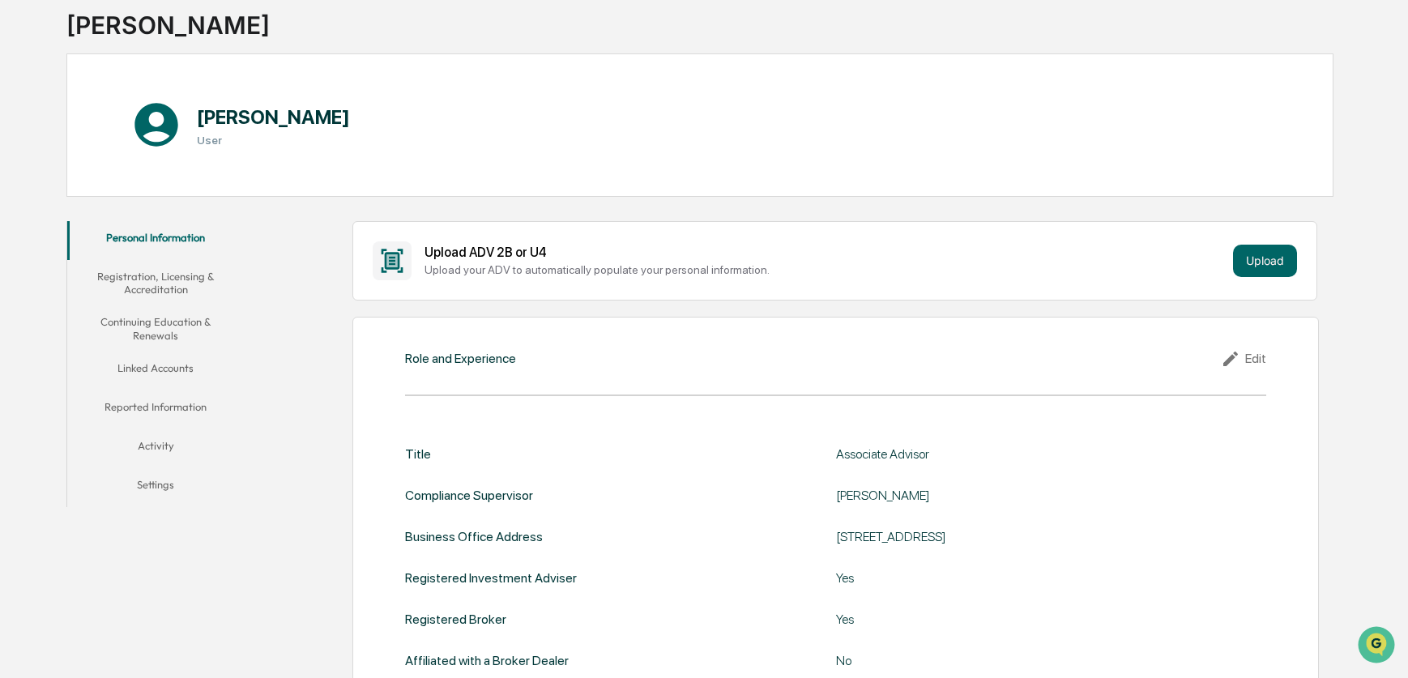
click at [175, 362] on button "Linked Accounts" at bounding box center [155, 371] width 177 height 39
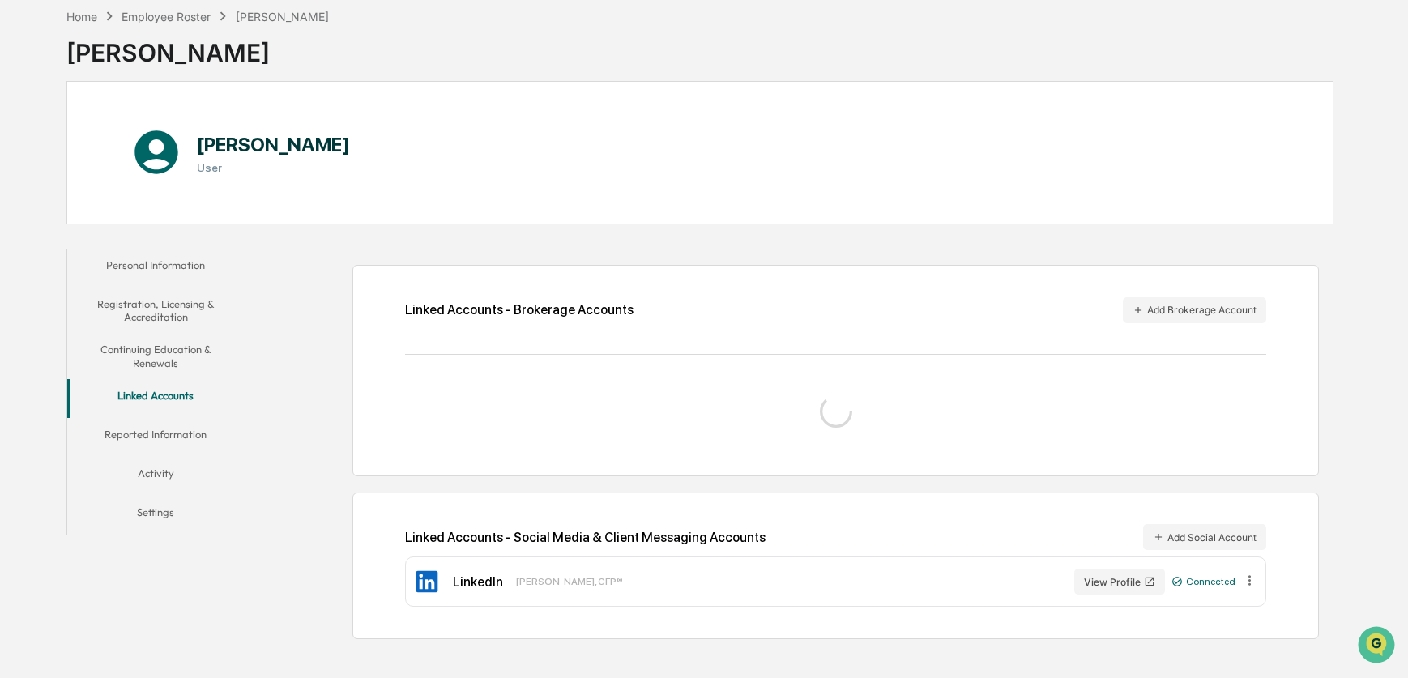
scroll to position [105, 0]
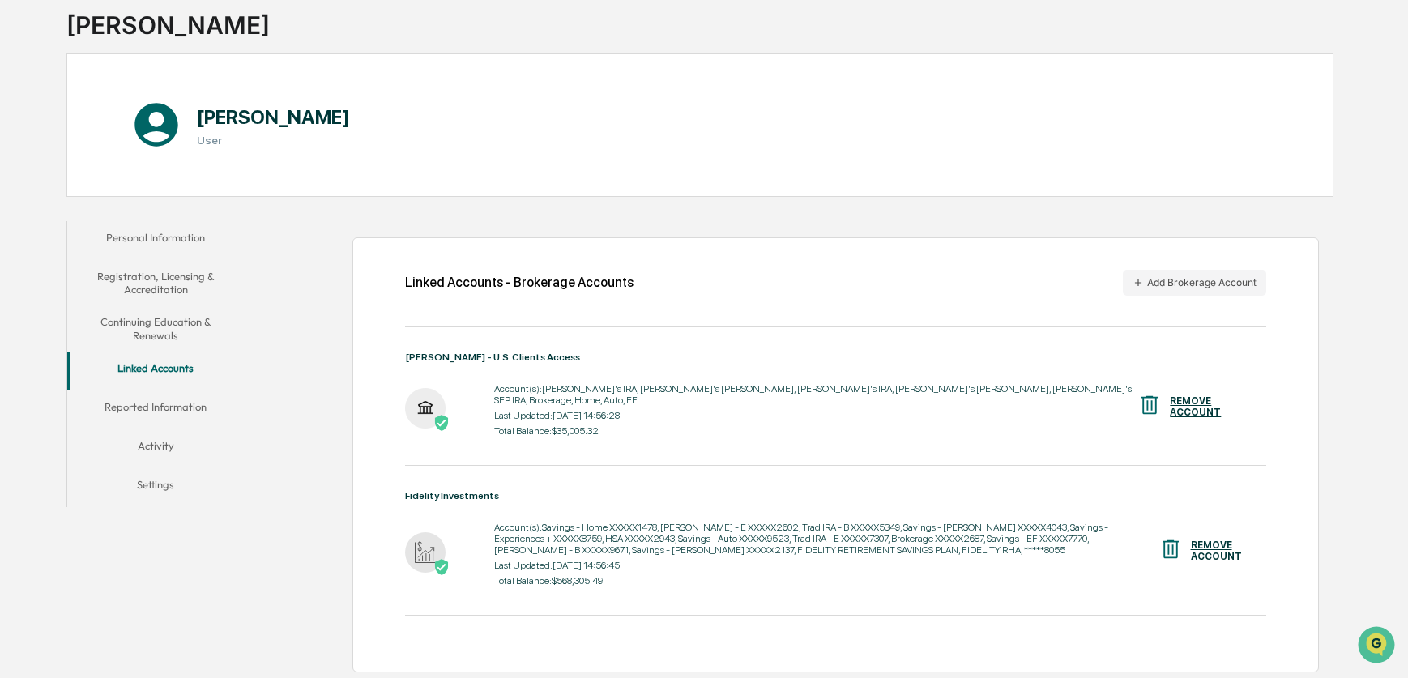
click at [147, 253] on button "Personal Information" at bounding box center [155, 240] width 177 height 39
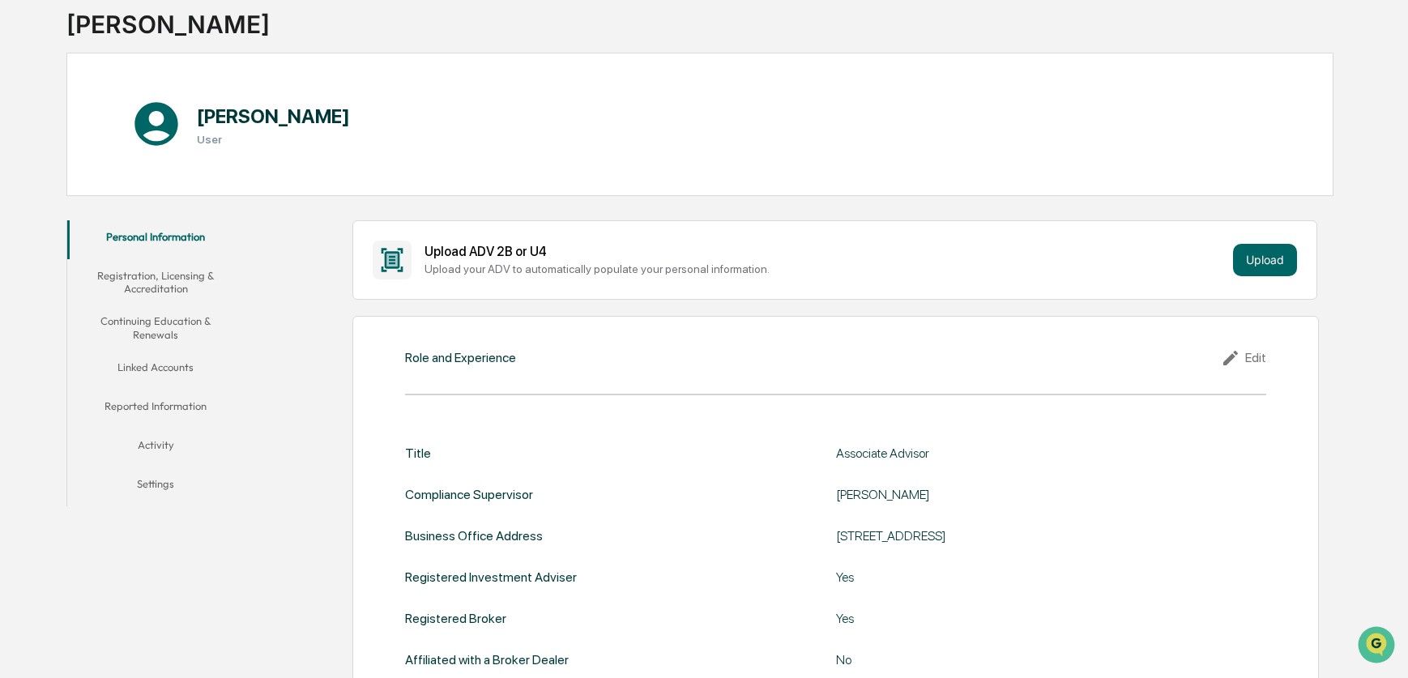
scroll to position [135, 0]
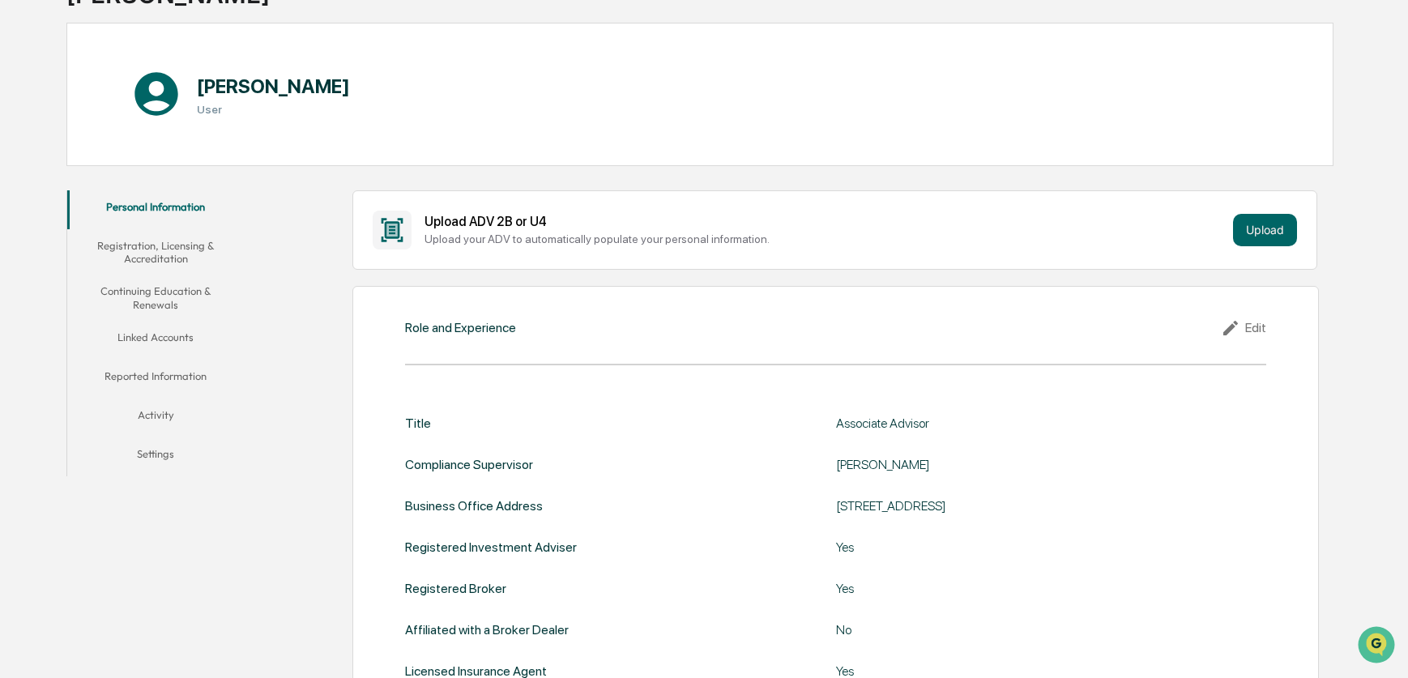
click at [1238, 325] on icon at bounding box center [1233, 327] width 24 height 19
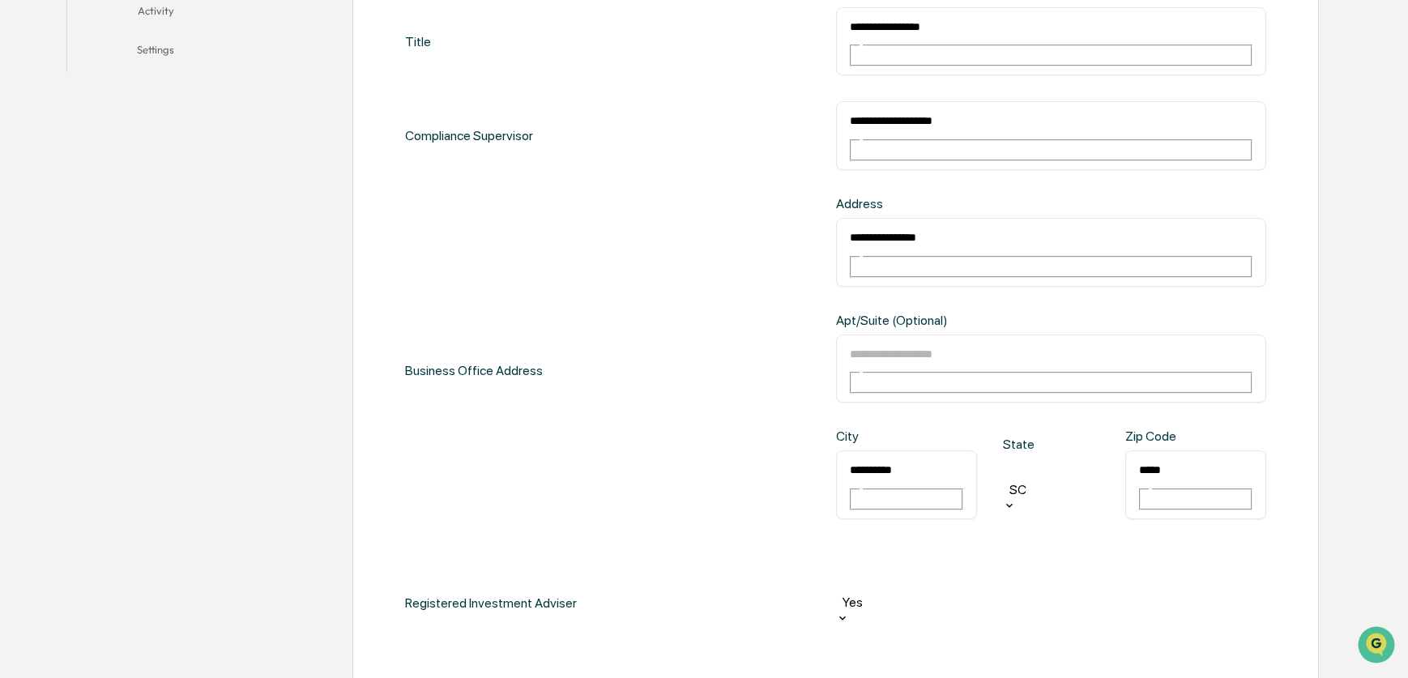
scroll to position [548, 0]
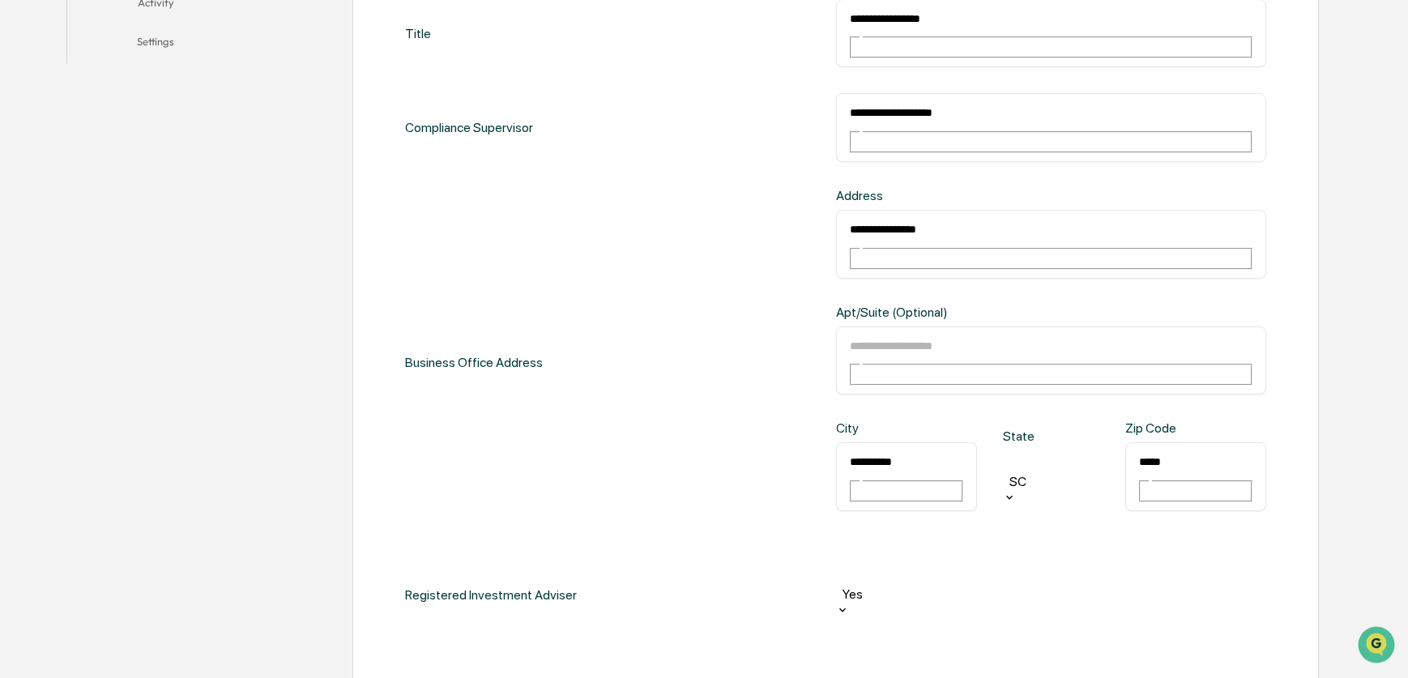
click at [944, 656] on div at bounding box center [1051, 665] width 414 height 19
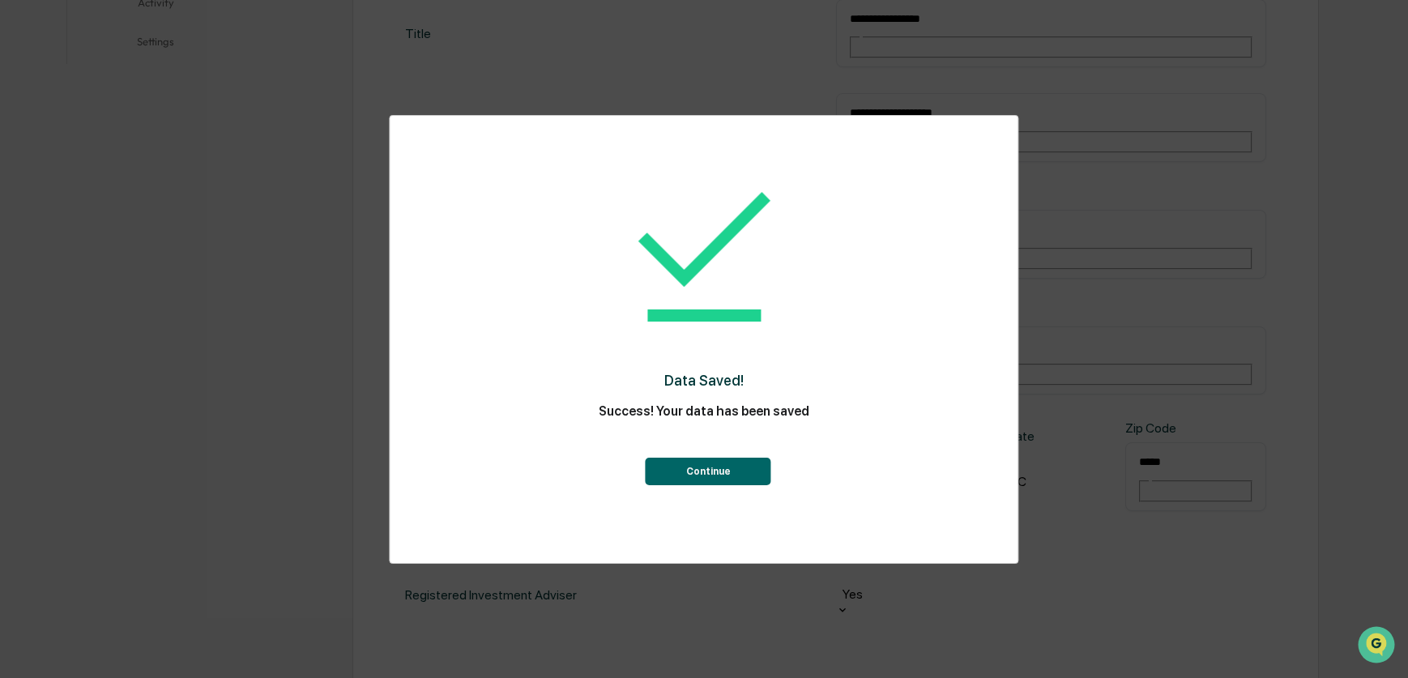
click at [737, 487] on div "Data Saved! Success! Your data has been saved Continue" at bounding box center [703, 323] width 563 height 382
click at [734, 473] on button "Continue" at bounding box center [709, 472] width 126 height 28
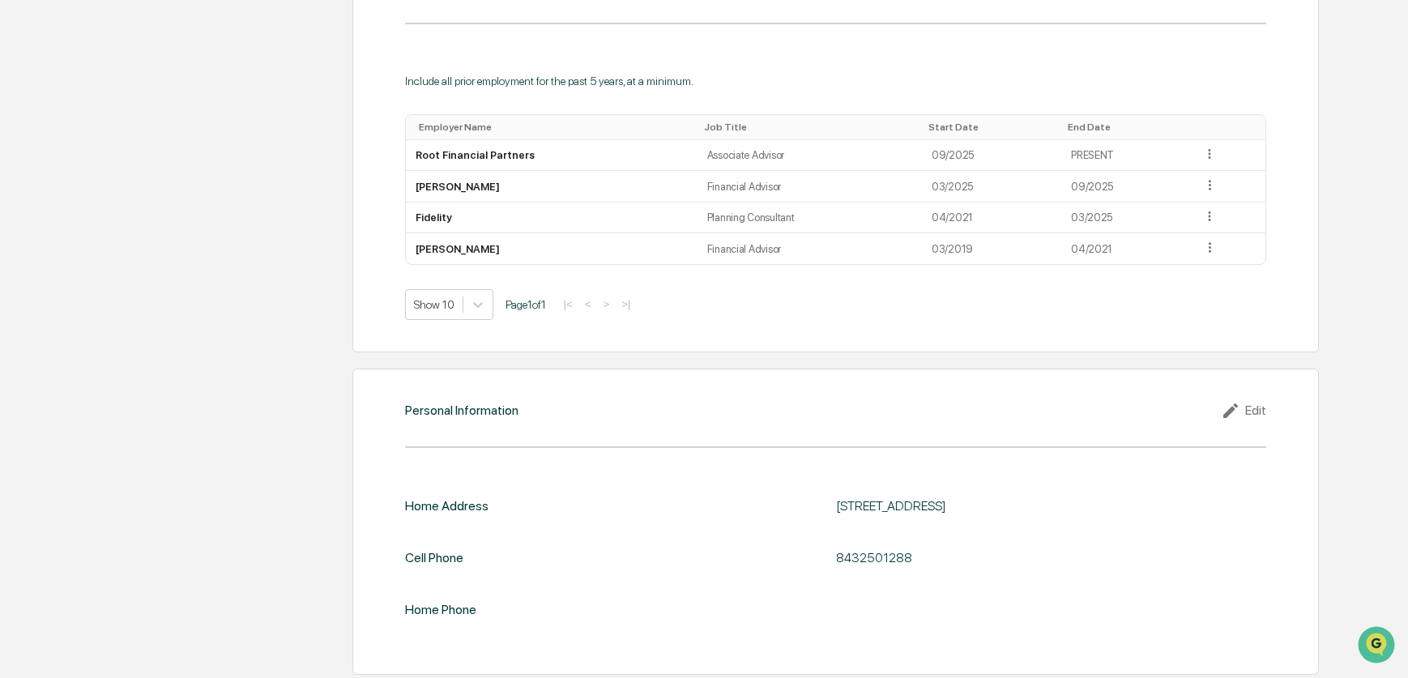
scroll to position [0, 0]
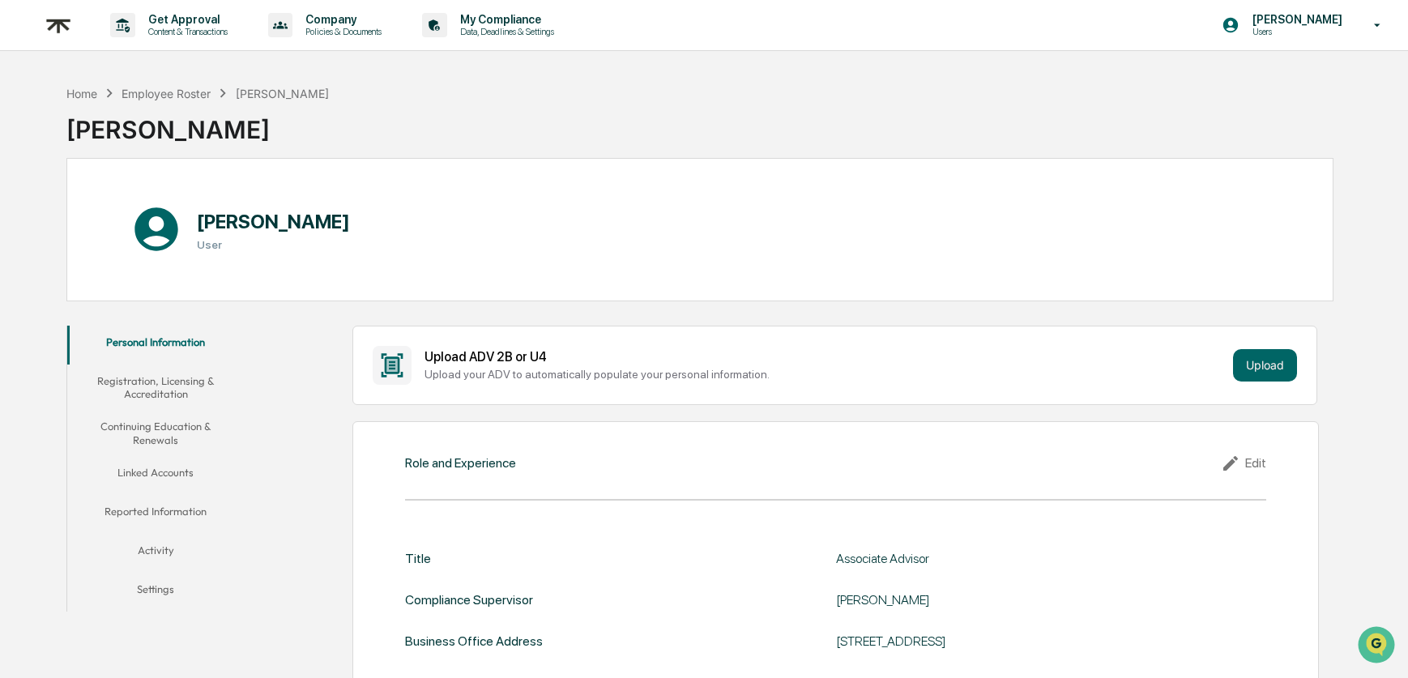
click at [163, 395] on button "Registration, Licensing & Accreditation" at bounding box center [155, 388] width 177 height 46
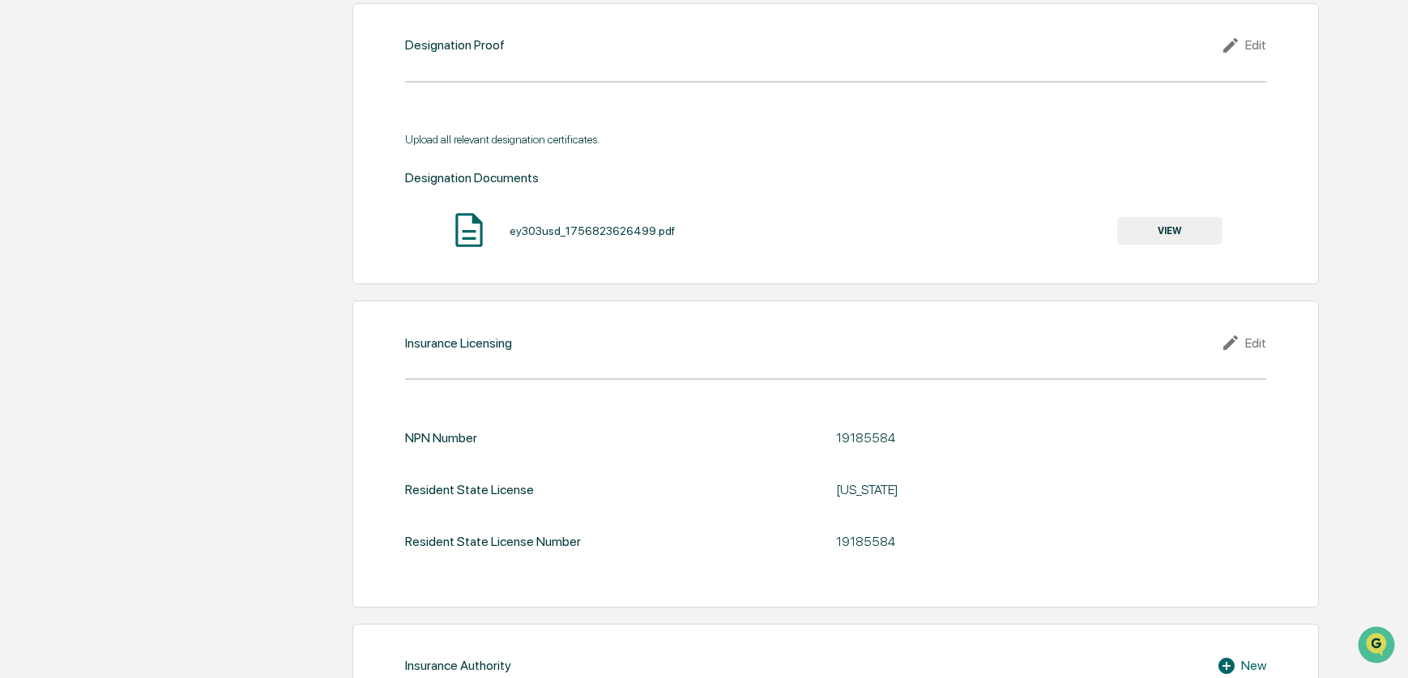
scroll to position [1481, 0]
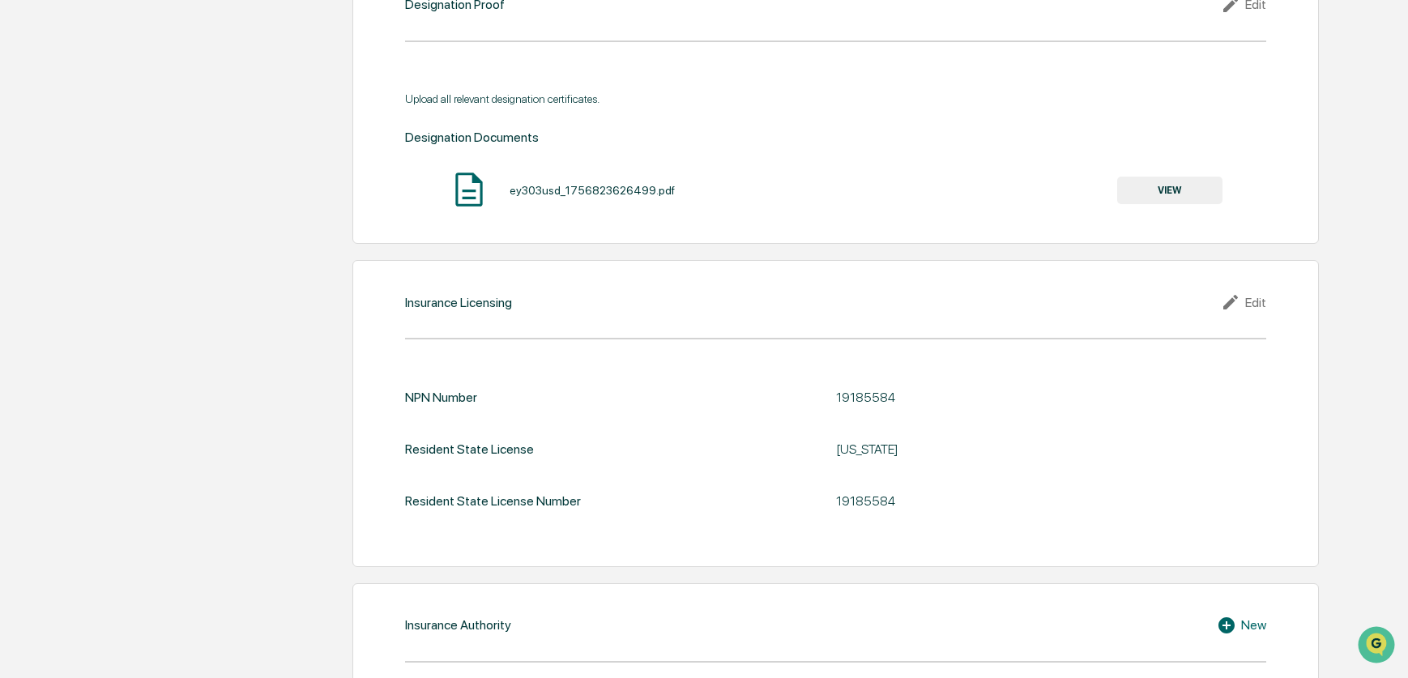
click at [1254, 300] on div "Edit" at bounding box center [1243, 302] width 45 height 19
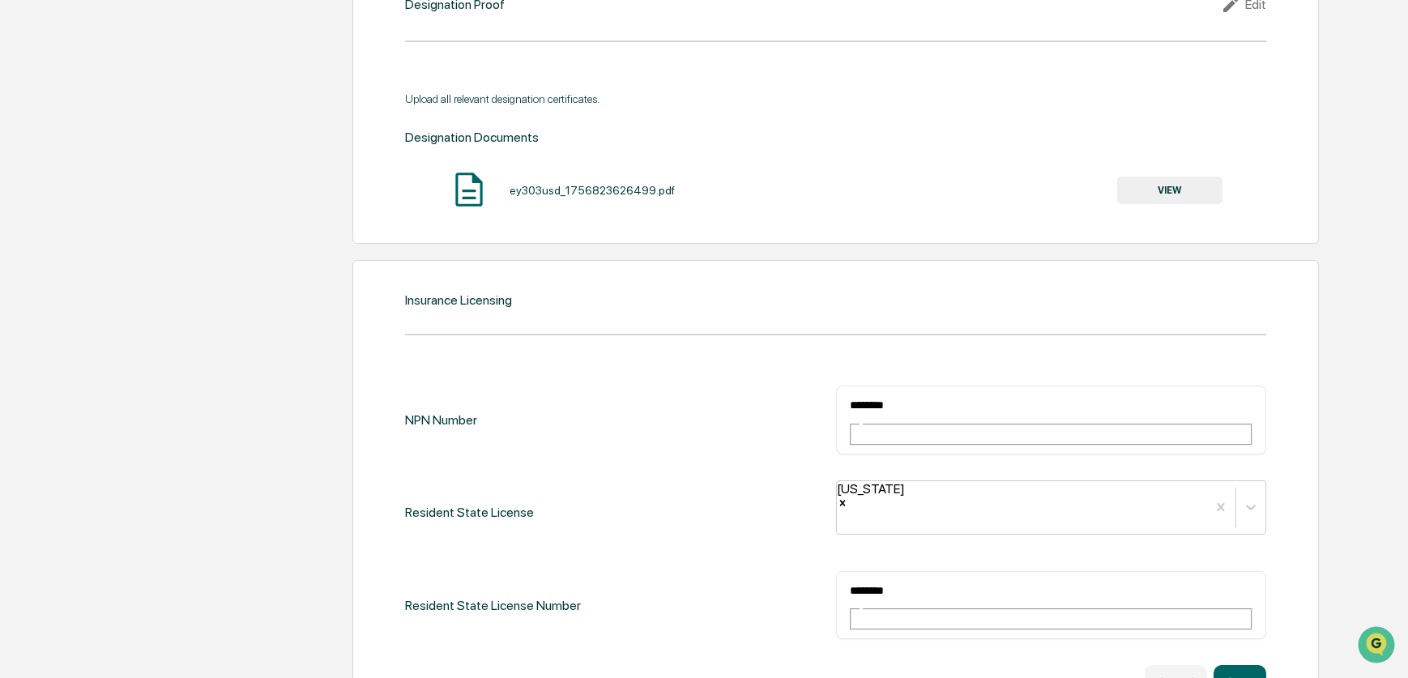
drag, startPoint x: 984, startPoint y: 409, endPoint x: 761, endPoint y: 407, distance: 223.6
click at [761, 407] on div "NPN Number ******** ​" at bounding box center [835, 420] width 860 height 69
click at [848, 497] on icon "Remove South Carolina" at bounding box center [842, 502] width 11 height 11
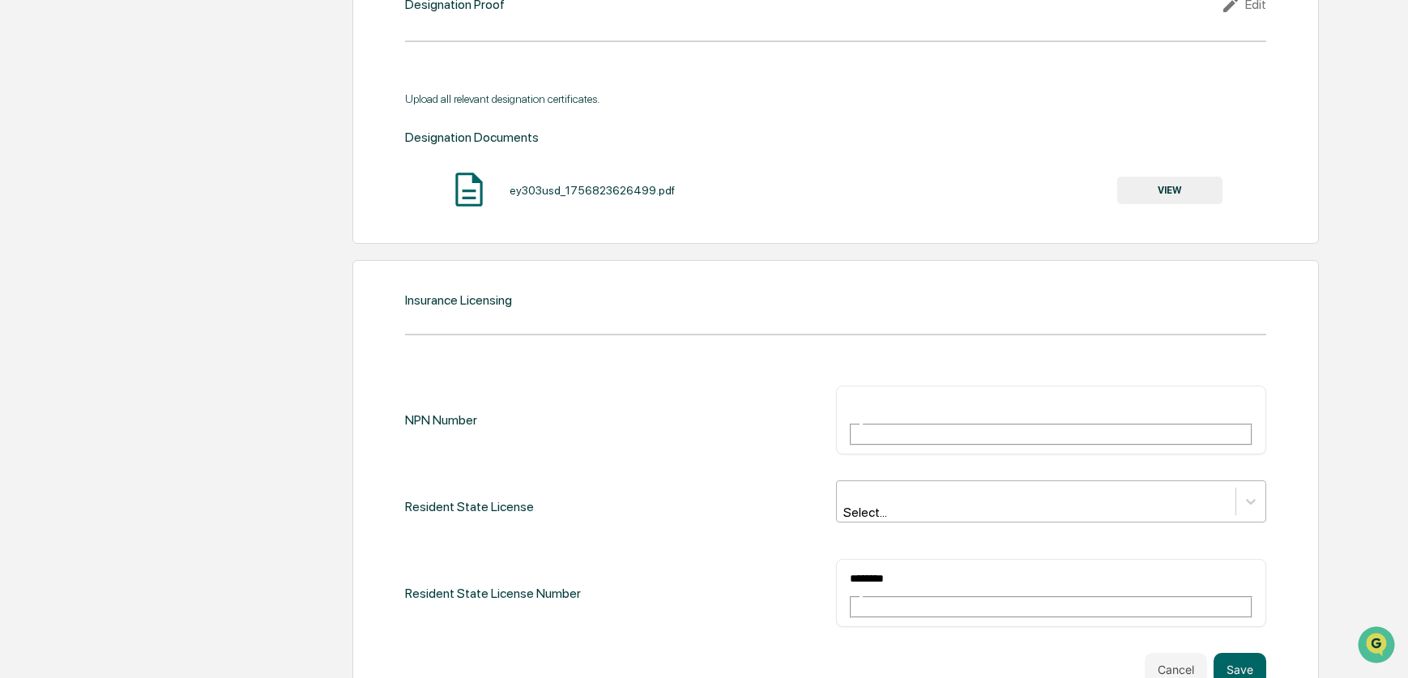
drag, startPoint x: 936, startPoint y: 509, endPoint x: 838, endPoint y: 520, distance: 98.7
click at [793, 559] on div "Resident State License Number ******** ​" at bounding box center [835, 593] width 860 height 69
click at [908, 559] on div "******** ​" at bounding box center [1051, 593] width 430 height 69
click at [907, 568] on input "********" at bounding box center [906, 578] width 117 height 21
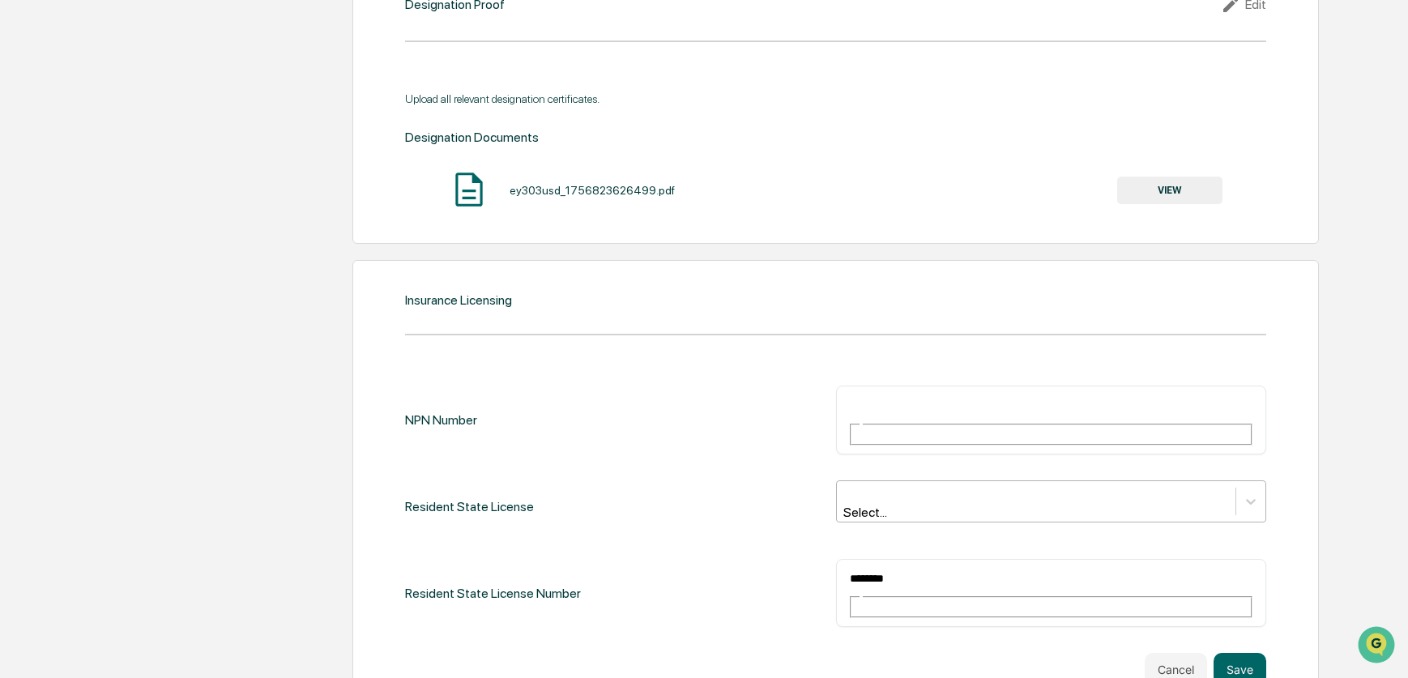
click at [907, 568] on input "********" at bounding box center [906, 578] width 117 height 21
click at [1234, 653] on button "Save" at bounding box center [1240, 669] width 53 height 32
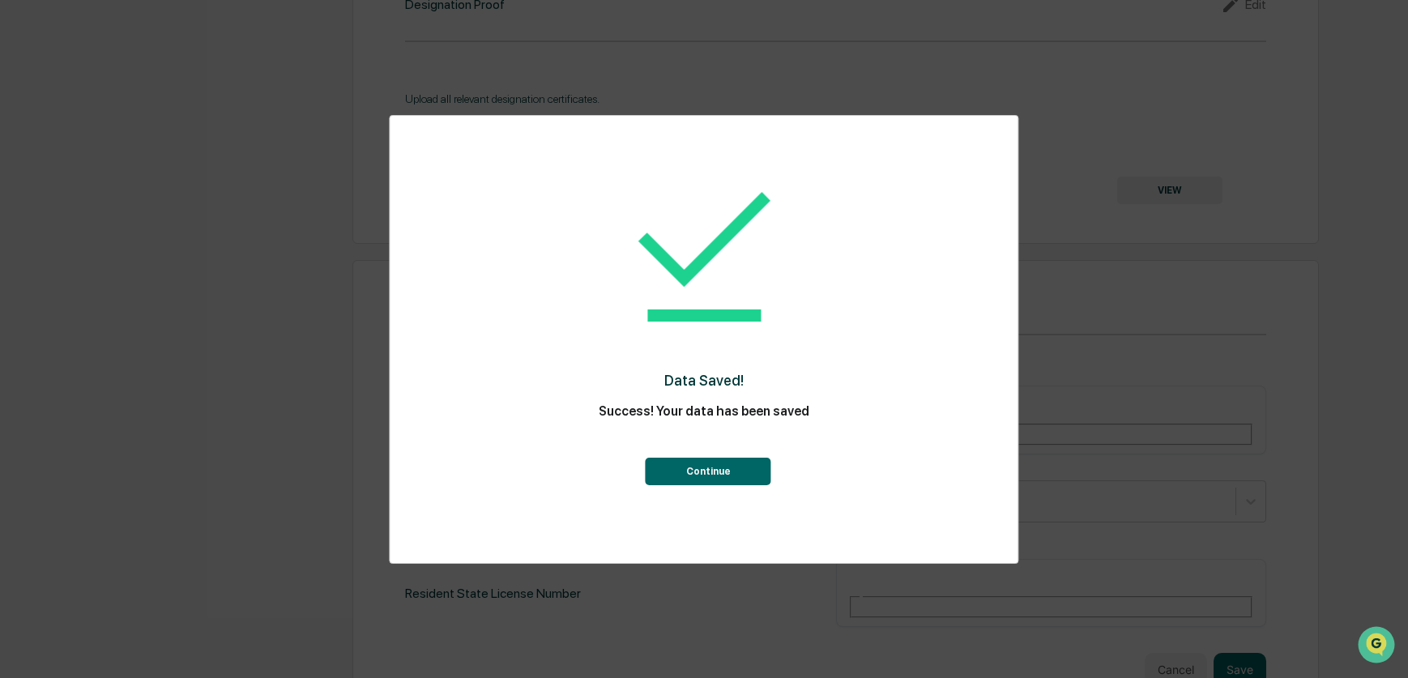
drag, startPoint x: 770, startPoint y: 477, endPoint x: 756, endPoint y: 478, distance: 13.8
click at [766, 478] on button "Continue" at bounding box center [709, 472] width 126 height 28
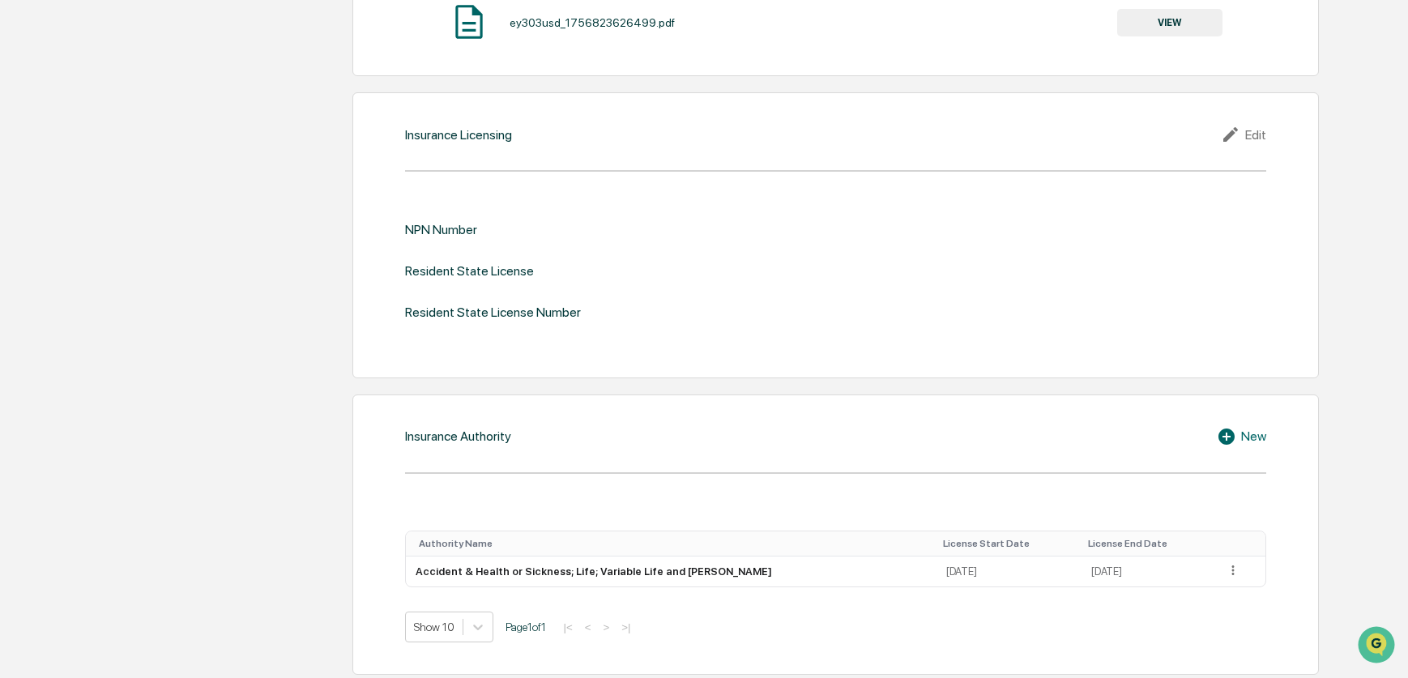
scroll to position [1651, 0]
click at [1244, 566] on td at bounding box center [1240, 569] width 49 height 31
click at [1239, 567] on icon at bounding box center [1233, 568] width 15 height 15
click at [1217, 617] on div "Delete" at bounding box center [1215, 617] width 52 height 26
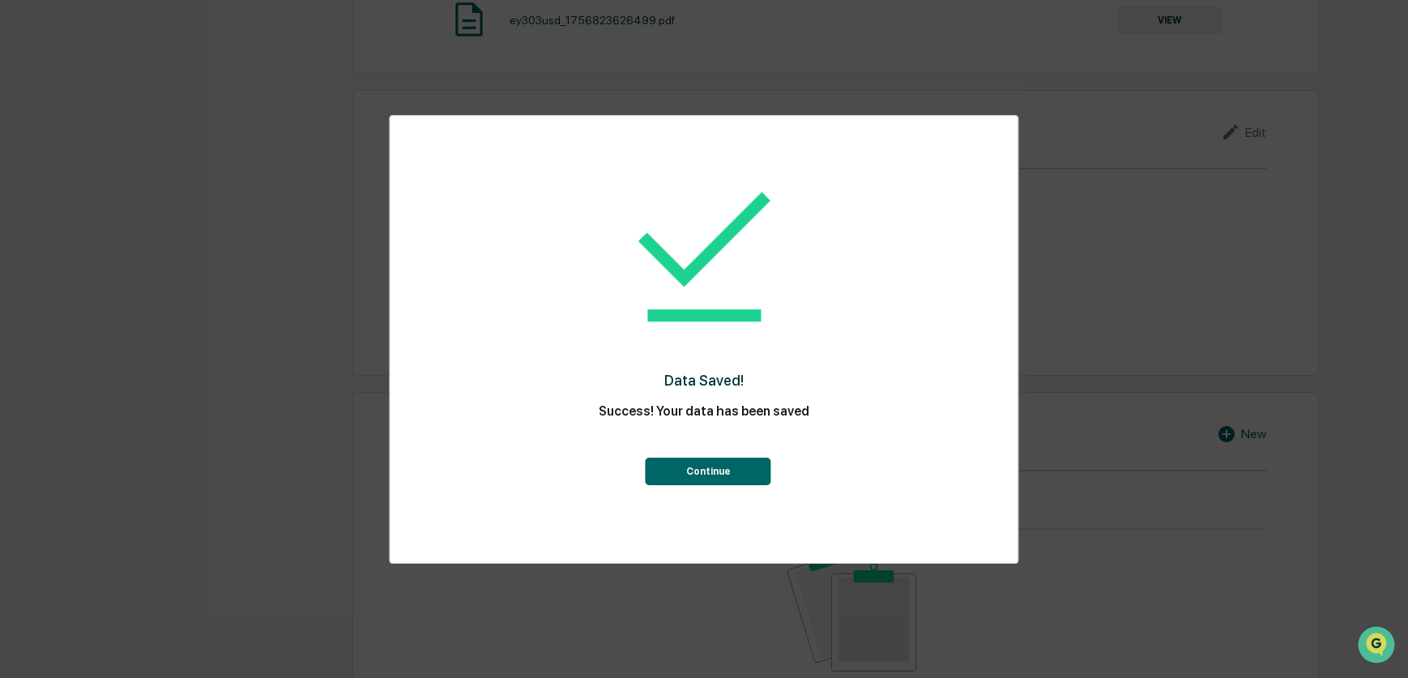
click at [747, 478] on button "Continue" at bounding box center [709, 472] width 126 height 28
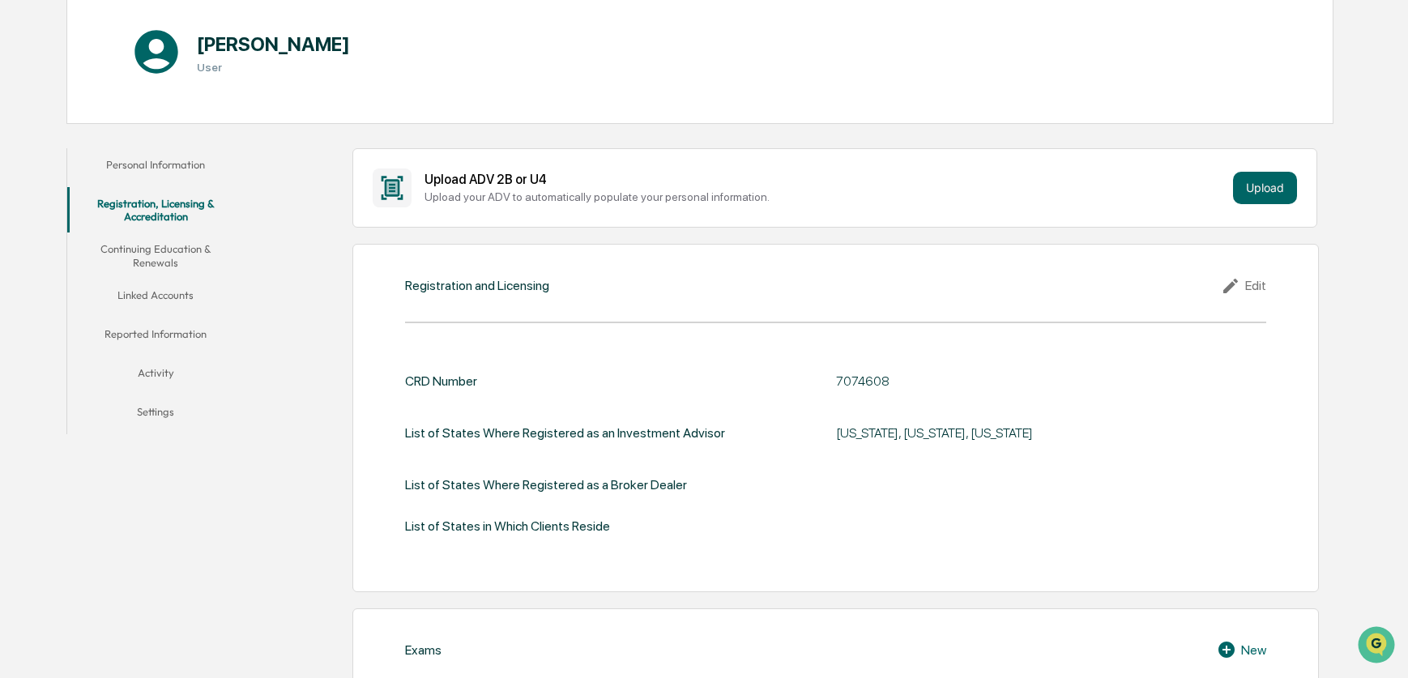
scroll to position [0, 0]
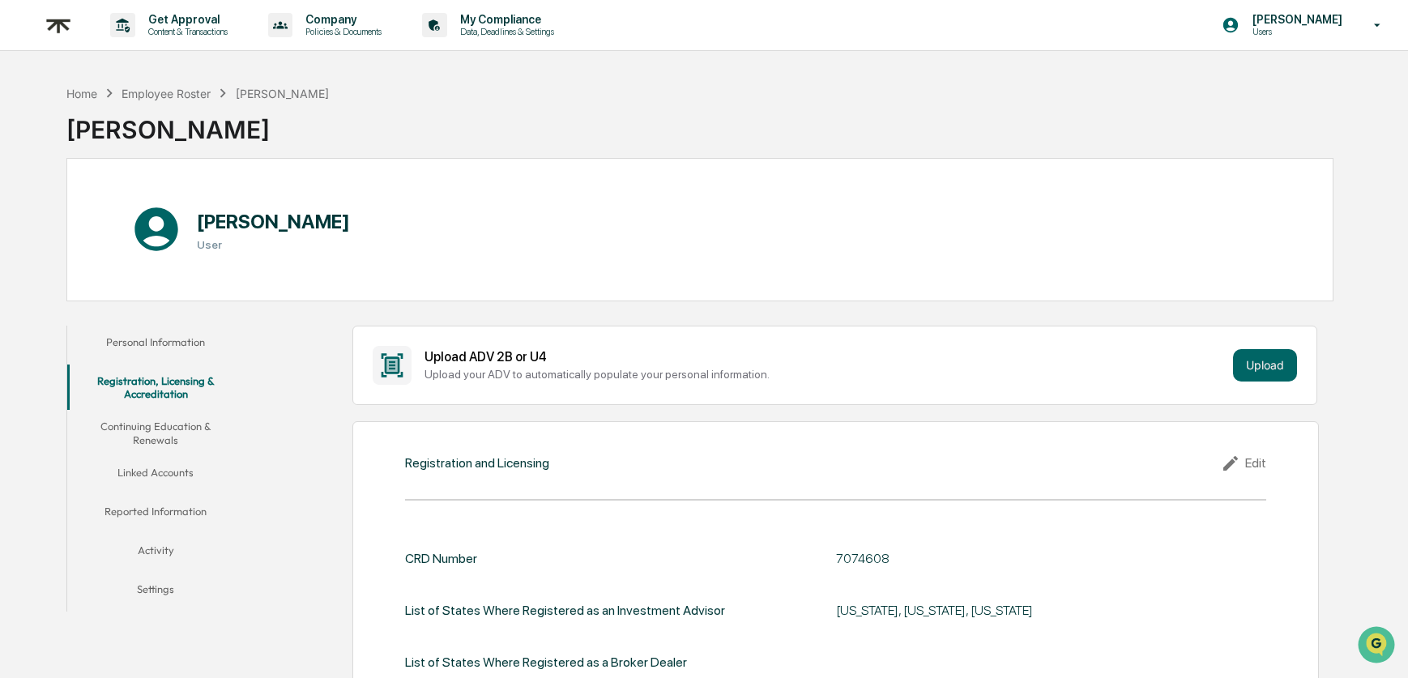
click at [173, 439] on button "Continuing Education & Renewals" at bounding box center [155, 433] width 177 height 46
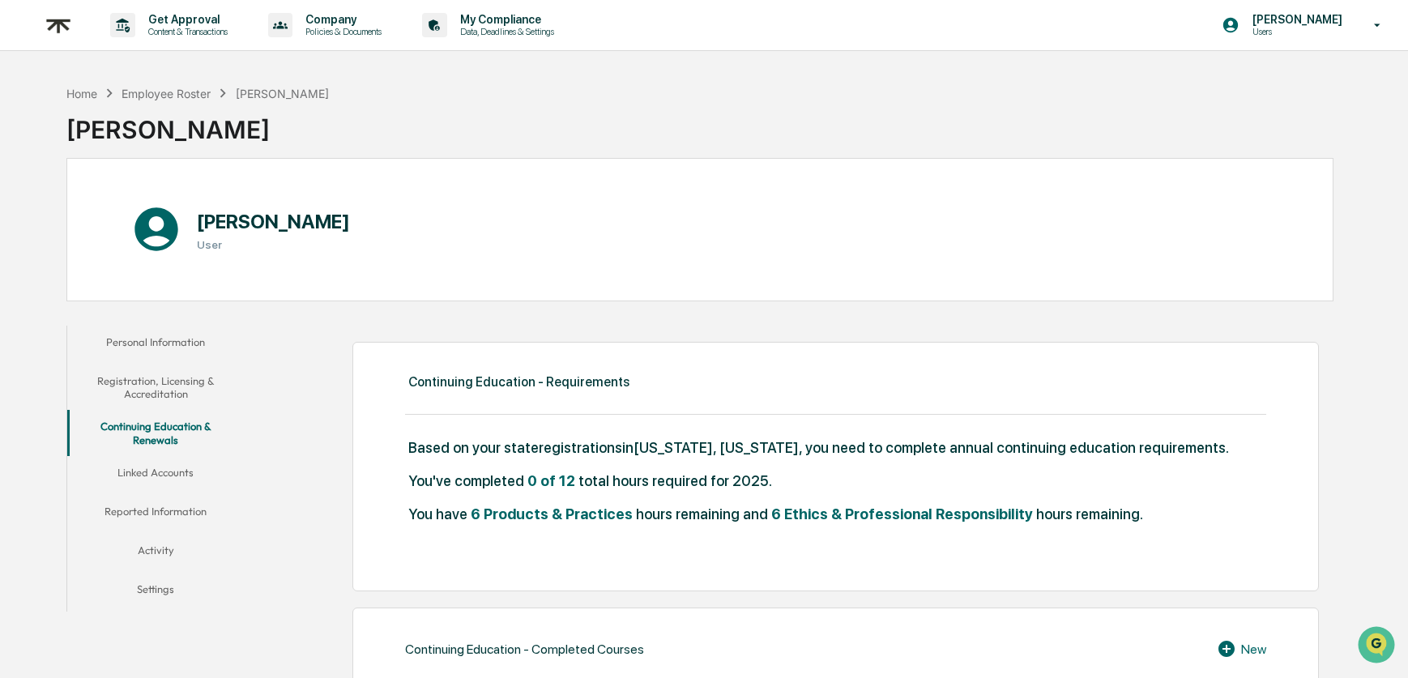
click at [147, 472] on button "Linked Accounts" at bounding box center [155, 475] width 177 height 39
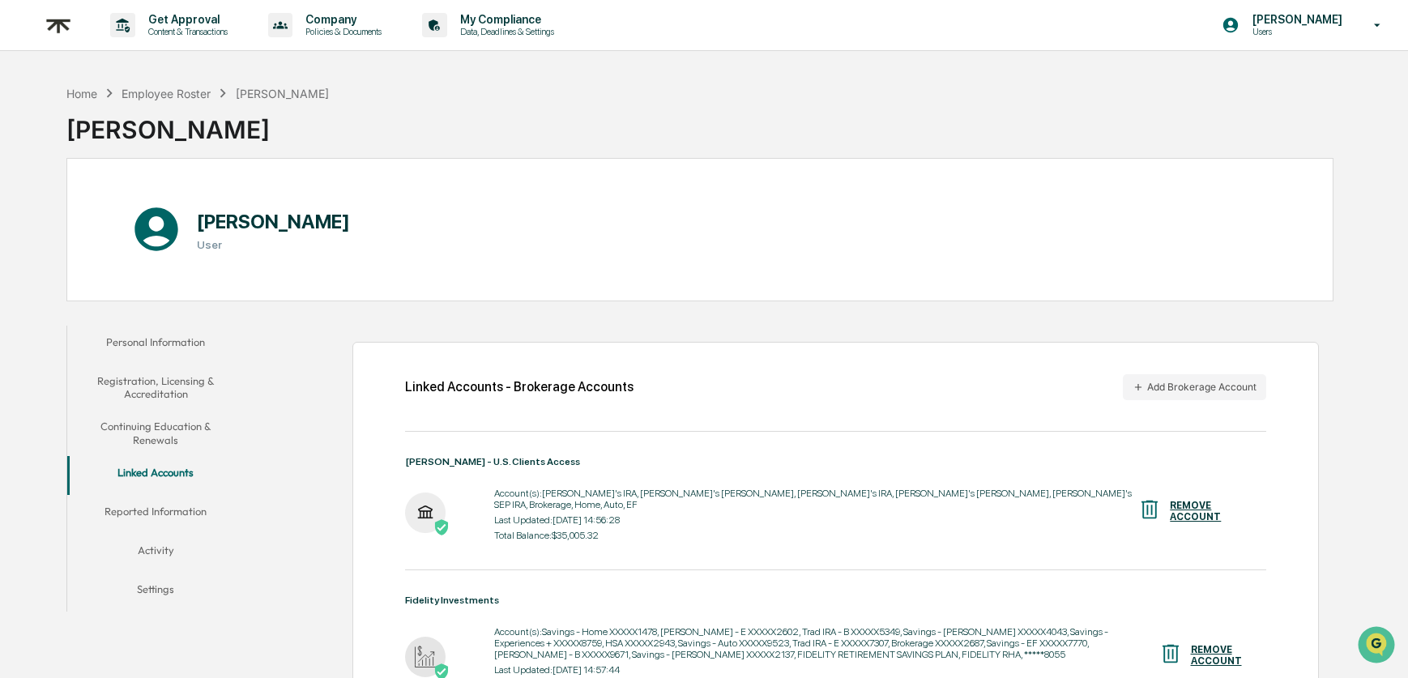
click at [136, 509] on button "Reported Information" at bounding box center [155, 514] width 177 height 39
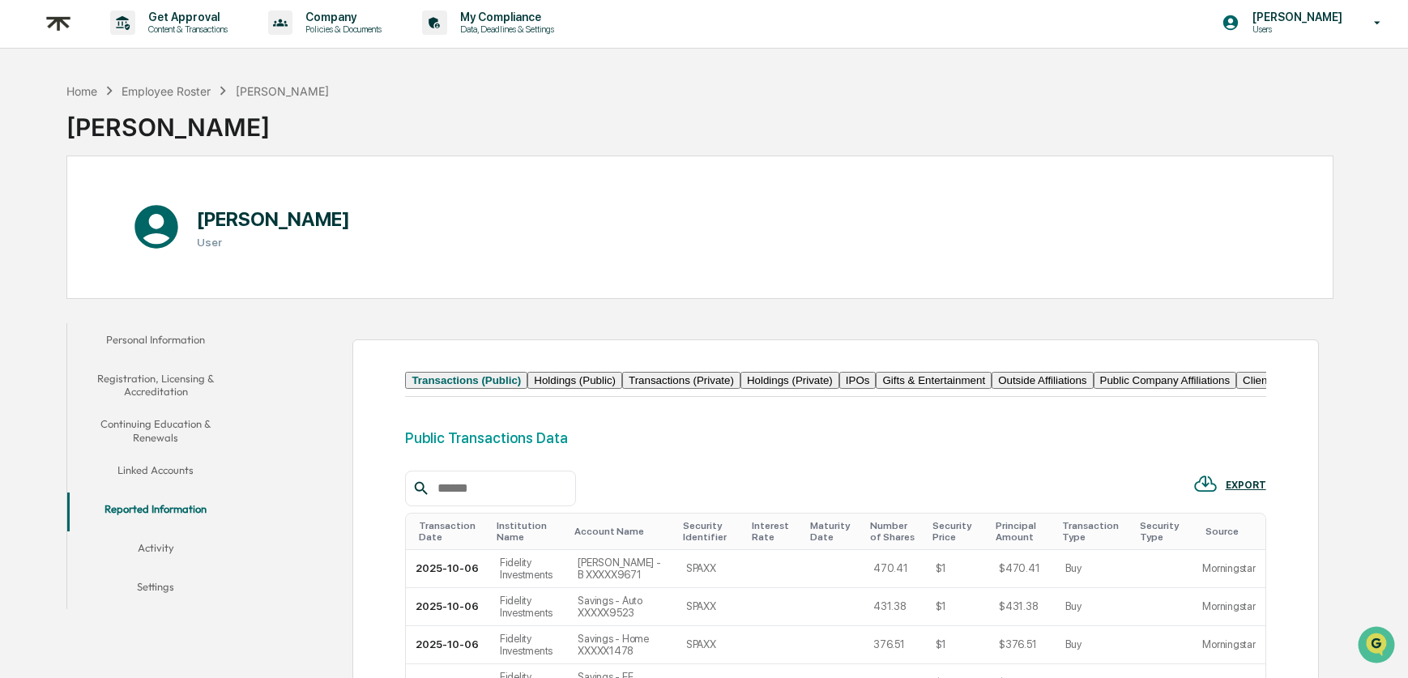
scroll to position [3, 0]
click at [177, 556] on button "Activity" at bounding box center [155, 550] width 177 height 39
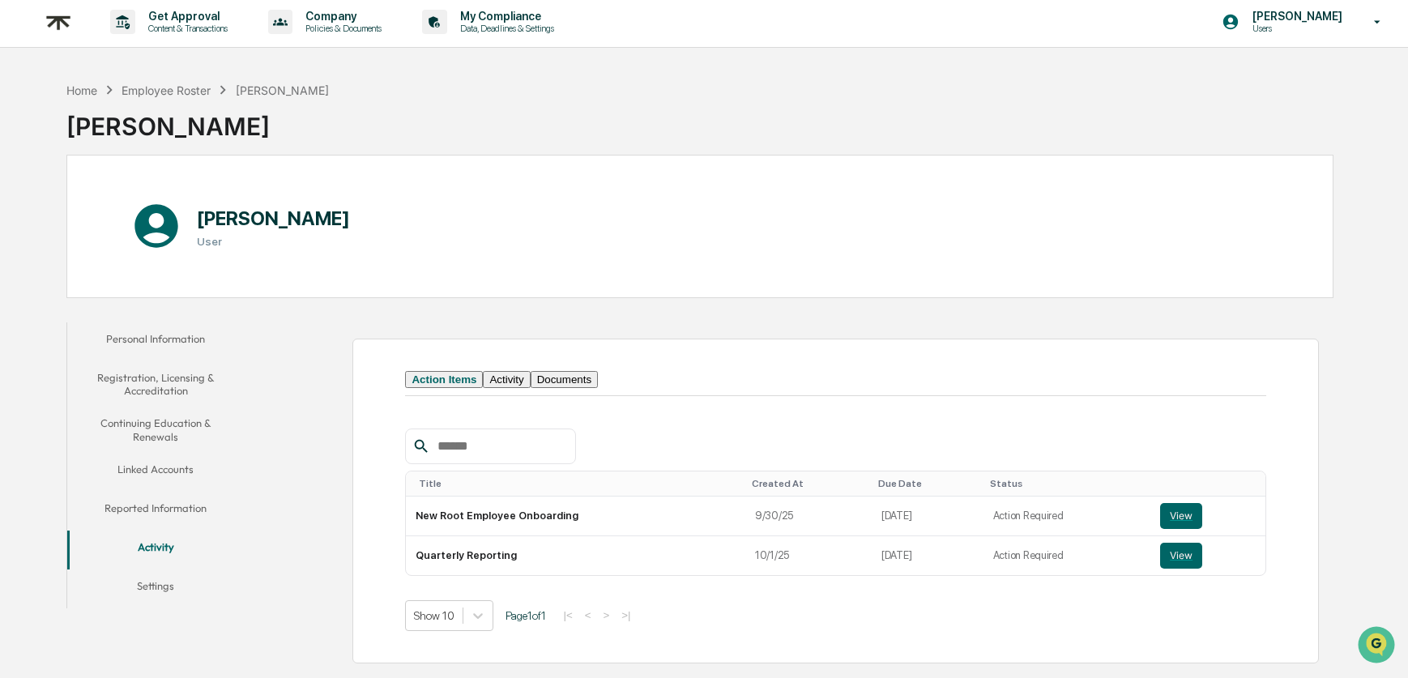
click at [169, 516] on button "Reported Information" at bounding box center [155, 511] width 177 height 39
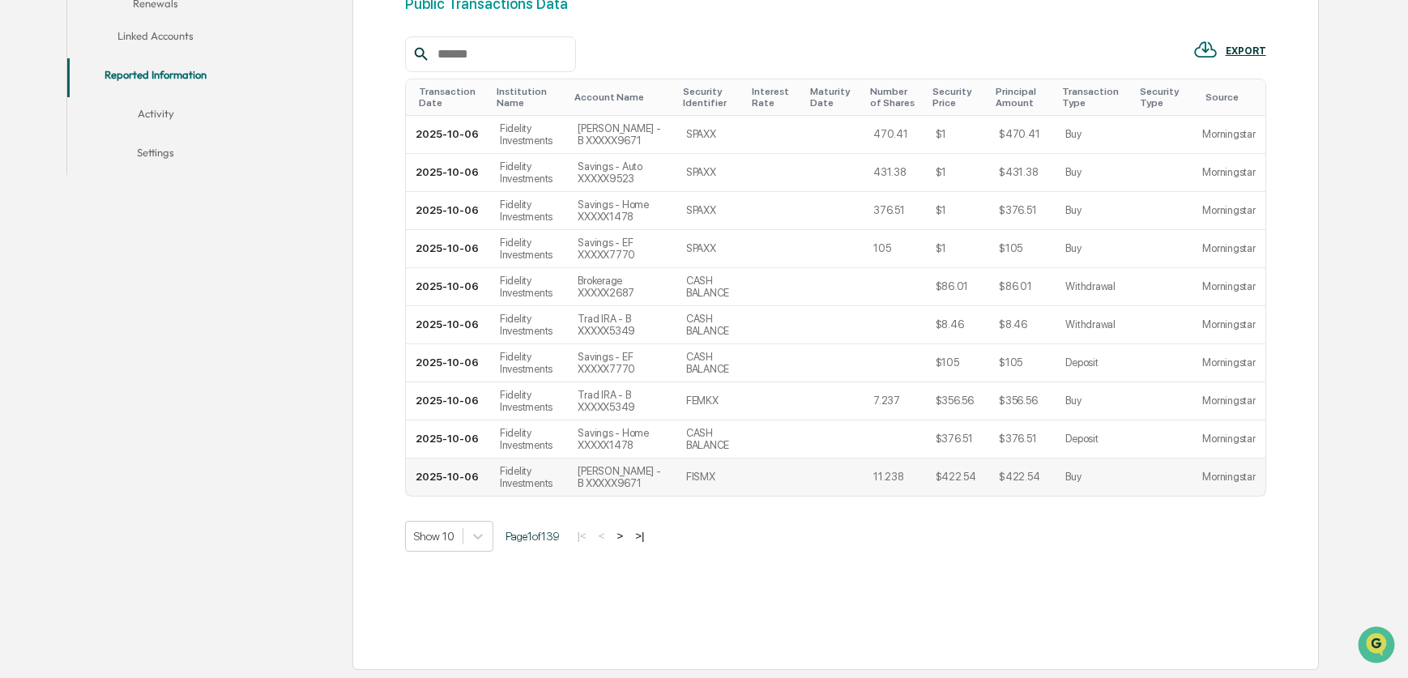
scroll to position [523, 0]
click at [473, 555] on body "Get Approval Content & Transactions Company Policies & Documents My Compliance …" at bounding box center [704, 120] width 1408 height 1115
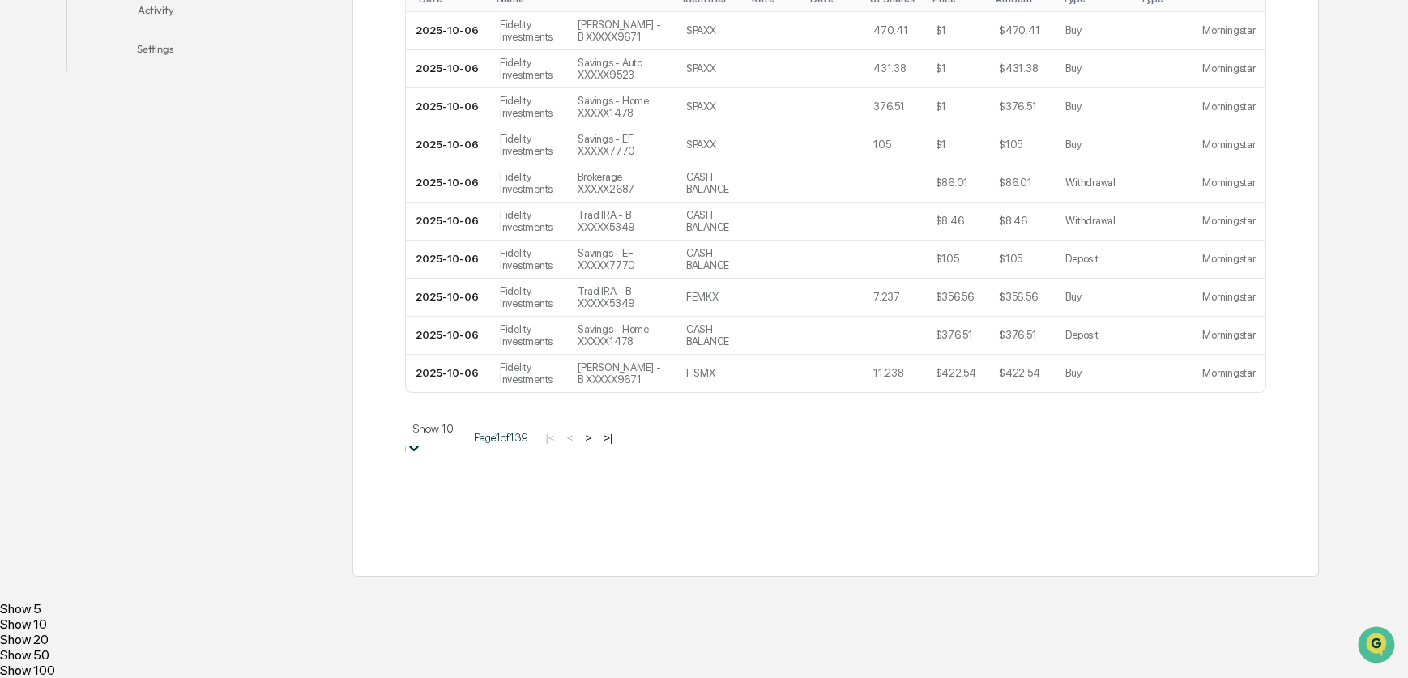
click at [448, 663] on div "Show 100" at bounding box center [704, 670] width 1408 height 15
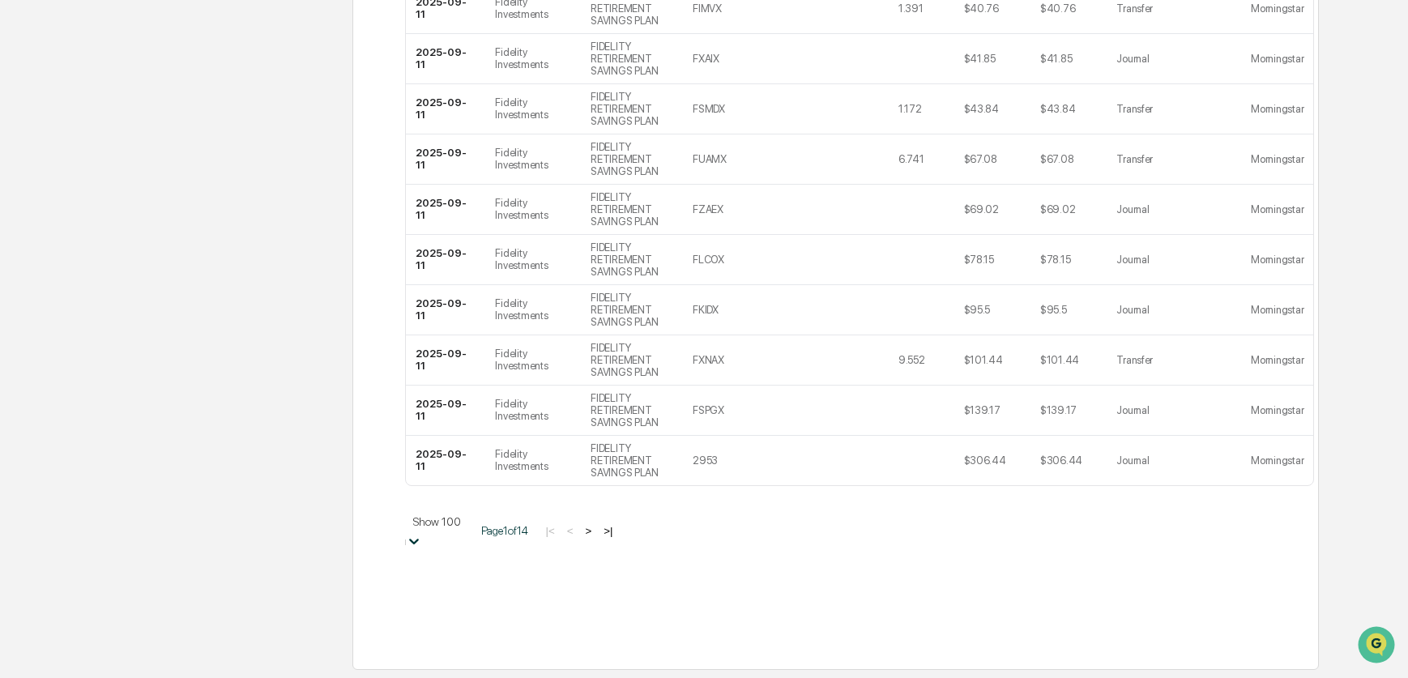
scroll to position [5861, 0]
click at [617, 537] on button ">|" at bounding box center [608, 531] width 19 height 14
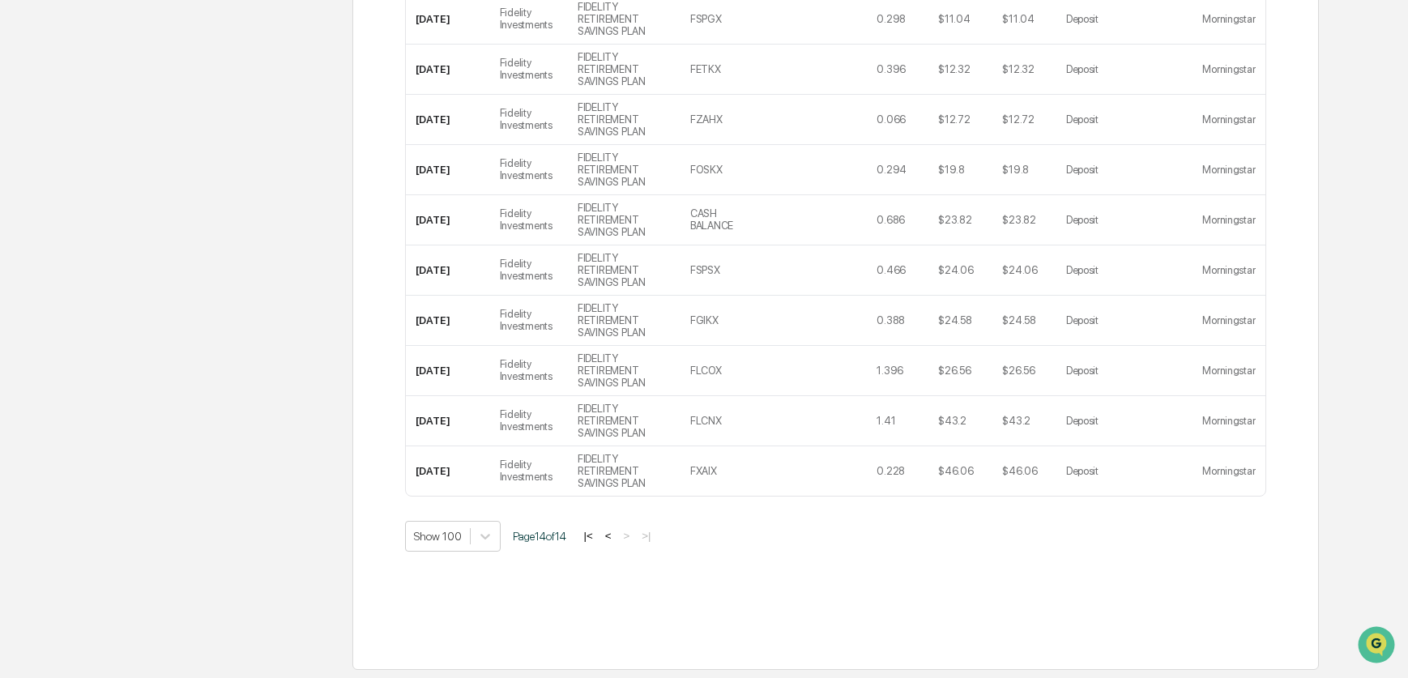
scroll to position [4595, 0]
click at [617, 540] on button "<" at bounding box center [608, 536] width 16 height 14
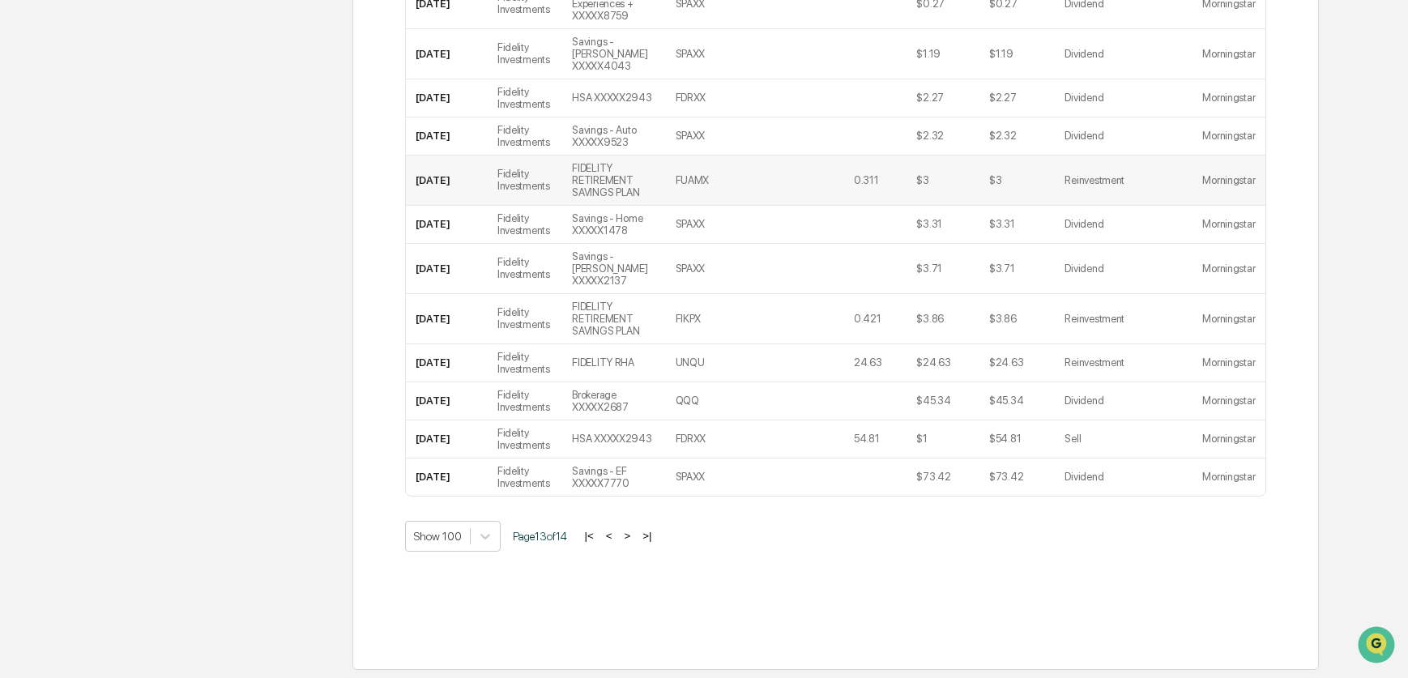
scroll to position [5641, 0]
click at [617, 540] on button "<" at bounding box center [609, 536] width 16 height 14
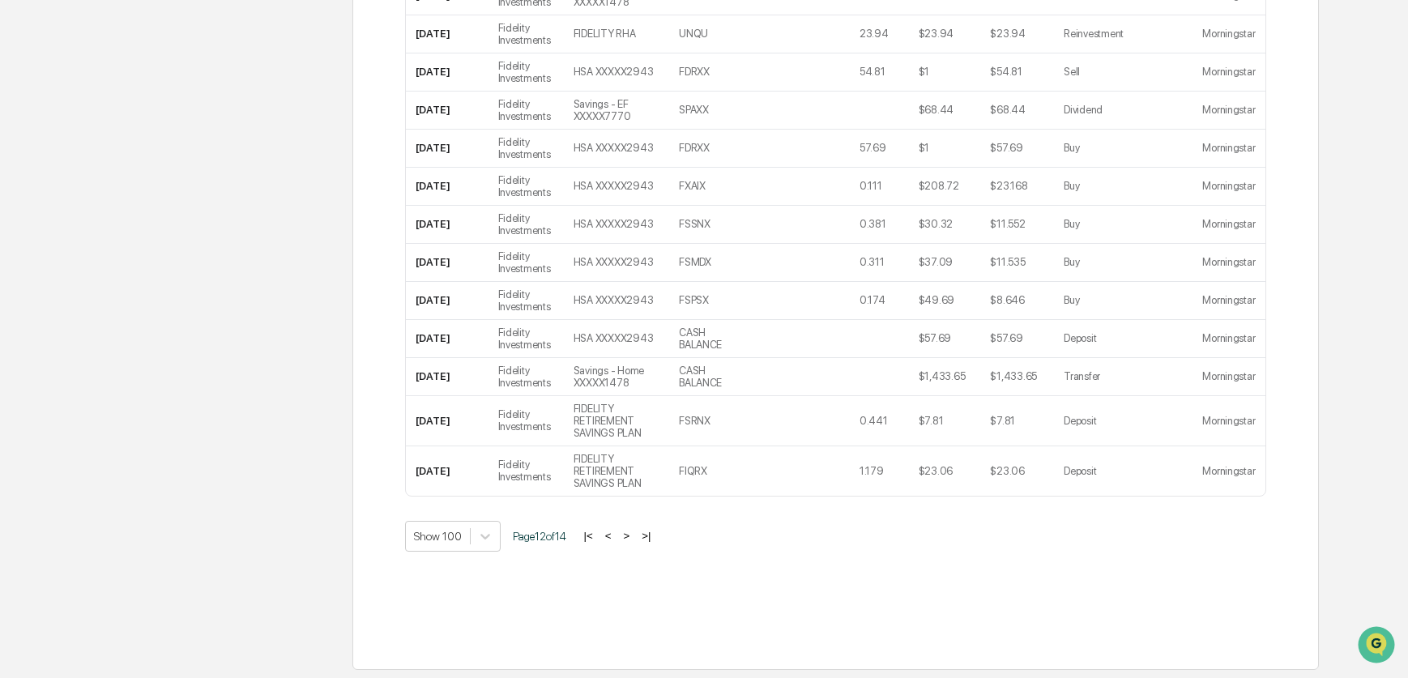
click at [617, 540] on button "<" at bounding box center [608, 536] width 16 height 14
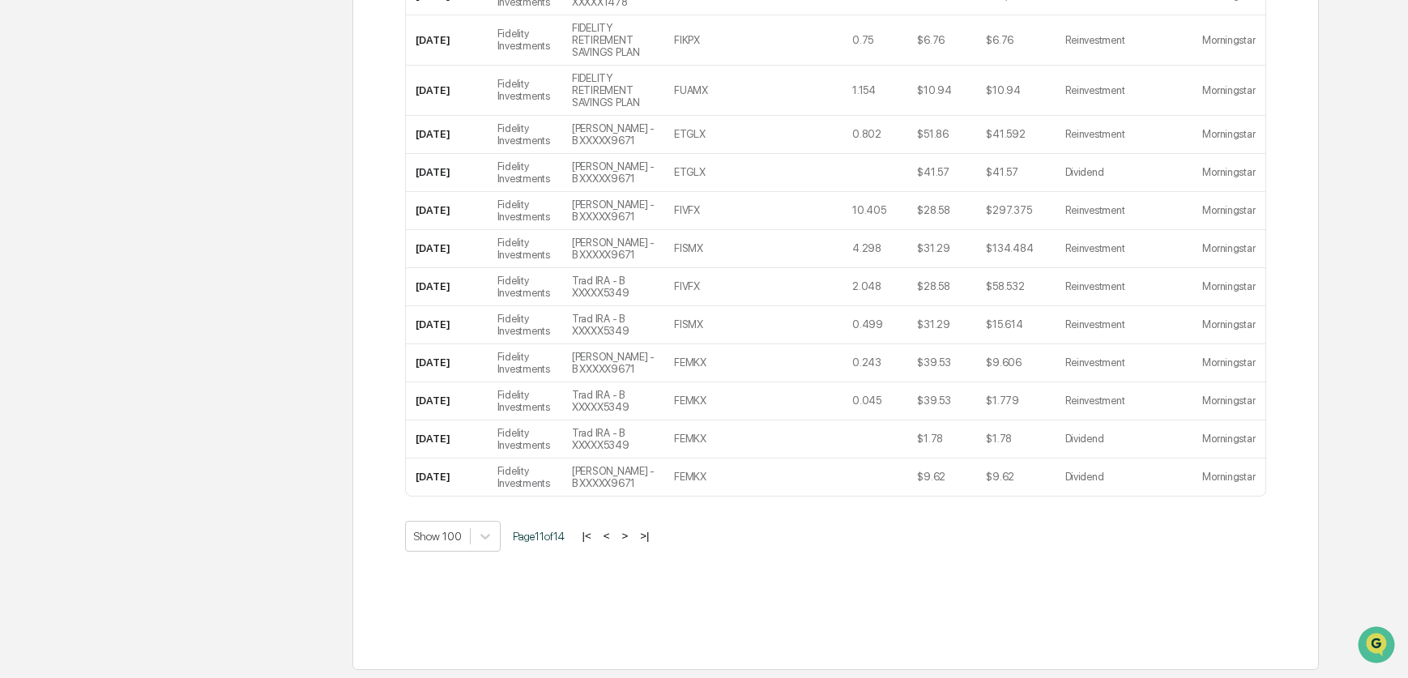
click at [615, 540] on button "<" at bounding box center [607, 536] width 16 height 14
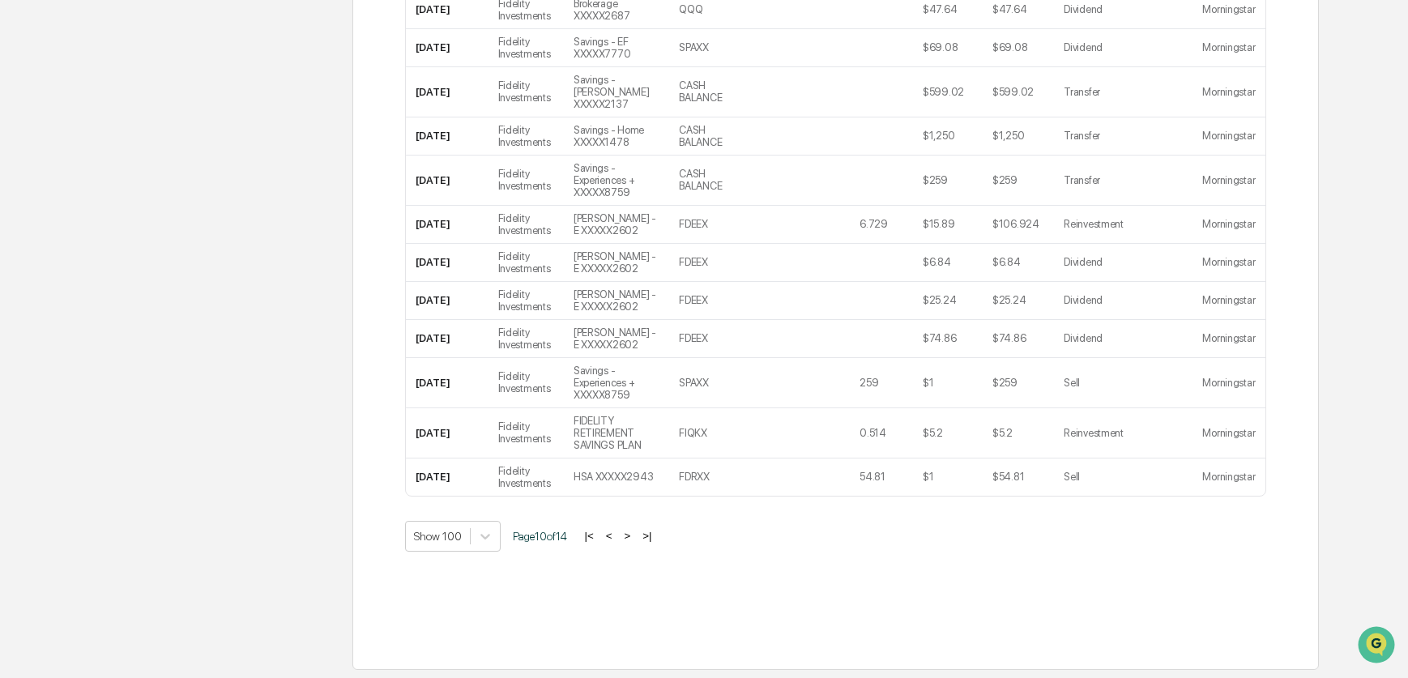
click at [617, 540] on button "<" at bounding box center [609, 536] width 16 height 14
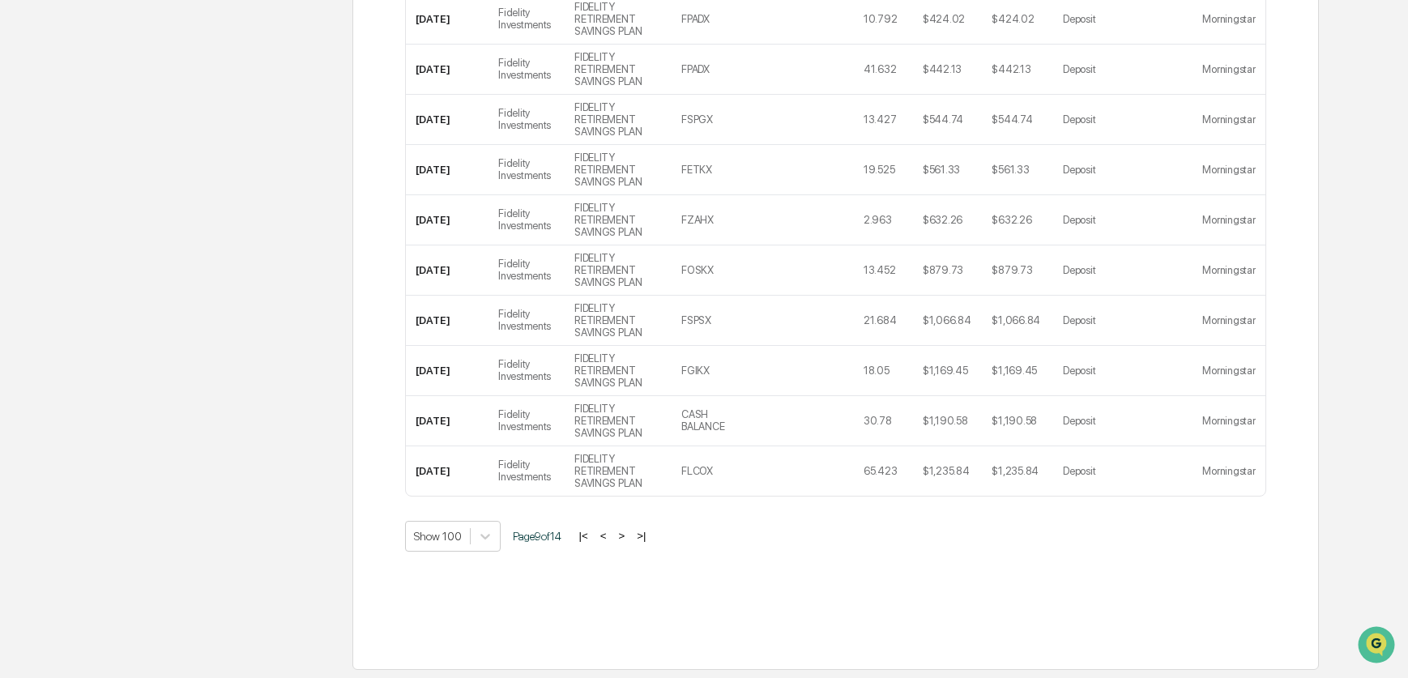
click at [612, 540] on button "<" at bounding box center [604, 536] width 16 height 14
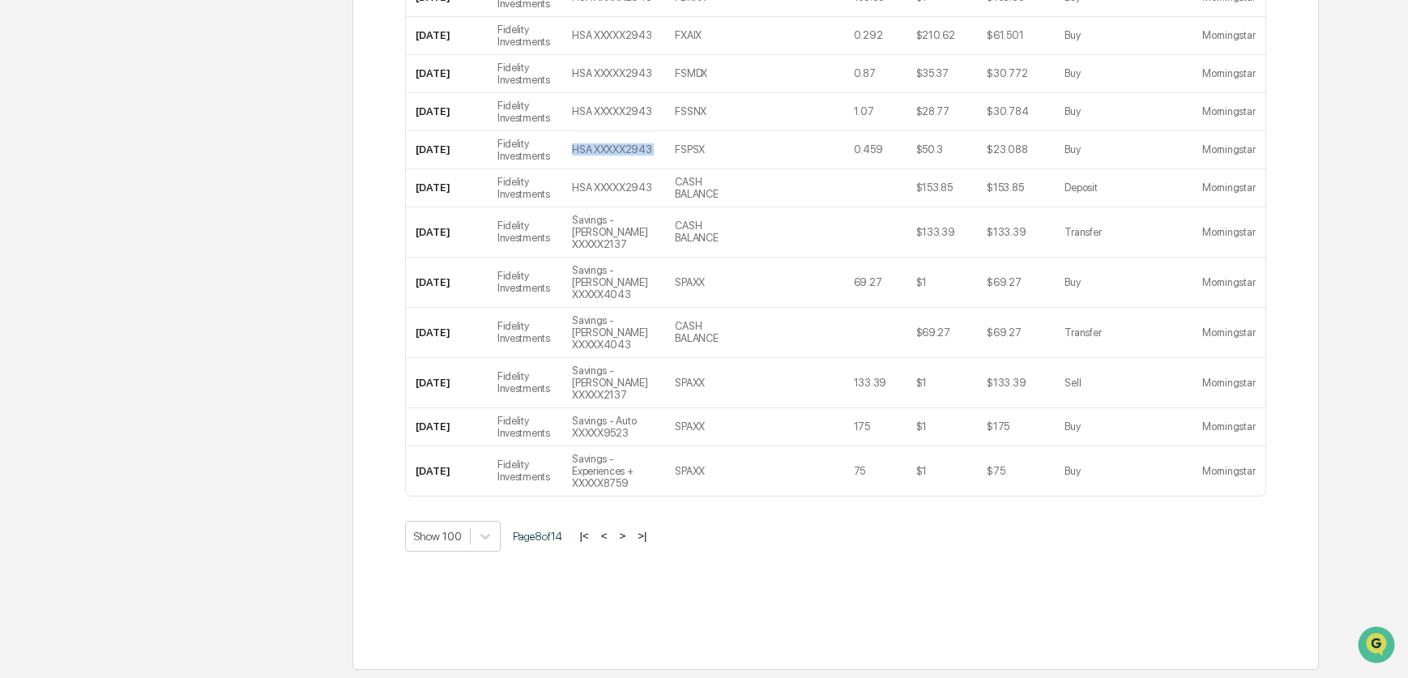
click at [623, 169] on td "HSA XXXXX2943" at bounding box center [613, 150] width 103 height 38
click at [631, 539] on button ">" at bounding box center [623, 536] width 16 height 14
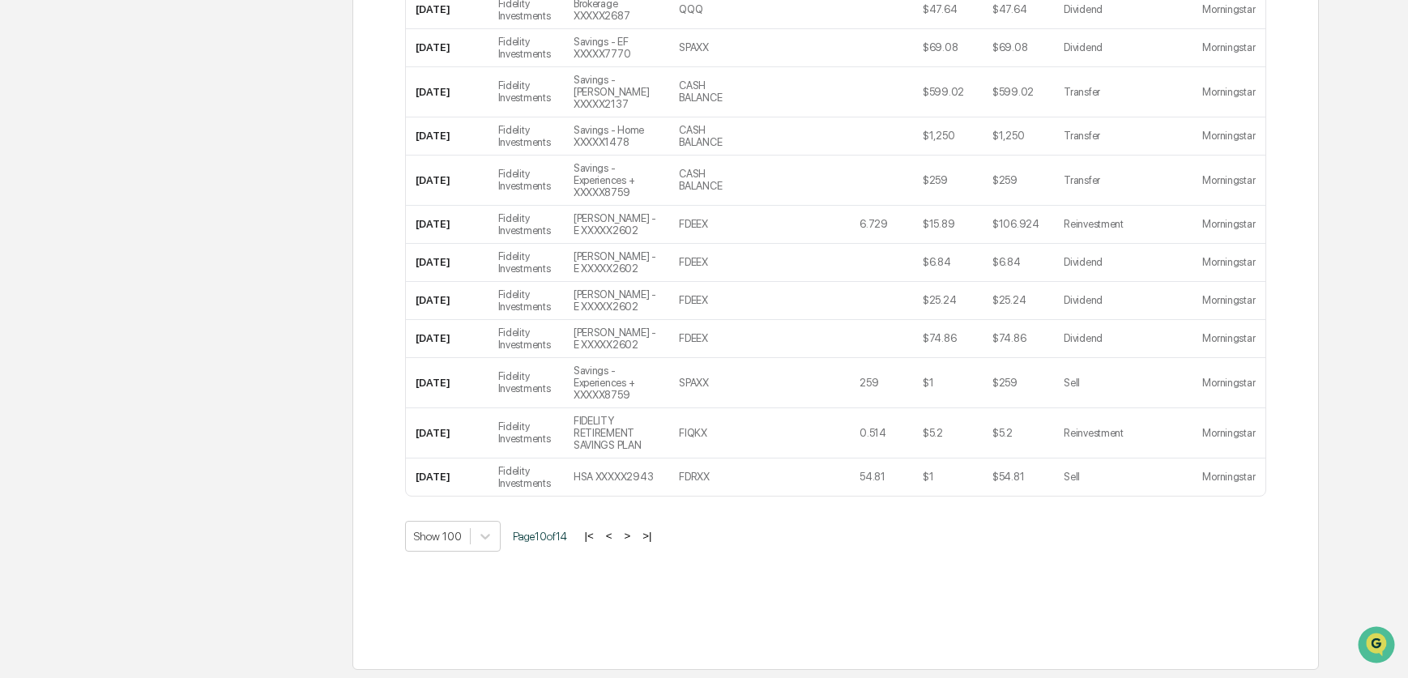
scroll to position [4954, 0]
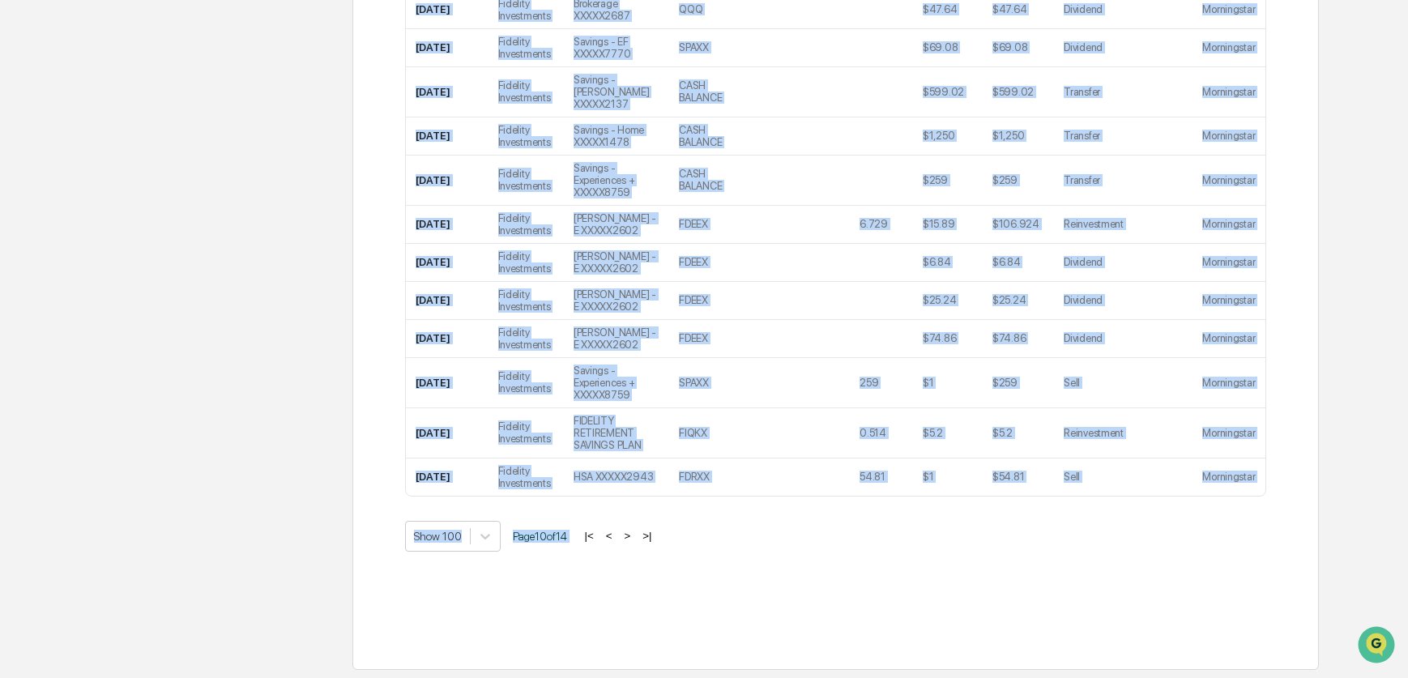
click at [636, 539] on div "|< < > >|" at bounding box center [617, 536] width 77 height 14
click at [617, 536] on button "<" at bounding box center [609, 536] width 16 height 14
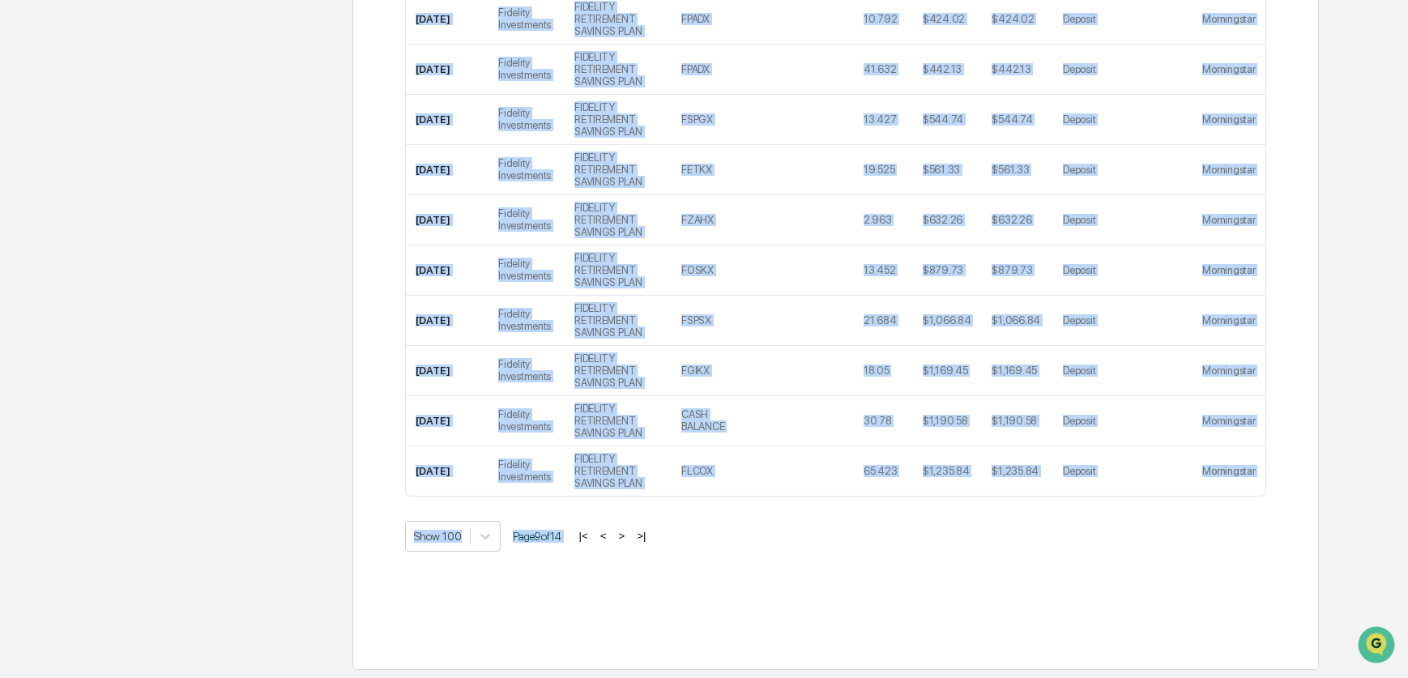
click at [631, 496] on td "FIDELITY RETIREMENT SAVINGS PLAN" at bounding box center [618, 470] width 107 height 49
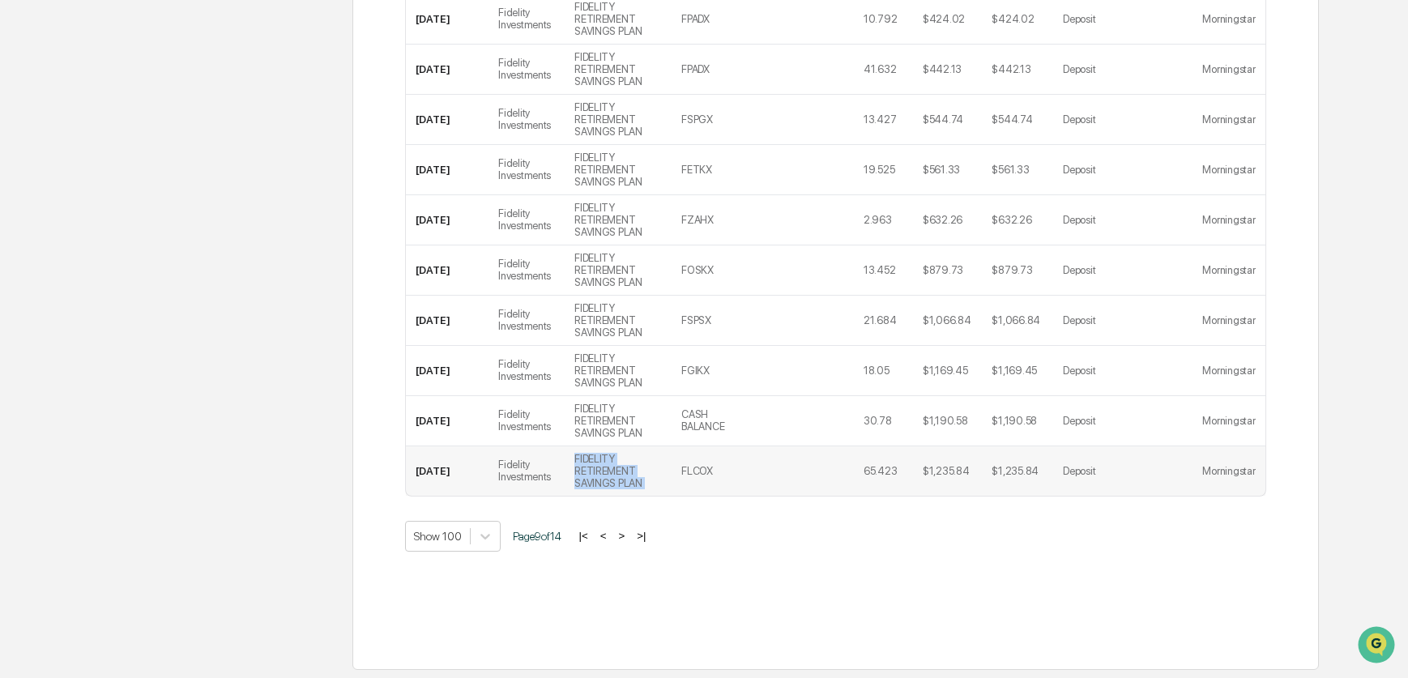
click at [630, 496] on td "FIDELITY RETIREMENT SAVINGS PLAN" at bounding box center [618, 470] width 107 height 49
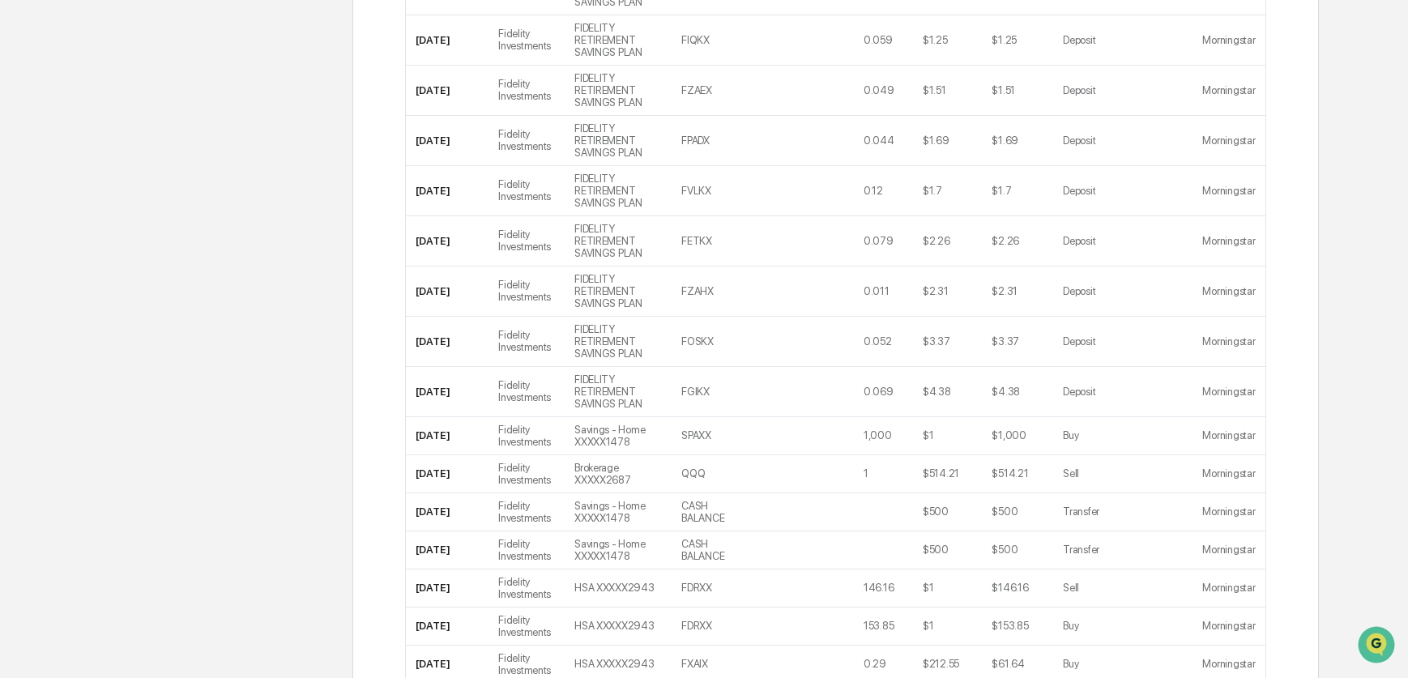
scroll to position [3659, 0]
